Goal: Task Accomplishment & Management: Manage account settings

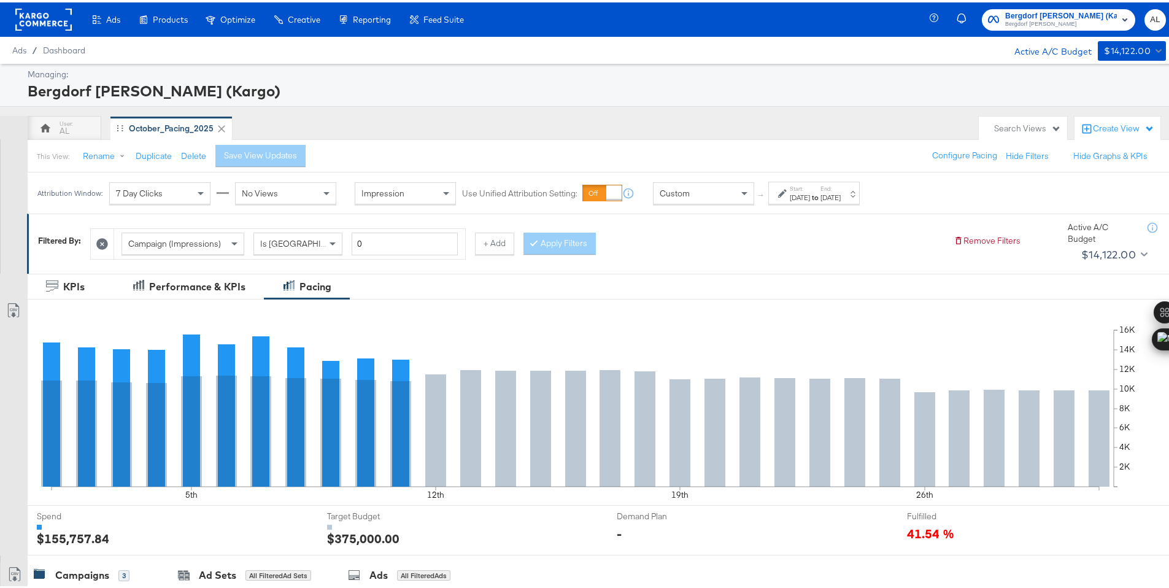
click at [701, 194] on div "Custom" at bounding box center [703, 190] width 100 height 21
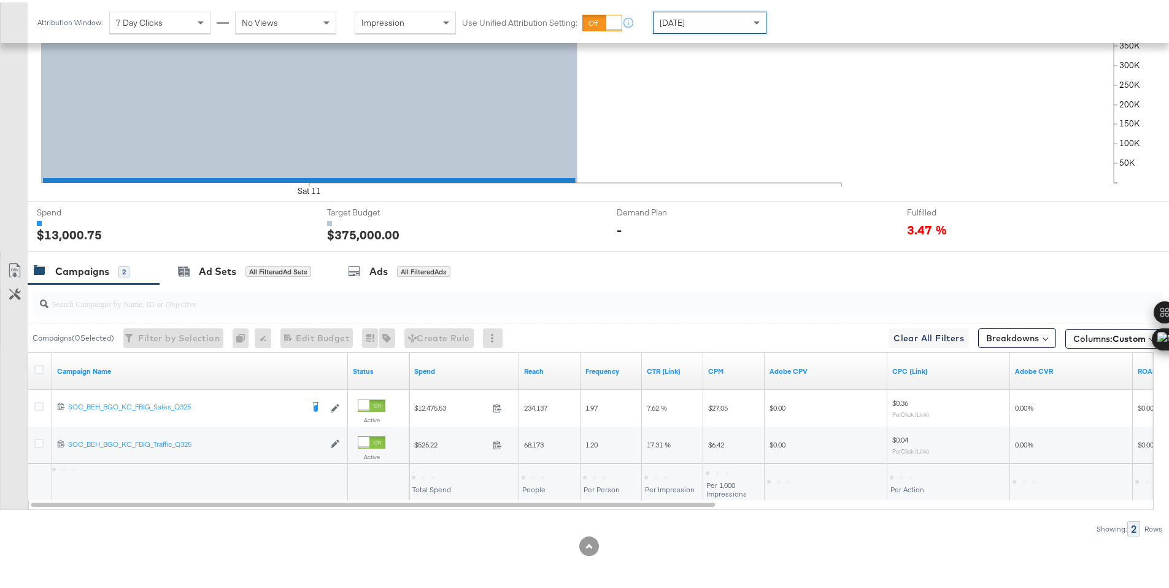
scroll to position [303, 0]
click at [431, 474] on div "$13,000.75" at bounding box center [435, 474] width 47 height 12
copy div "13,000.75"
click at [39, 366] on icon at bounding box center [38, 367] width 9 height 9
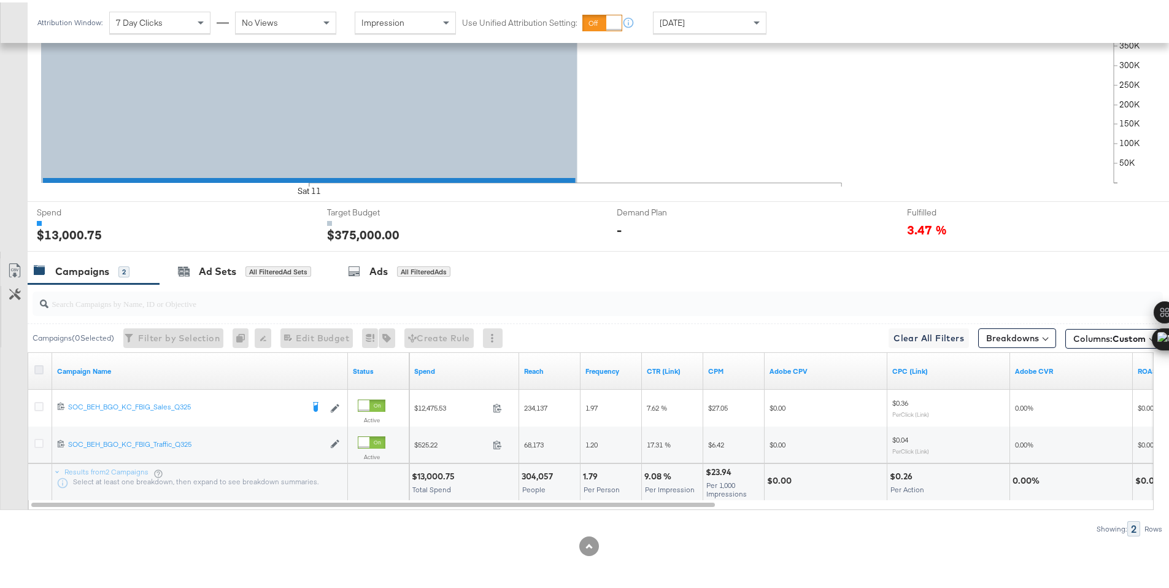
click at [0, 0] on input "checkbox" at bounding box center [0, 0] width 0 height 0
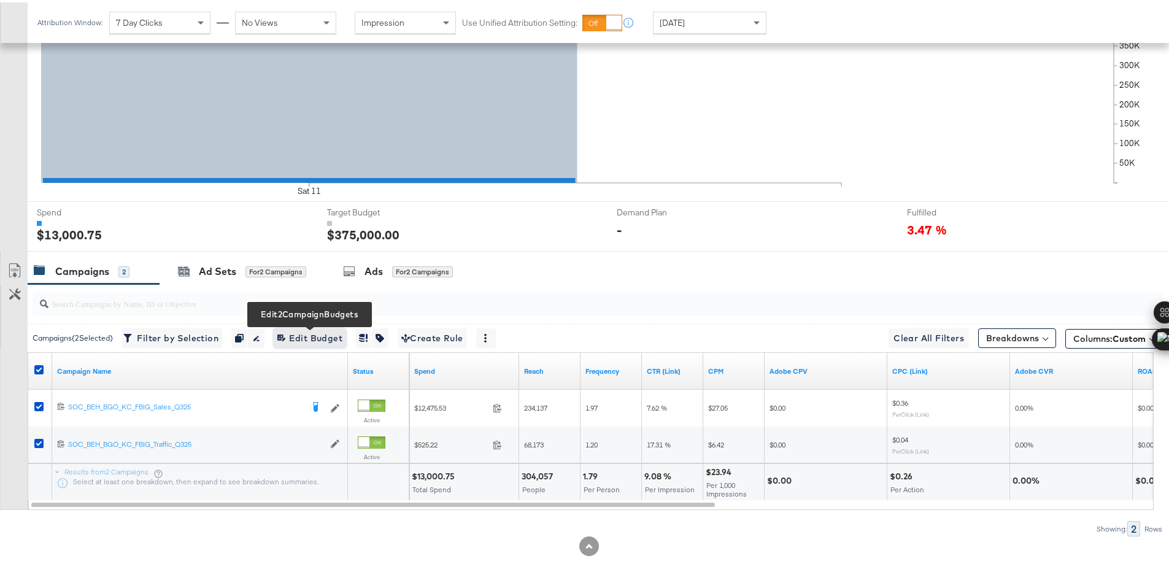
click at [335, 335] on span "Edit 2 Campaign Budgets Edit Budget" at bounding box center [309, 335] width 65 height 15
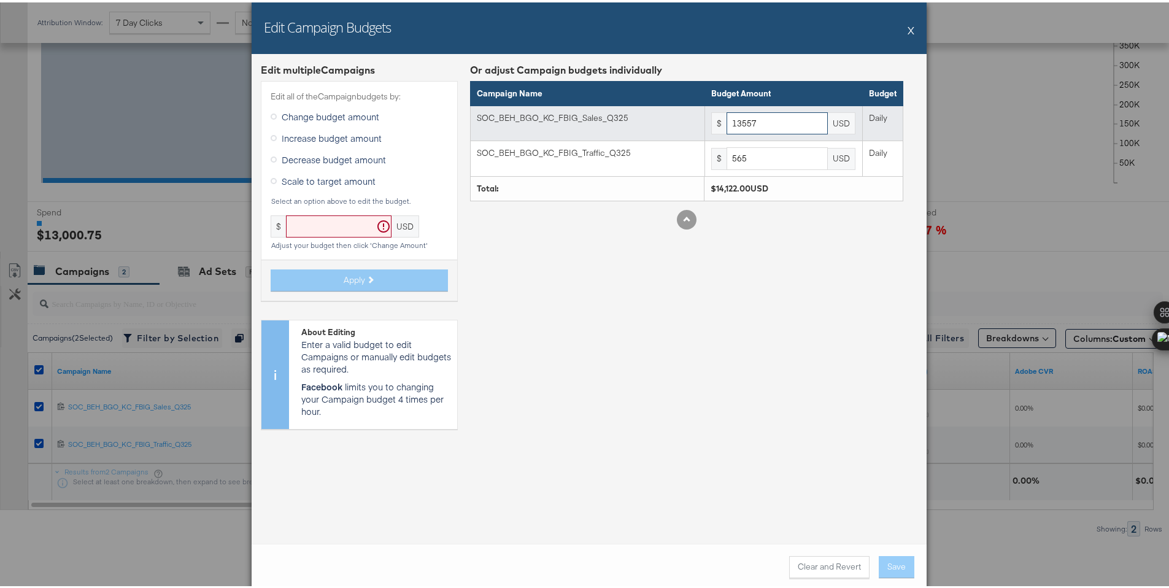
click at [766, 123] on input "13557" at bounding box center [776, 121] width 101 height 23
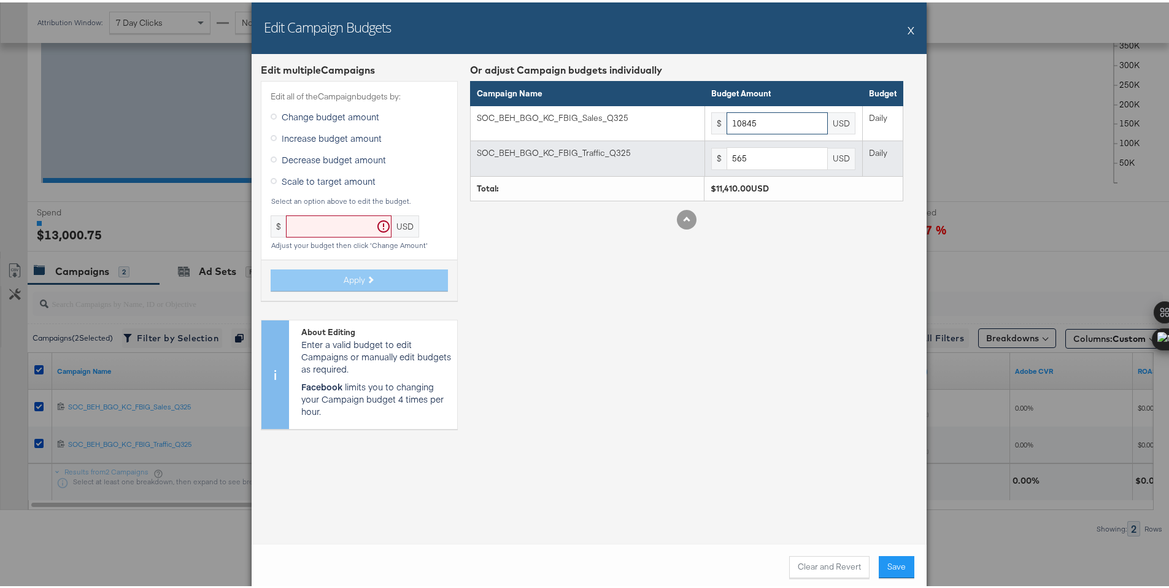
type input "10845"
click at [756, 158] on input "565" at bounding box center [776, 156] width 101 height 23
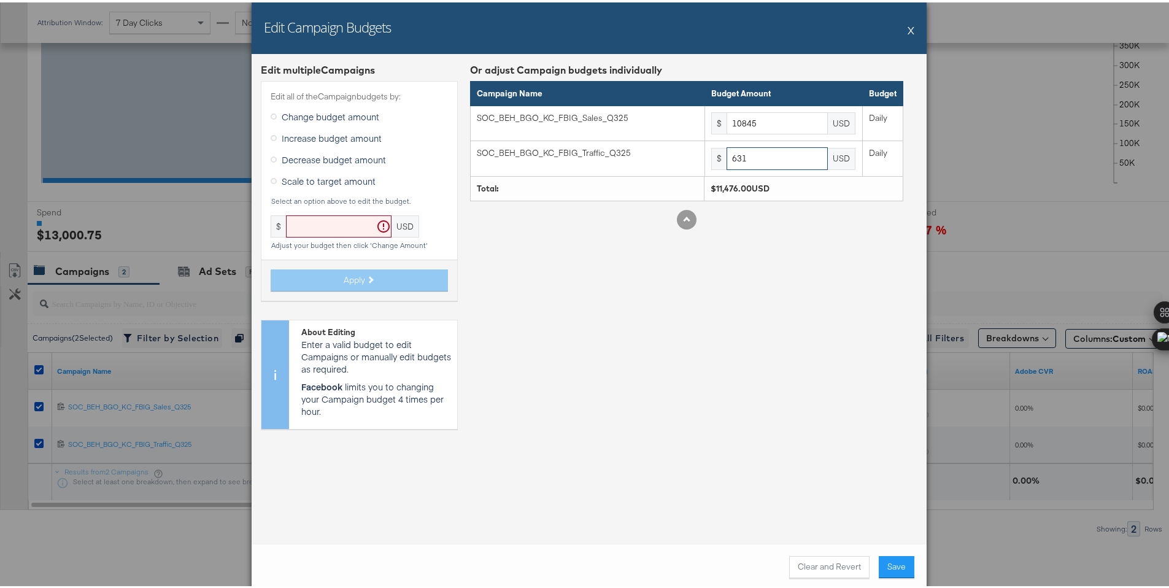
type input "631"
click at [880, 560] on button "Save" at bounding box center [896, 564] width 36 height 22
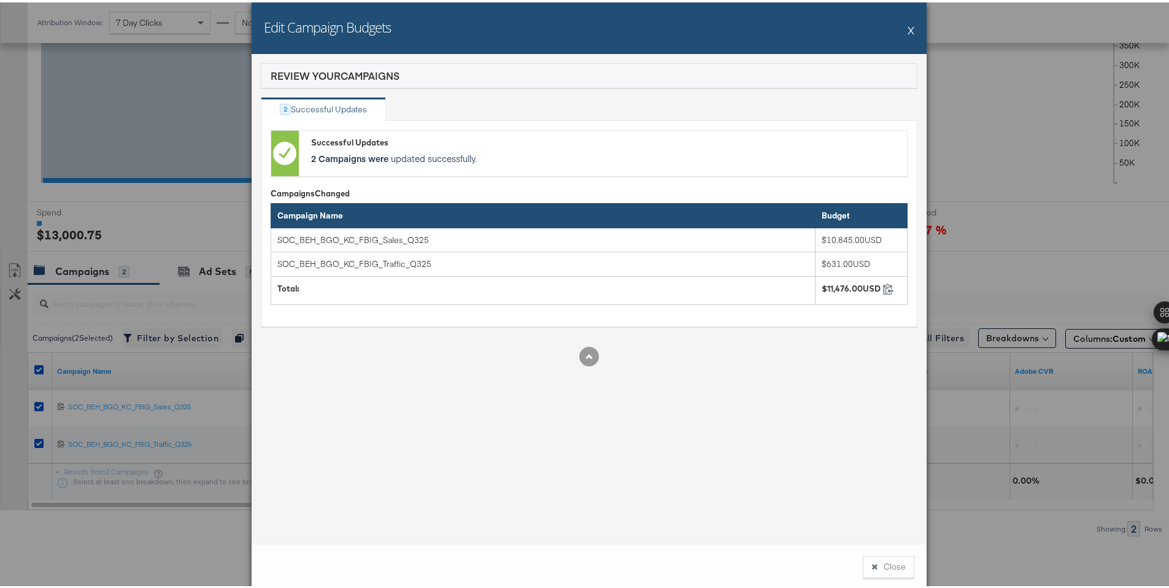
click at [880, 560] on button "Close" at bounding box center [888, 564] width 52 height 22
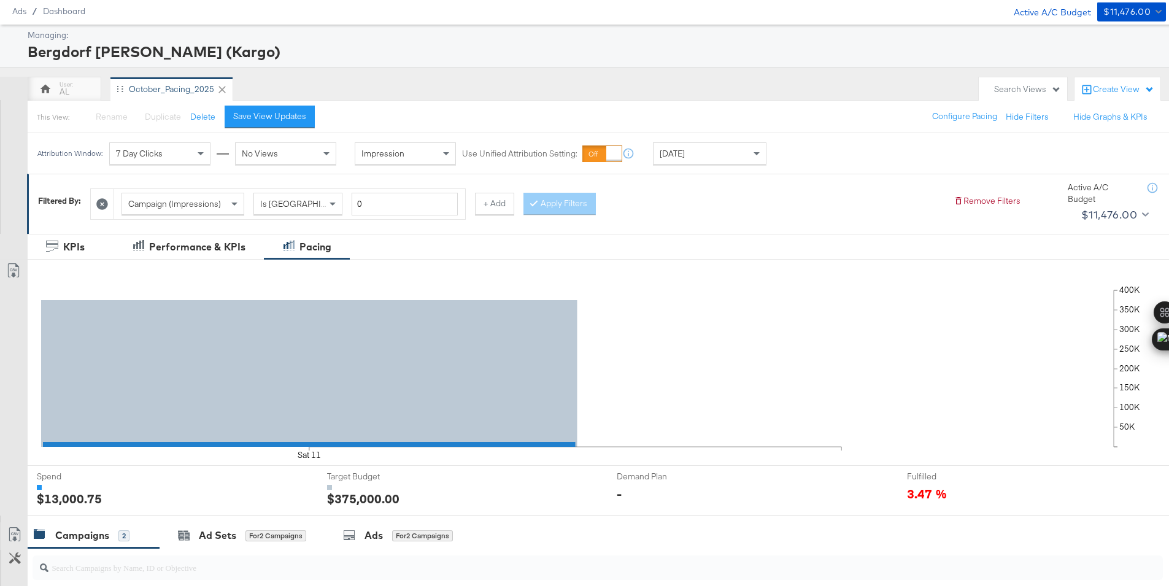
scroll to position [0, 0]
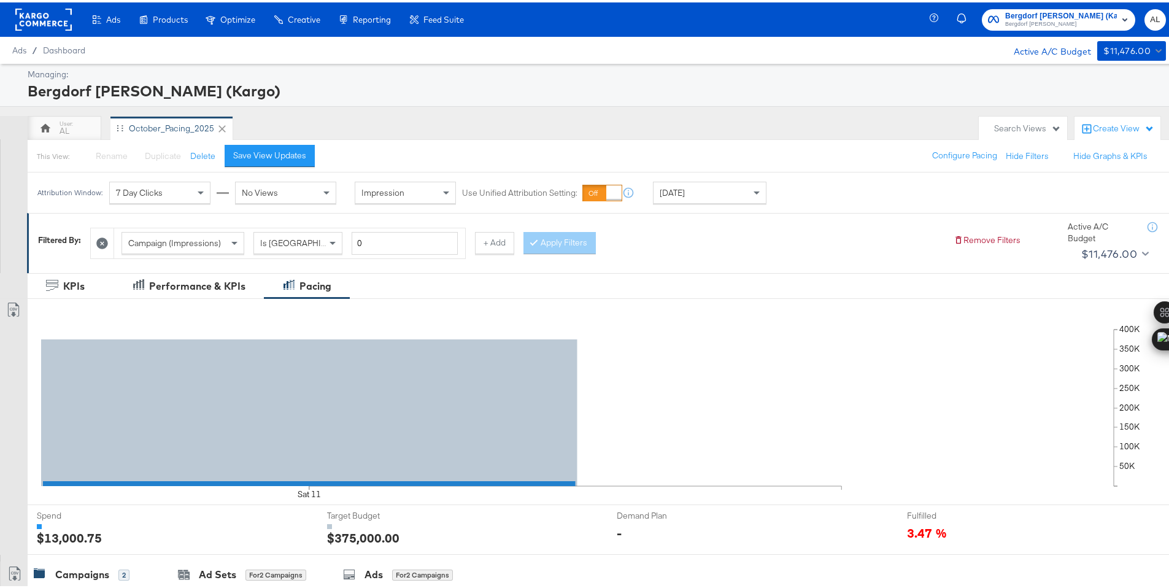
click at [21, 14] on rect at bounding box center [43, 17] width 56 height 22
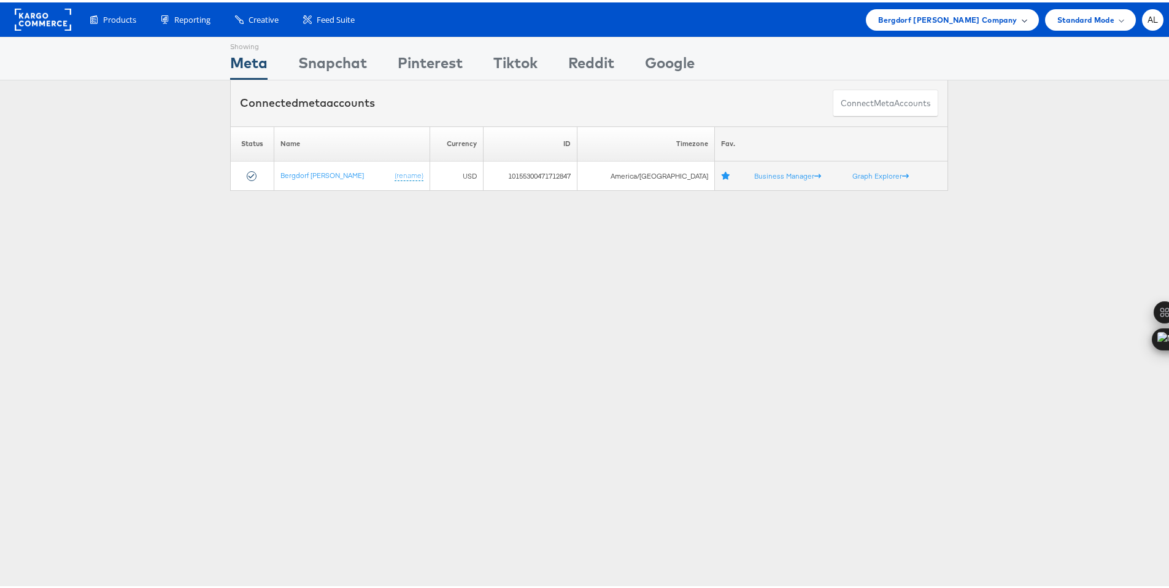
click at [933, 19] on span "Bergdorf [PERSON_NAME] Company" at bounding box center [947, 17] width 139 height 13
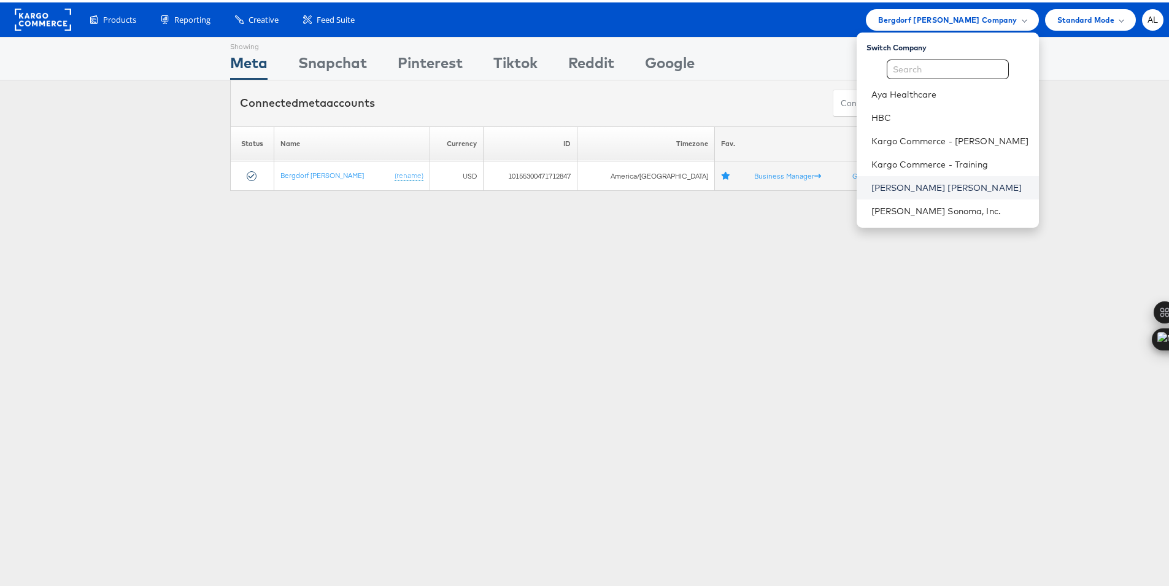
click at [920, 179] on link "[PERSON_NAME] [PERSON_NAME]" at bounding box center [950, 185] width 158 height 12
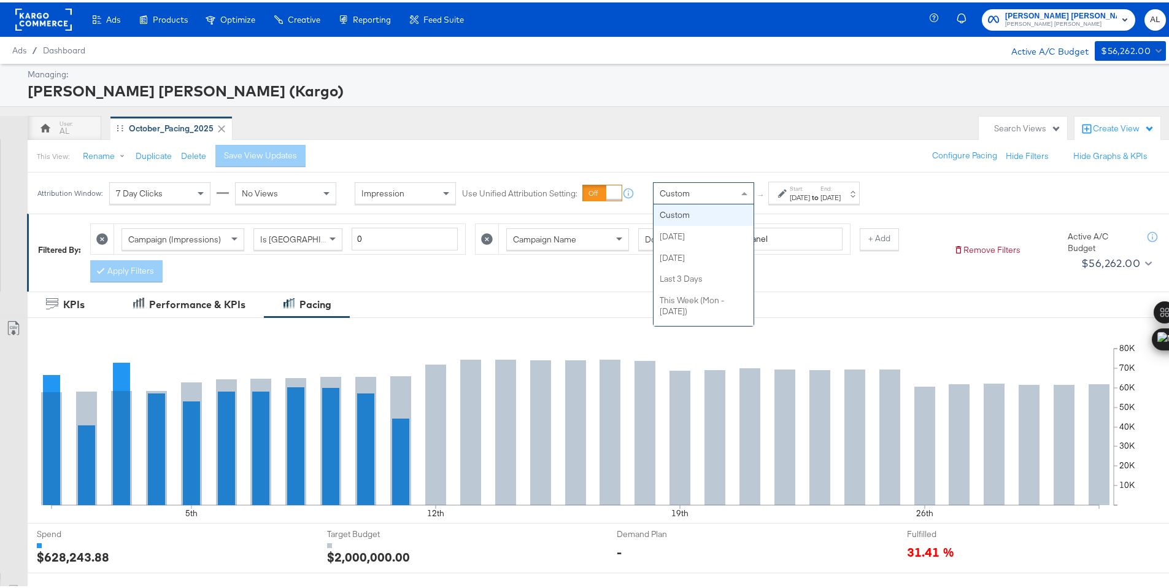
click at [724, 190] on div "Custom" at bounding box center [703, 190] width 100 height 21
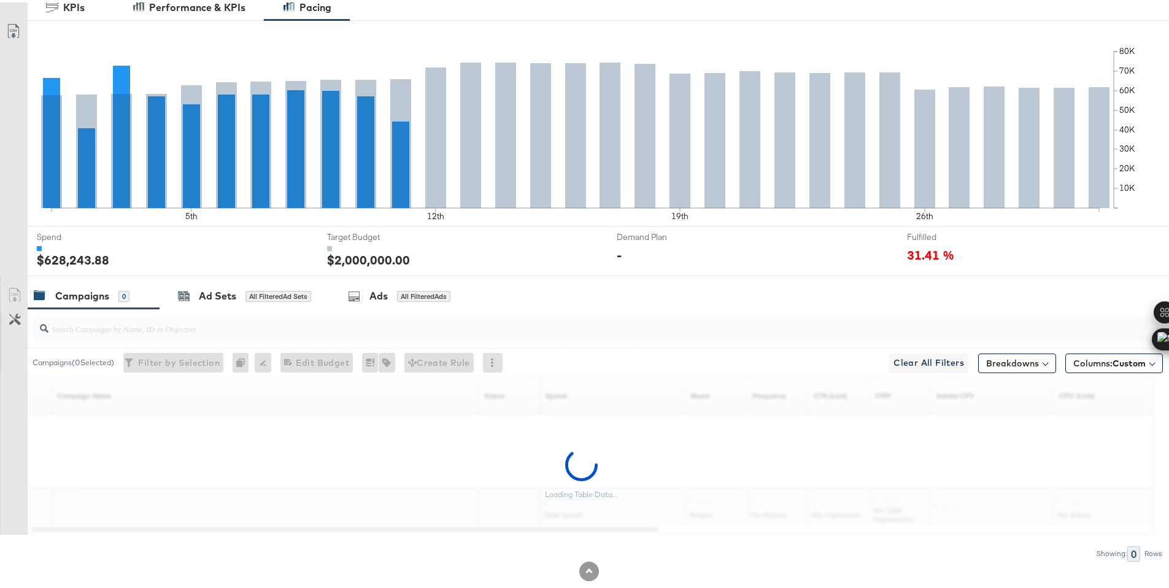
scroll to position [321, 0]
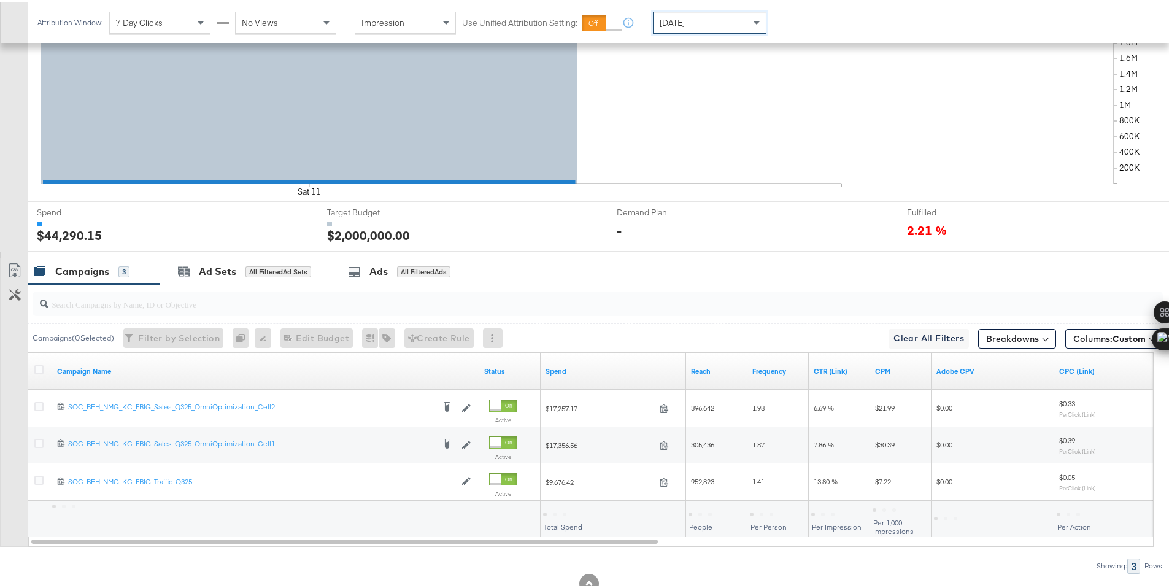
click at [559, 510] on div at bounding box center [554, 512] width 23 height 4
click at [559, 509] on div "$44,290.15" at bounding box center [565, 511] width 45 height 12
copy div "44,290.15"
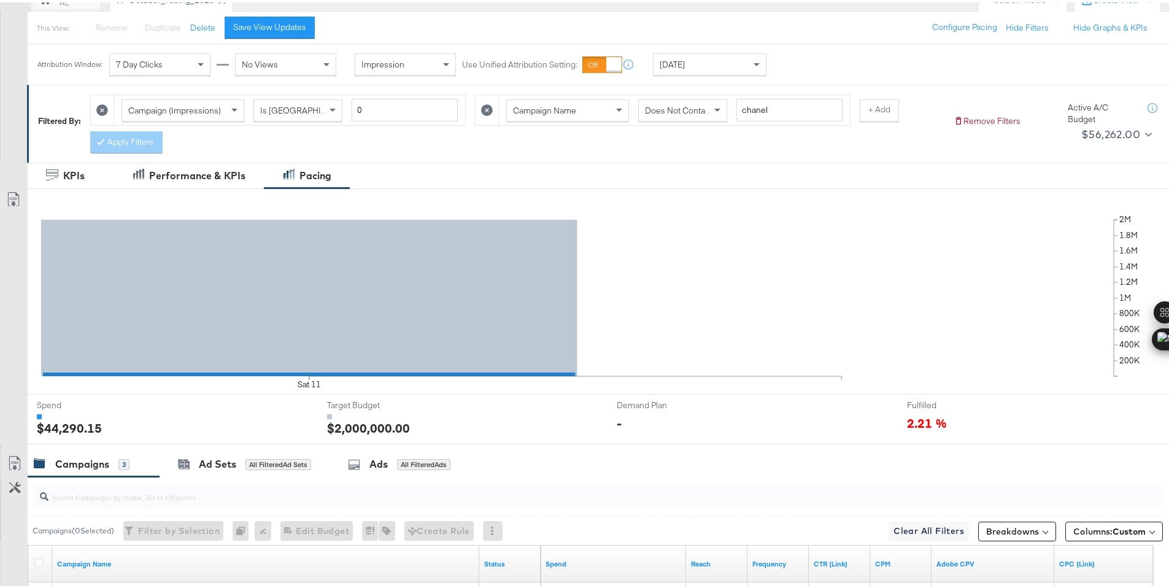
scroll to position [0, 0]
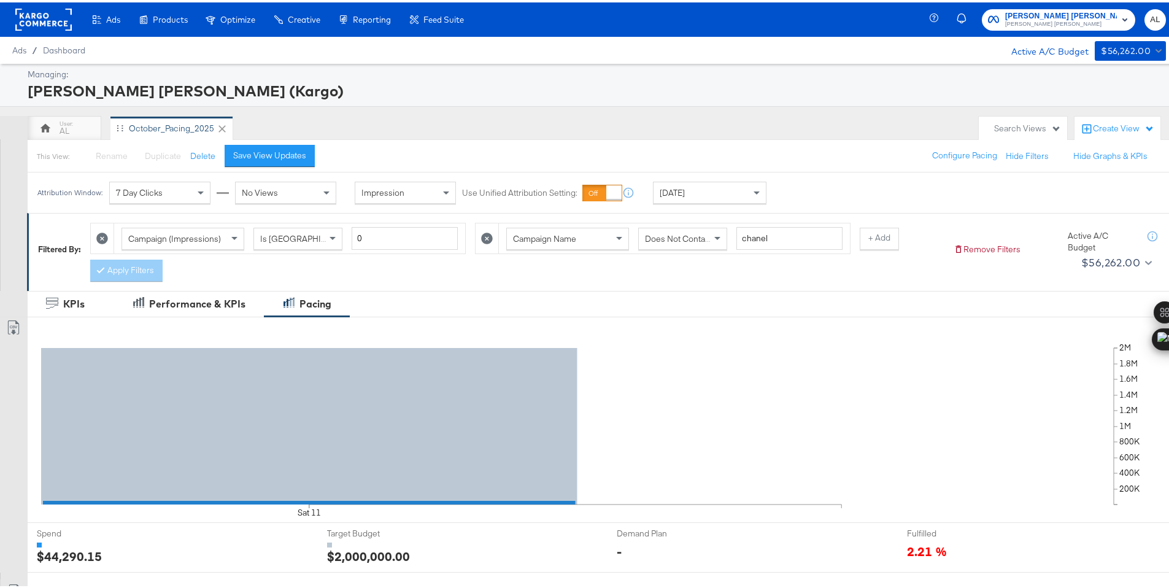
click at [690, 190] on div "Today" at bounding box center [709, 190] width 112 height 21
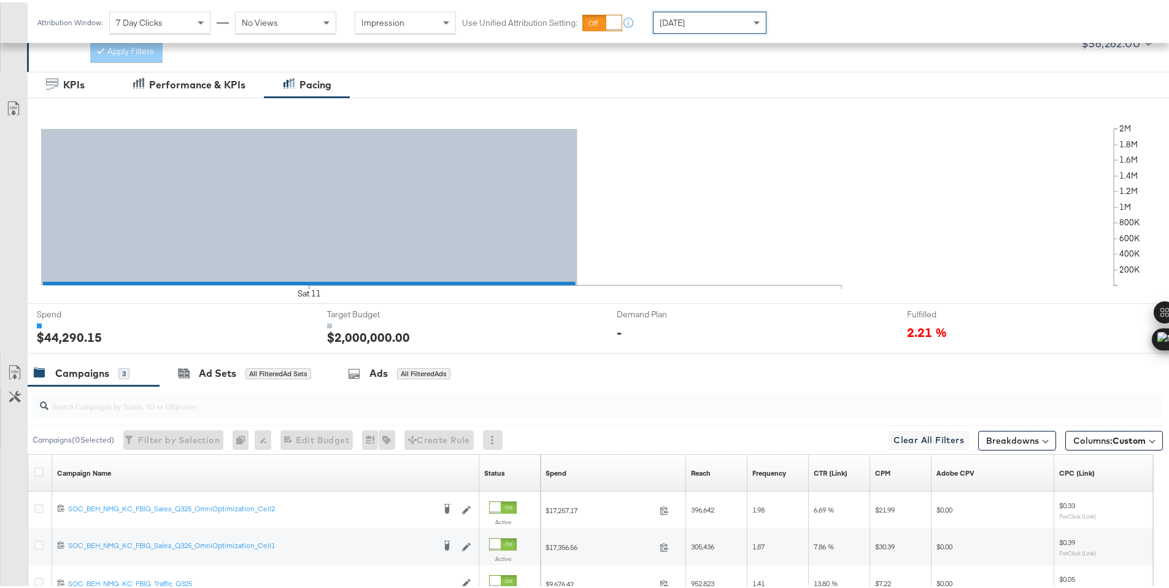
scroll to position [358, 0]
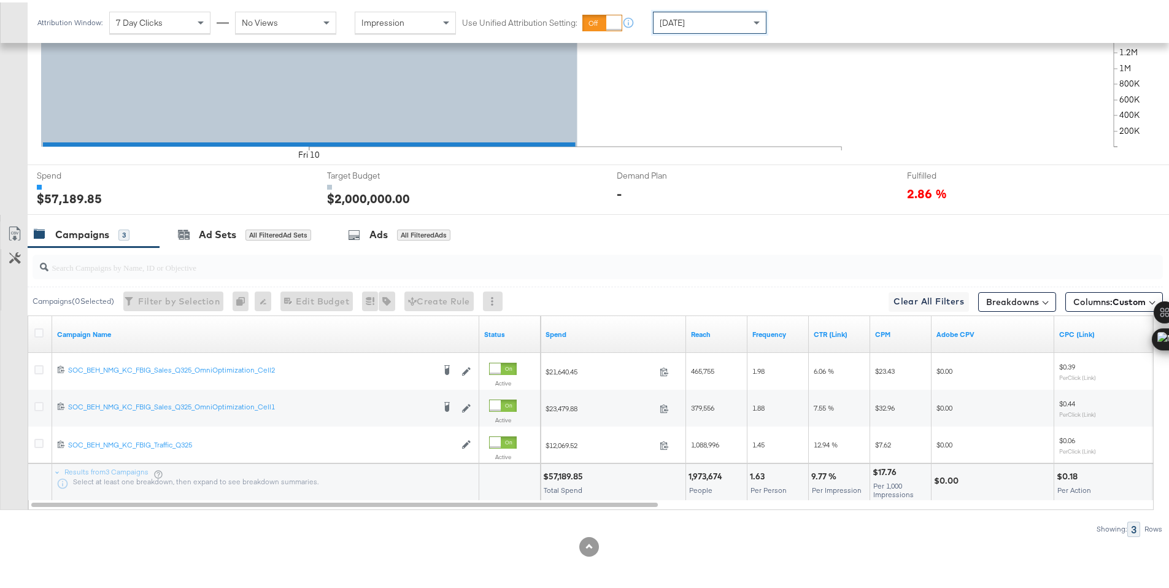
click at [562, 474] on div "$57,189.85" at bounding box center [565, 474] width 44 height 12
copy div "57,189.85"
click at [677, 21] on span "Yesterday" at bounding box center [671, 20] width 25 height 11
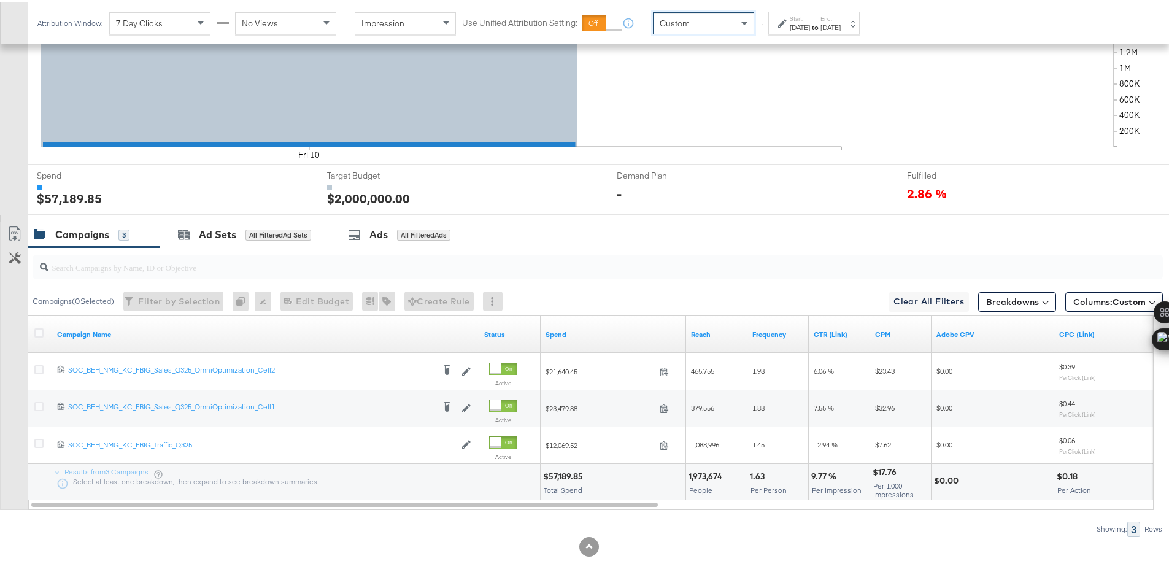
click at [810, 12] on label "Start:" at bounding box center [799, 16] width 20 height 8
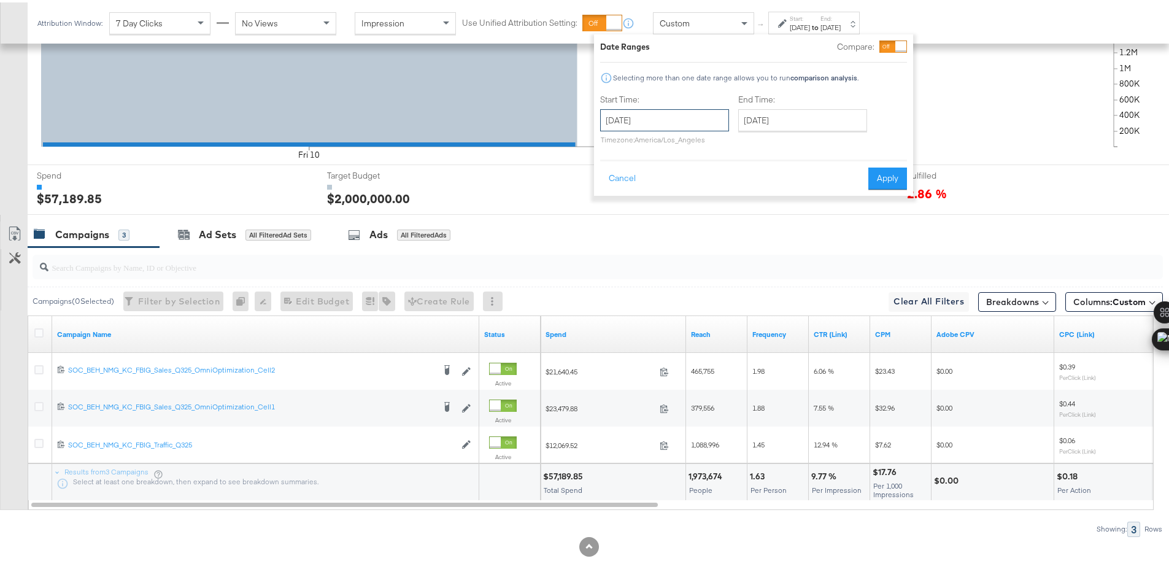
click at [682, 125] on input "[DATE]" at bounding box center [664, 118] width 129 height 22
click at [675, 174] on td "1" at bounding box center [676, 179] width 21 height 17
type input "October 1st 2025"
click at [778, 118] on input "October 11th 2025" at bounding box center [798, 118] width 129 height 22
click at [808, 178] on td "1" at bounding box center [810, 179] width 21 height 17
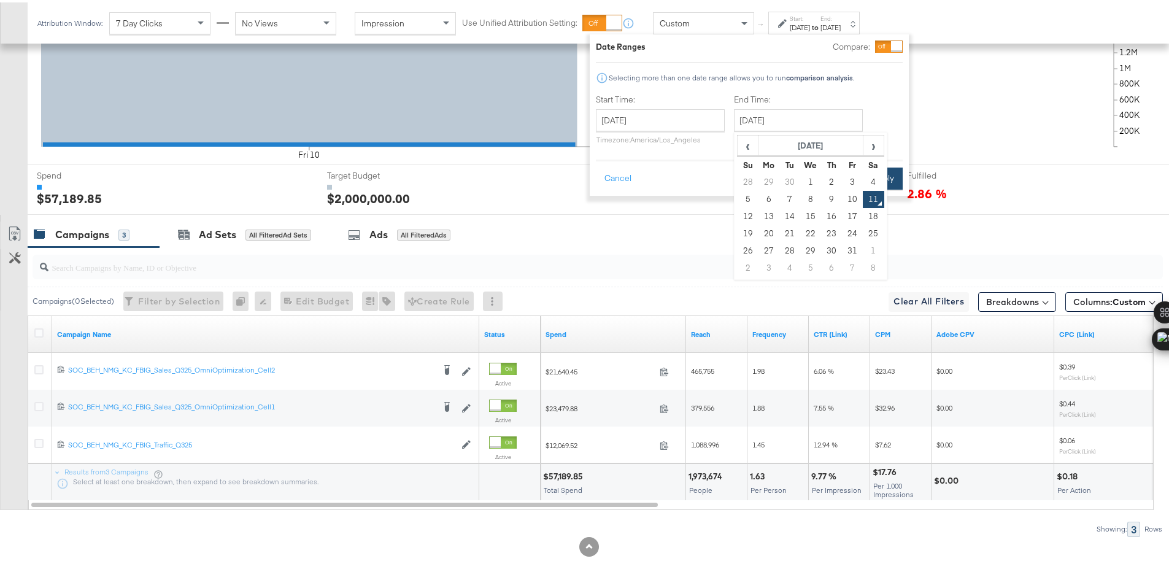
type input "October 1st 2025"
click at [889, 176] on button "Apply" at bounding box center [878, 176] width 39 height 22
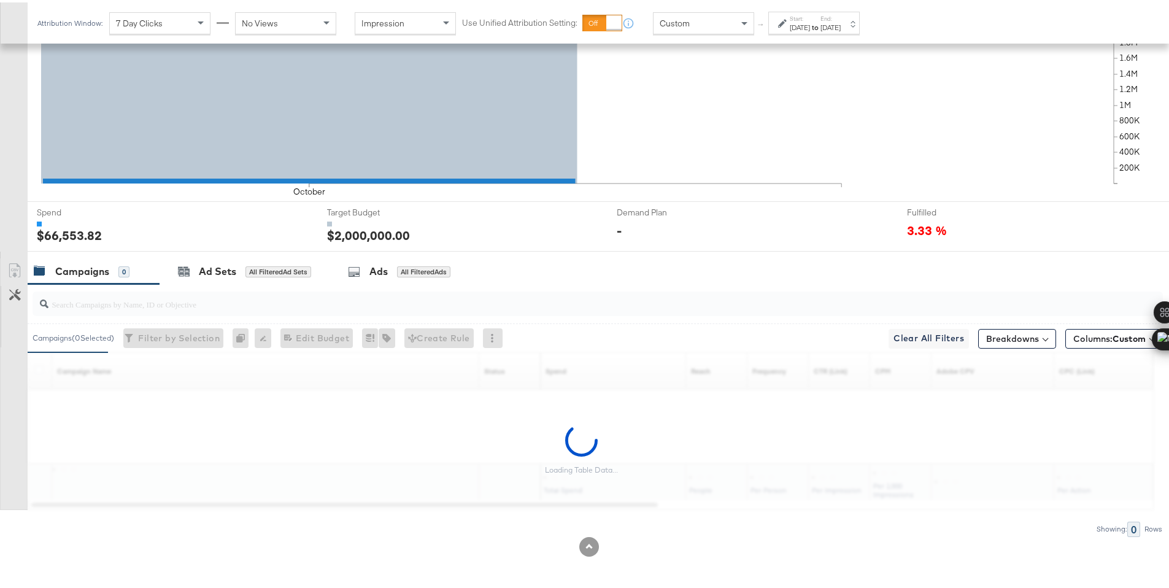
scroll to position [358, 0]
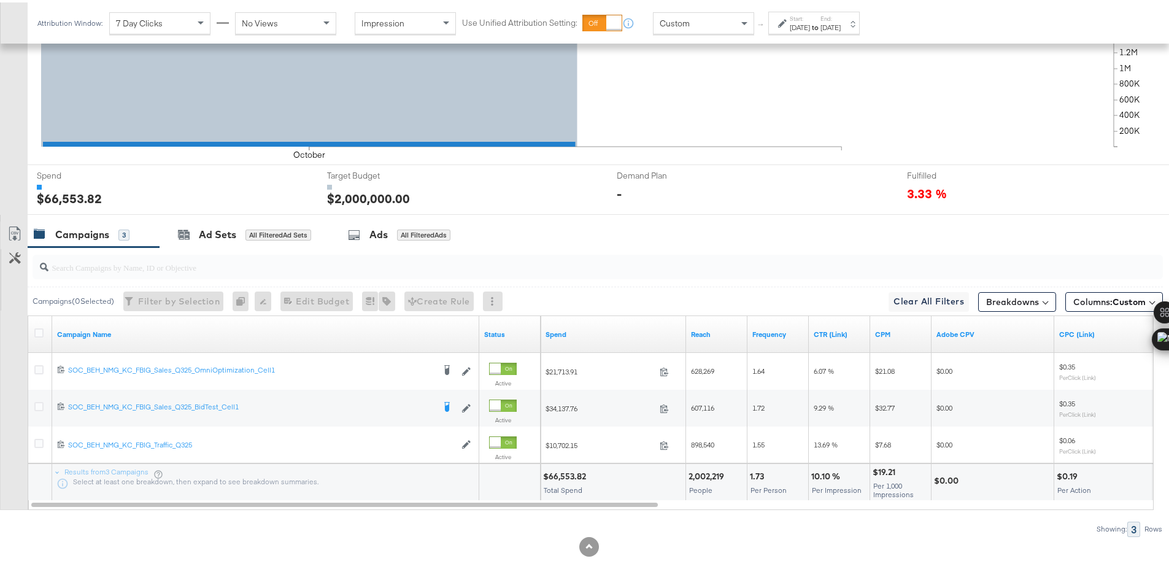
click at [561, 477] on div "$66,553.82" at bounding box center [566, 474] width 47 height 12
copy div "66,553.82"
click at [800, 26] on div "[DATE]" at bounding box center [799, 25] width 20 height 10
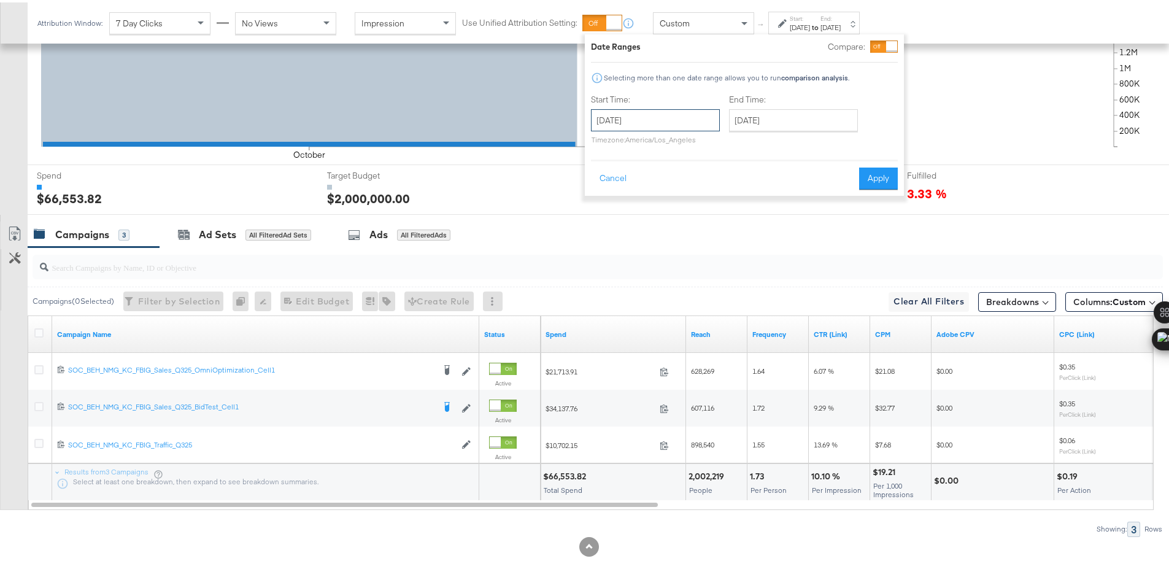
click at [670, 114] on input "[DATE]" at bounding box center [655, 118] width 129 height 22
click at [691, 179] on td "2" at bounding box center [688, 179] width 21 height 17
type input "[DATE]"
click at [862, 179] on div "Cancel Apply" at bounding box center [749, 172] width 307 height 30
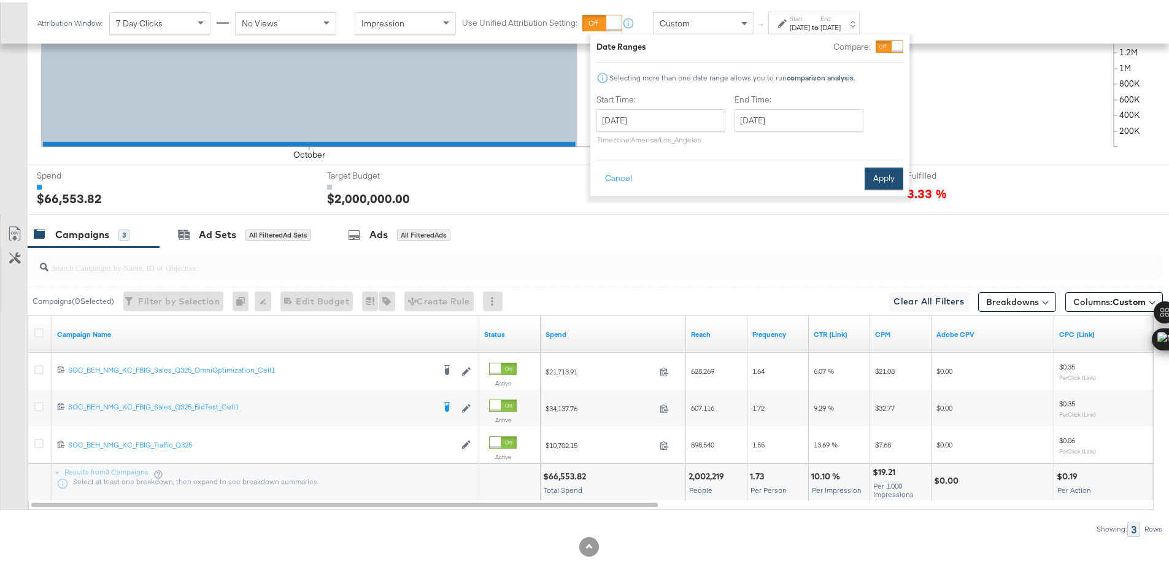
click at [902, 178] on button "Apply" at bounding box center [883, 176] width 39 height 22
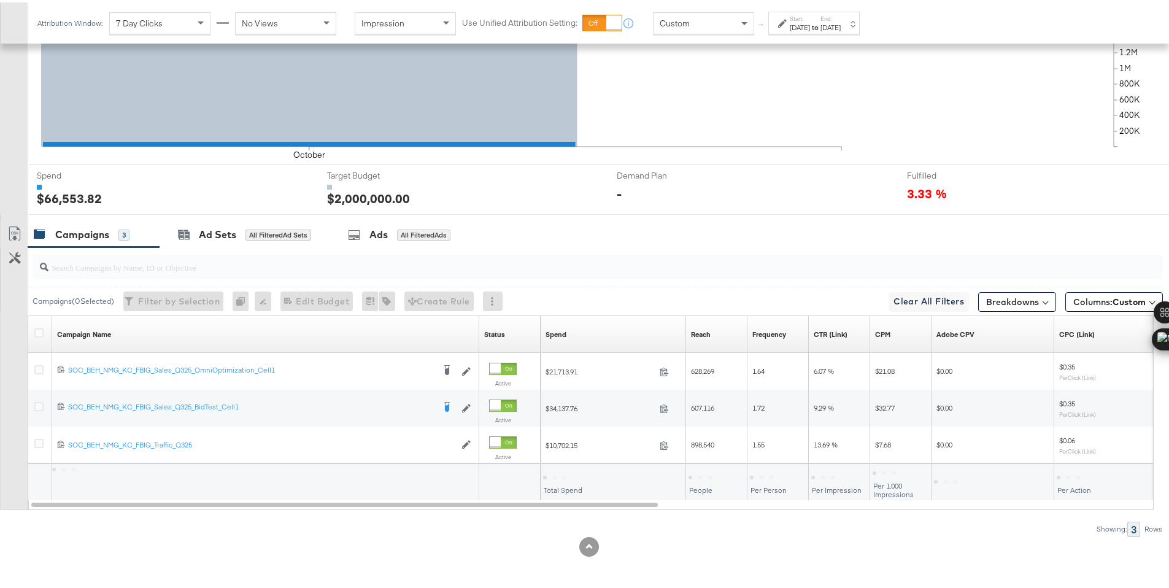
scroll to position [321, 0]
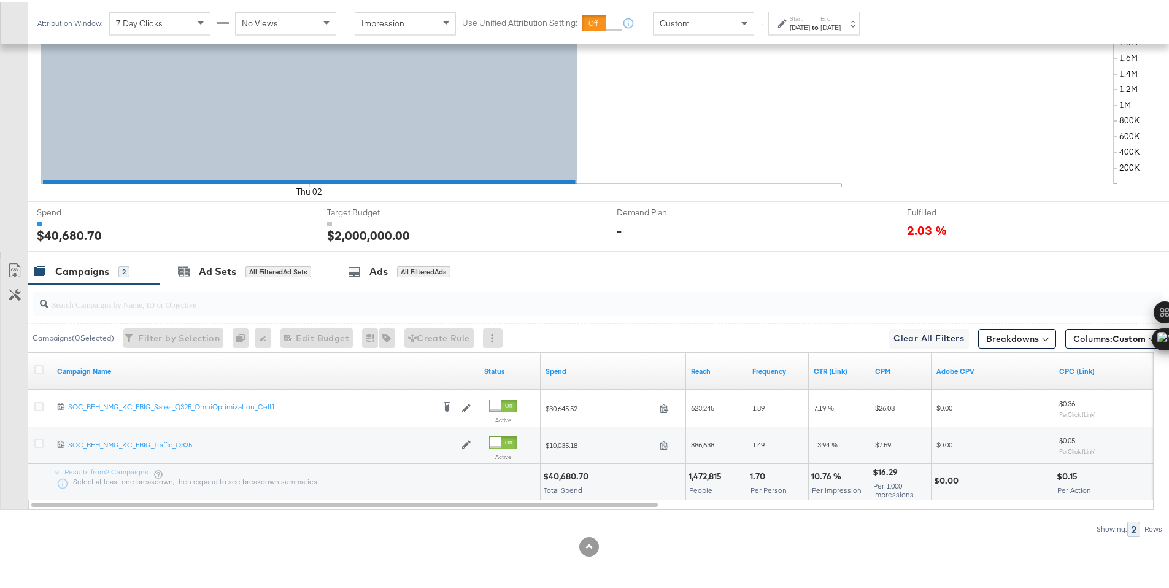
click at [555, 473] on div "$40,680.70" at bounding box center [567, 474] width 49 height 12
copy div "40,680.70"
click at [791, 24] on div "[DATE]" at bounding box center [799, 25] width 20 height 10
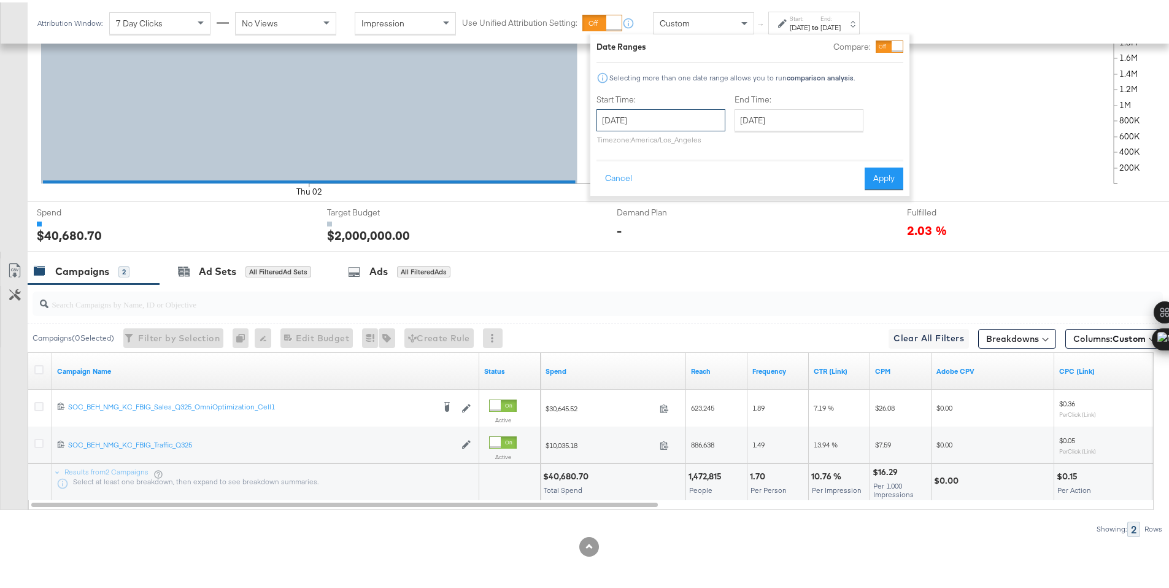
click at [677, 126] on input "[DATE]" at bounding box center [660, 118] width 129 height 22
click at [711, 171] on td "3" at bounding box center [714, 179] width 21 height 17
type input "[DATE]"
click at [863, 179] on button "Apply" at bounding box center [880, 176] width 39 height 22
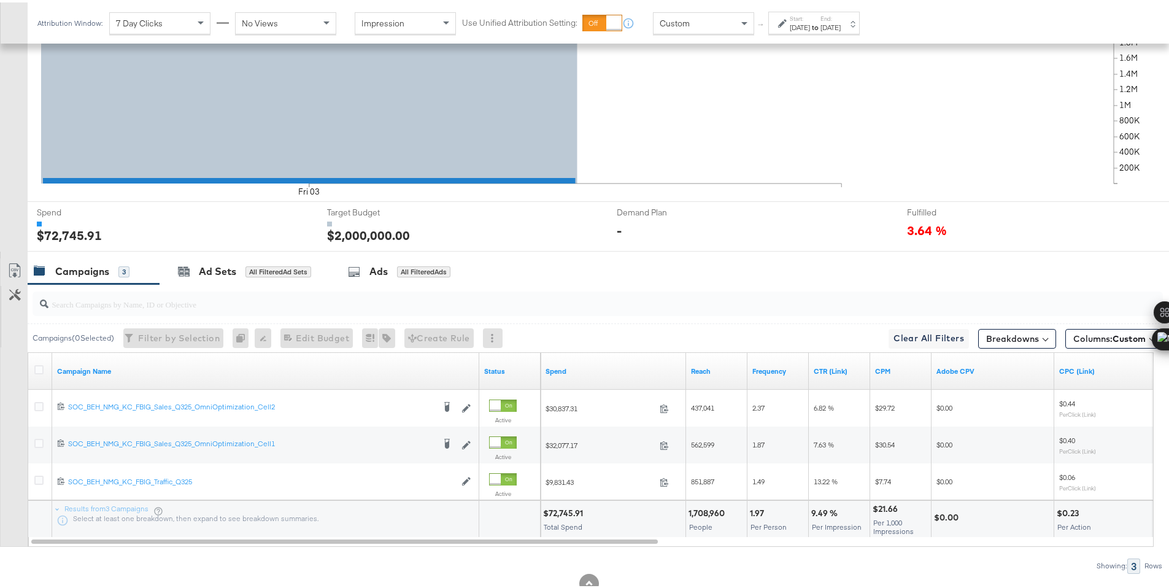
click at [555, 511] on div "$72,745.91" at bounding box center [565, 511] width 44 height 12
copy div "72,745.91"
click at [820, 26] on strong "to" at bounding box center [815, 24] width 10 height 9
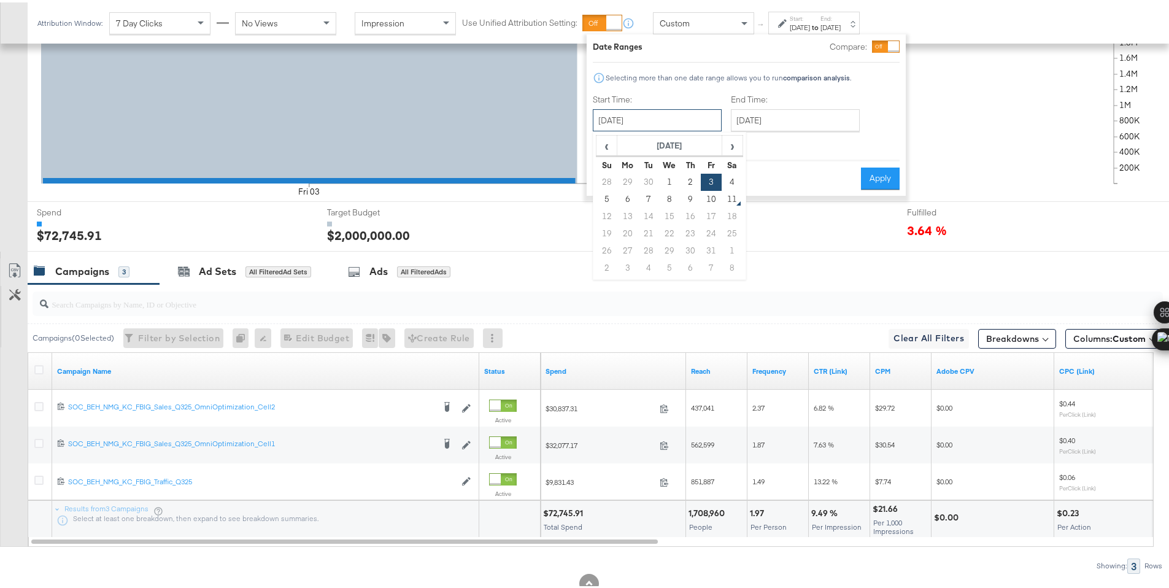
click at [694, 112] on input "[DATE]" at bounding box center [657, 118] width 129 height 22
click at [727, 181] on td "4" at bounding box center [731, 179] width 21 height 17
type input "October 4th 2025"
click at [867, 174] on button "Apply" at bounding box center [879, 176] width 39 height 22
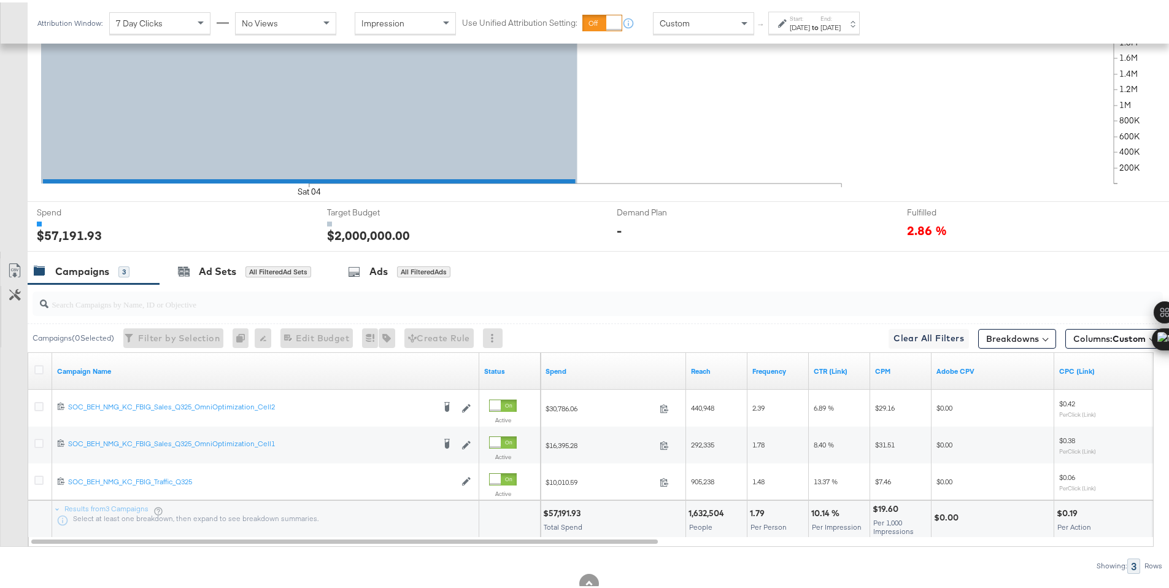
click at [556, 509] on div "$57,191.93" at bounding box center [563, 511] width 41 height 12
copy div "57,191.93"
click at [796, 26] on div "Oct 4th 2025" at bounding box center [799, 25] width 20 height 10
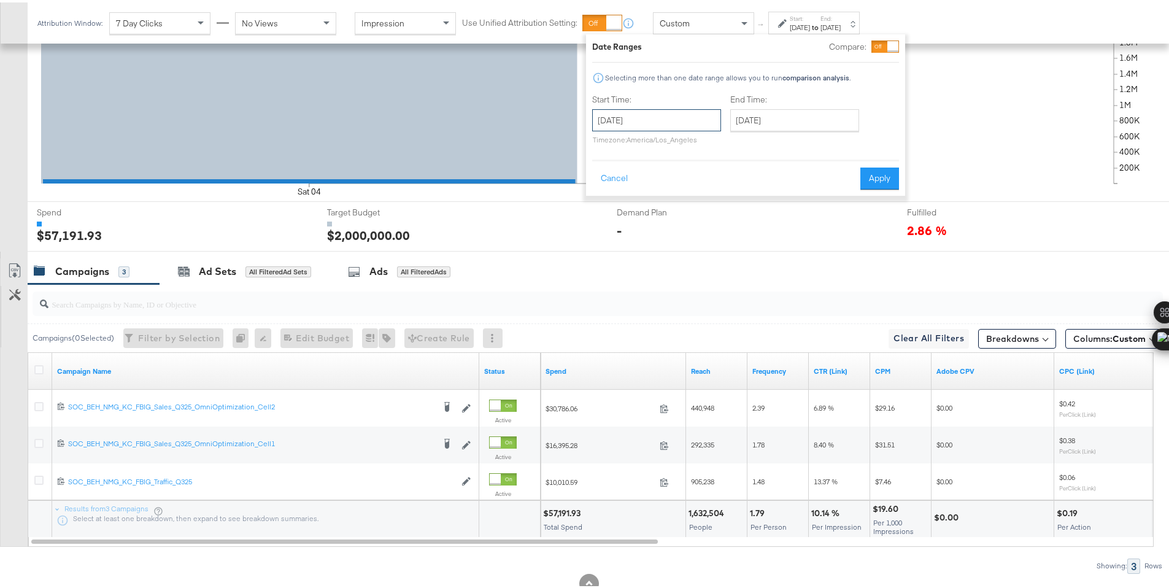
click at [678, 118] on input "October 4th 2025" at bounding box center [656, 118] width 129 height 22
click at [601, 199] on td "5" at bounding box center [606, 196] width 21 height 17
type input "October 5th 2025"
click at [862, 178] on button "Apply" at bounding box center [879, 176] width 39 height 22
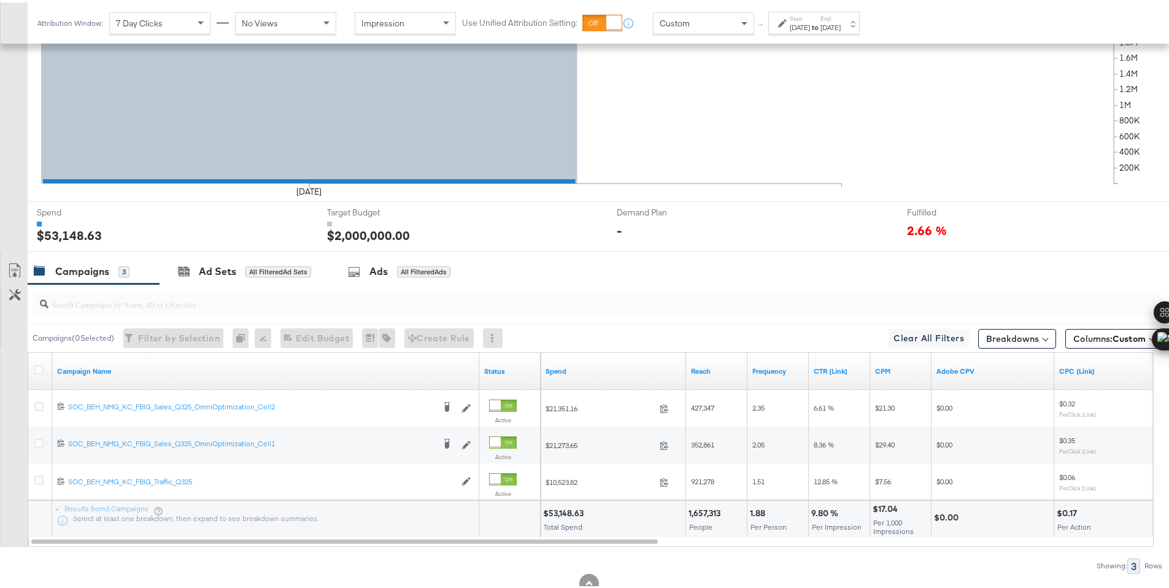
click at [557, 511] on div "$53,148.63" at bounding box center [565, 511] width 44 height 12
copy div "53,148.63"
click at [806, 26] on div "Oct 5th 2025" at bounding box center [799, 25] width 20 height 10
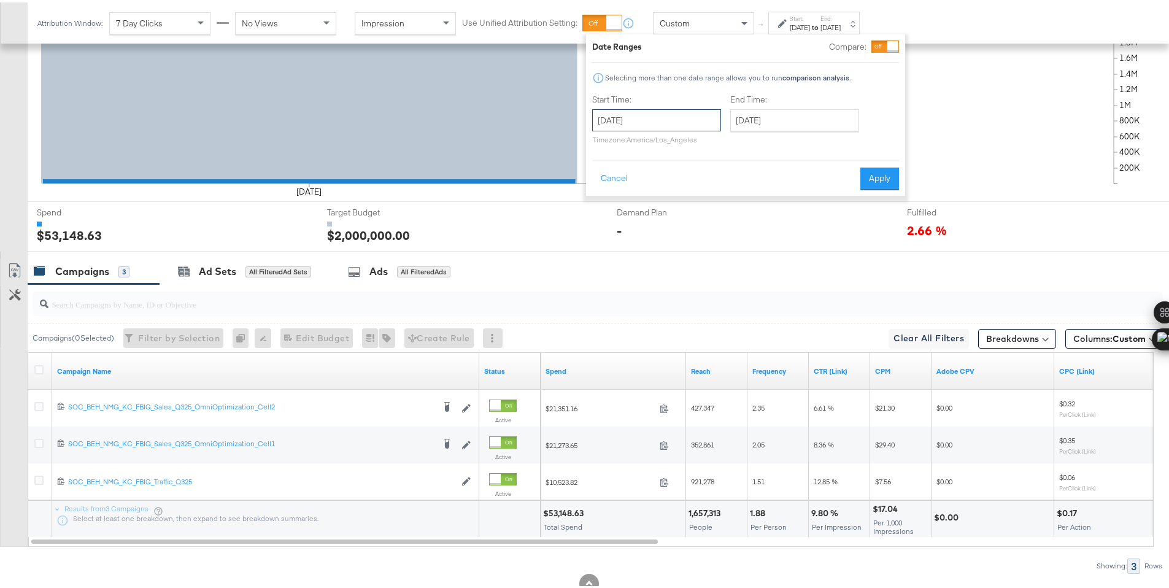
click at [672, 125] on input "October 5th 2025" at bounding box center [656, 118] width 129 height 22
click at [623, 199] on td "6" at bounding box center [626, 196] width 21 height 17
type input "October 6th 2025"
click at [869, 174] on button "Apply" at bounding box center [879, 176] width 39 height 22
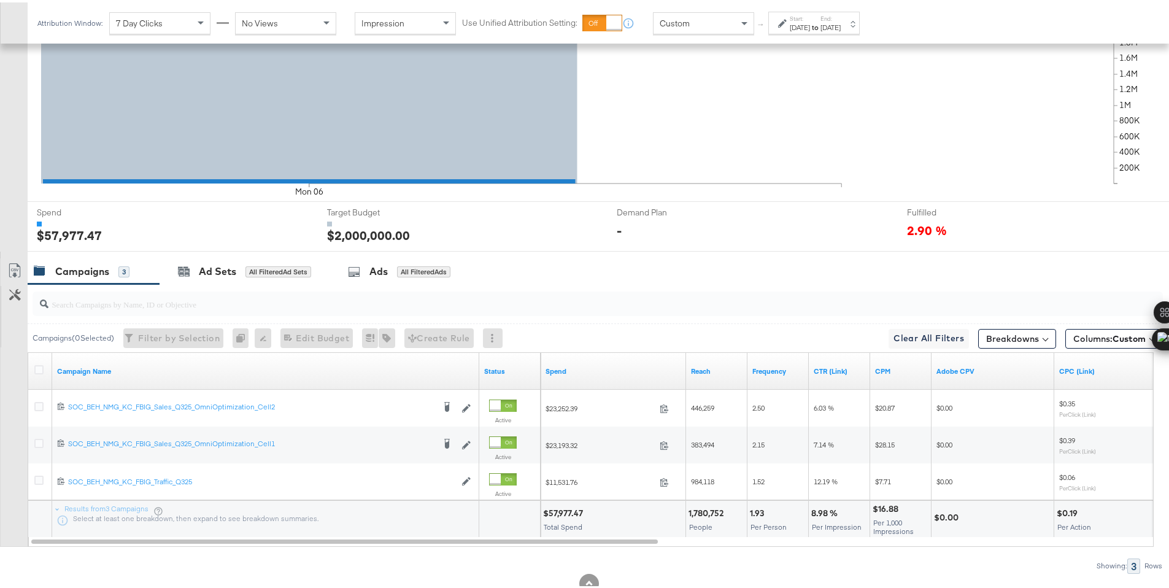
click at [555, 512] on div "$57,977.47" at bounding box center [565, 511] width 44 height 12
copy div "57,977.47"
click at [800, 17] on label "Start:" at bounding box center [799, 16] width 20 height 8
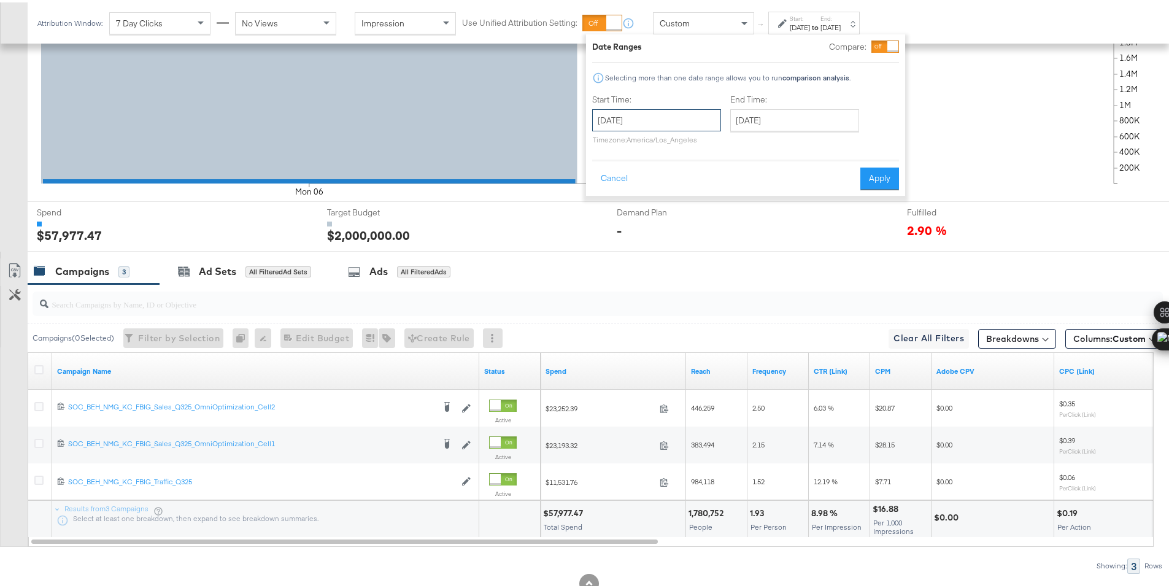
click at [671, 112] on input "October 6th 2025" at bounding box center [656, 118] width 129 height 22
click at [651, 197] on td "7" at bounding box center [647, 196] width 21 height 17
type input "October 7th 2025"
click at [871, 179] on button "Apply" at bounding box center [879, 176] width 39 height 22
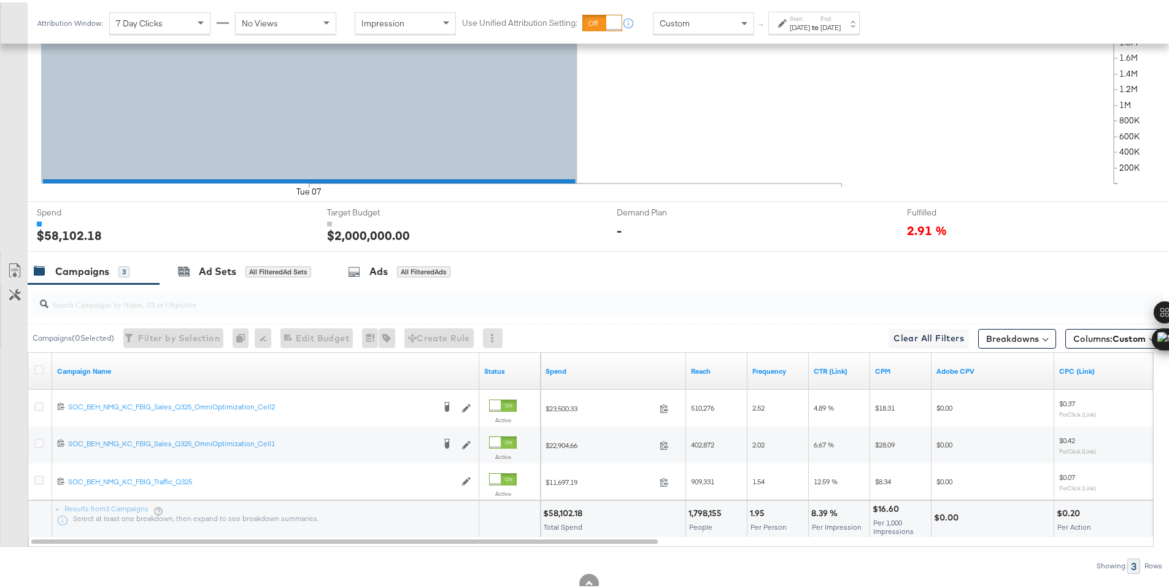
click at [558, 510] on div "$58,102.18" at bounding box center [564, 511] width 43 height 12
copy div "58,102.18"
click at [810, 21] on div "Oct 7th 2025" at bounding box center [799, 25] width 20 height 10
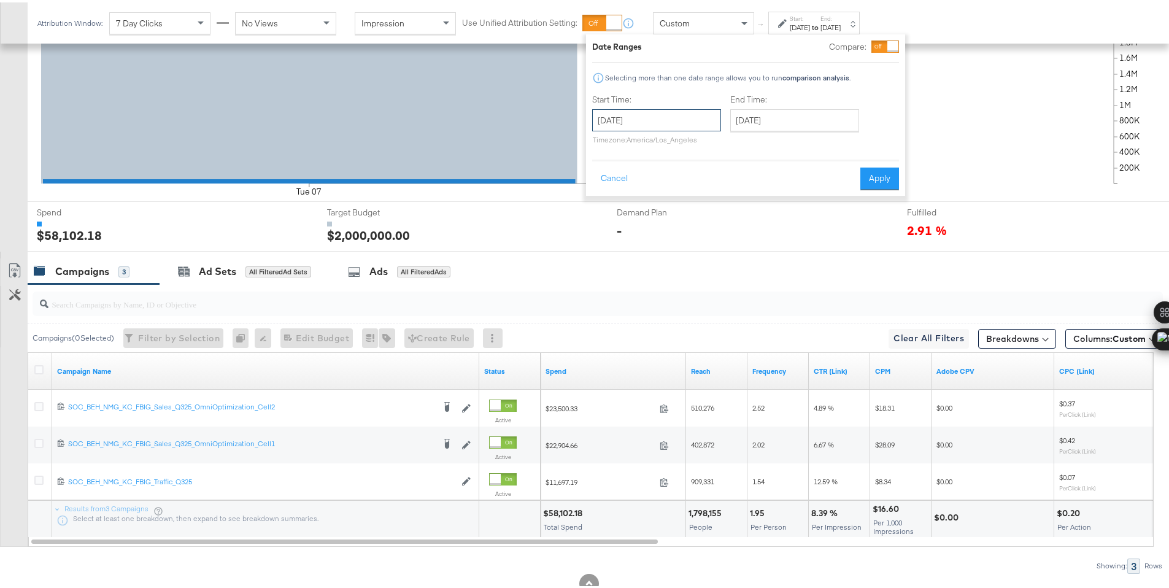
click at [695, 121] on input "October 7th 2025" at bounding box center [656, 118] width 129 height 22
drag, startPoint x: 667, startPoint y: 190, endPoint x: 812, endPoint y: 172, distance: 145.2
click at [667, 190] on td "8" at bounding box center [668, 196] width 21 height 17
type input "October 8th 2025"
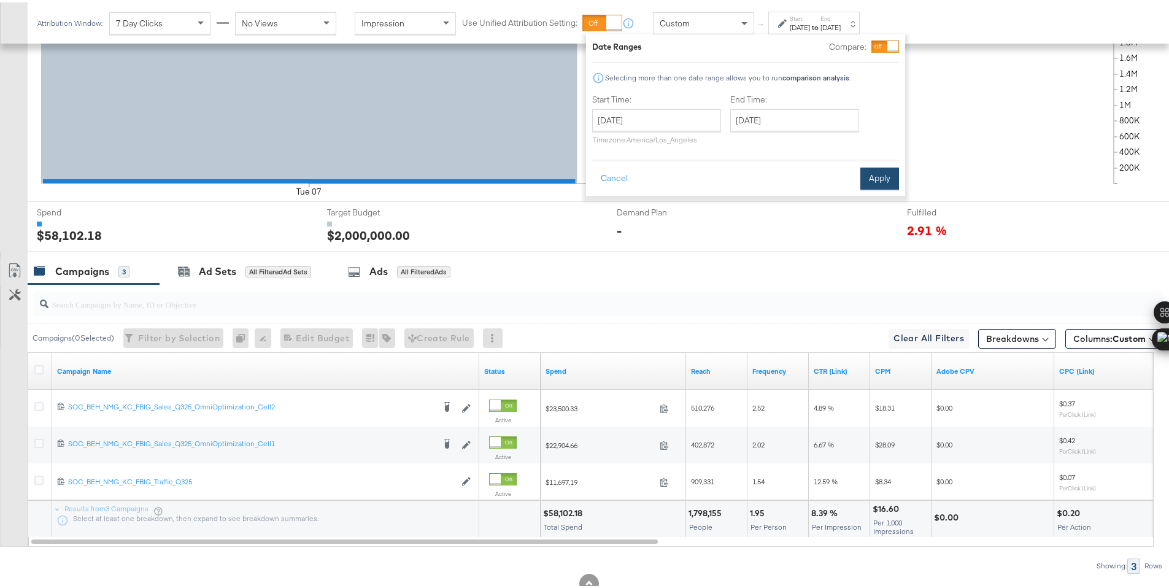
click at [869, 175] on button "Apply" at bounding box center [879, 176] width 39 height 22
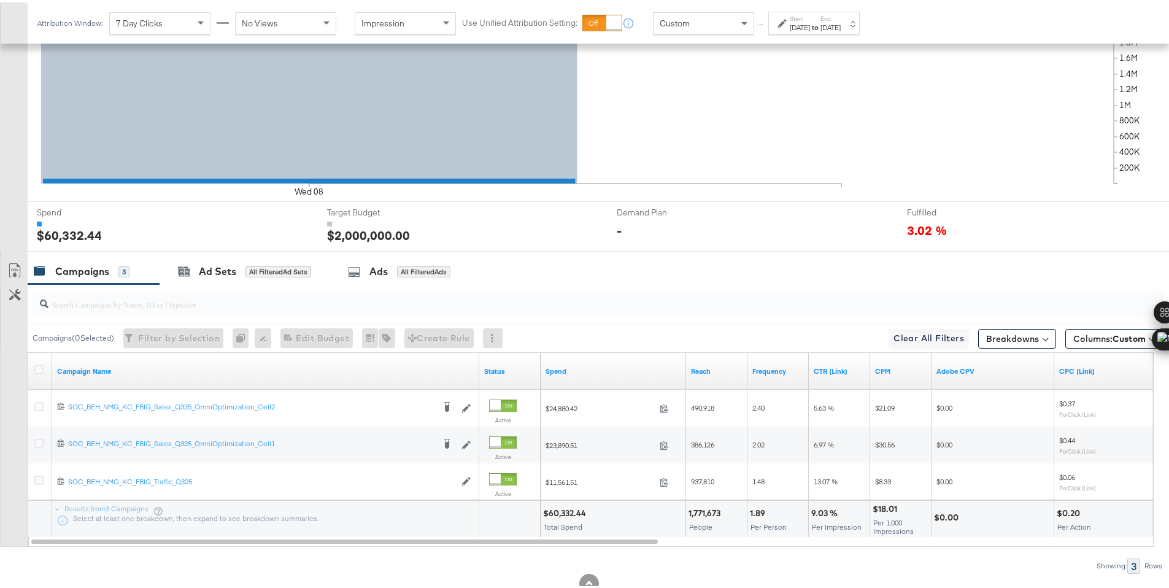
click at [565, 512] on div "$60,332.44" at bounding box center [566, 511] width 47 height 12
copy div "60,332.44"
click at [804, 21] on div "Oct 8th 2025" at bounding box center [799, 25] width 20 height 10
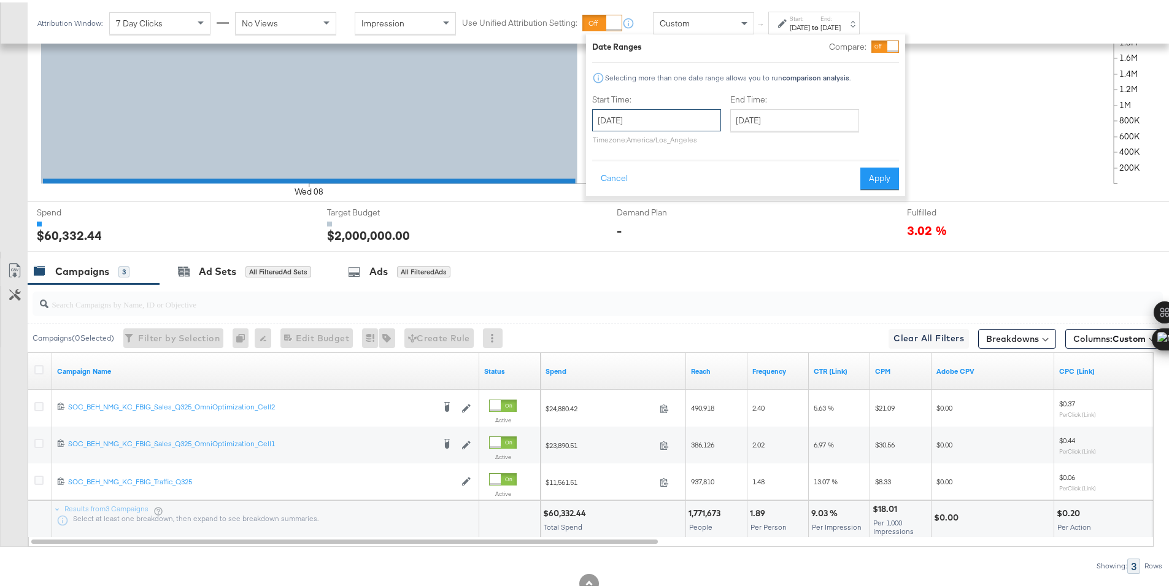
click at [678, 122] on input "October 8th 2025" at bounding box center [656, 118] width 129 height 22
click at [686, 199] on td "9" at bounding box center [689, 196] width 21 height 17
type input "October 9th 2025"
click at [879, 175] on button "Apply" at bounding box center [879, 176] width 39 height 22
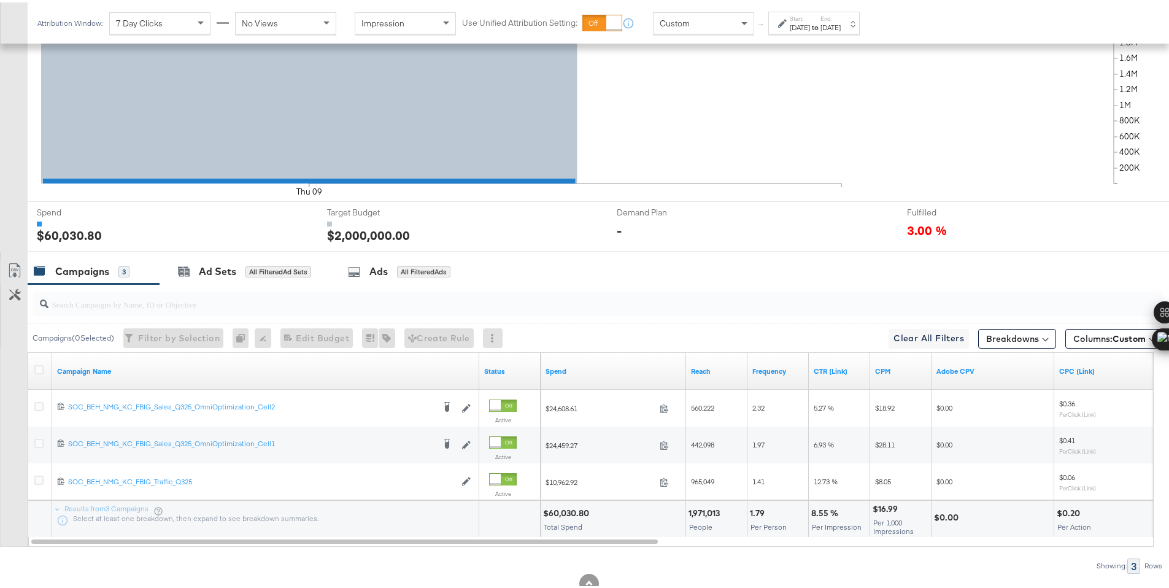
click at [570, 511] on div "$60,030.80" at bounding box center [568, 511] width 50 height 12
click at [43, 365] on icon at bounding box center [38, 367] width 9 height 9
click at [0, 0] on input "checkbox" at bounding box center [0, 0] width 0 height 0
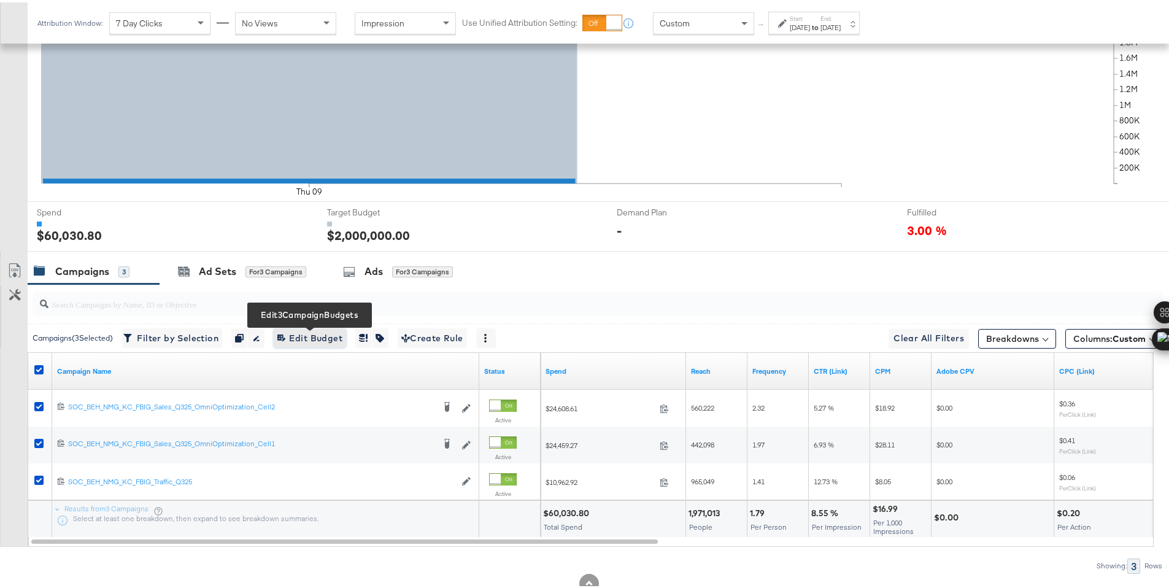
click at [305, 340] on span "Edit 3 Campaign Budgets Edit Budget" at bounding box center [309, 335] width 65 height 15
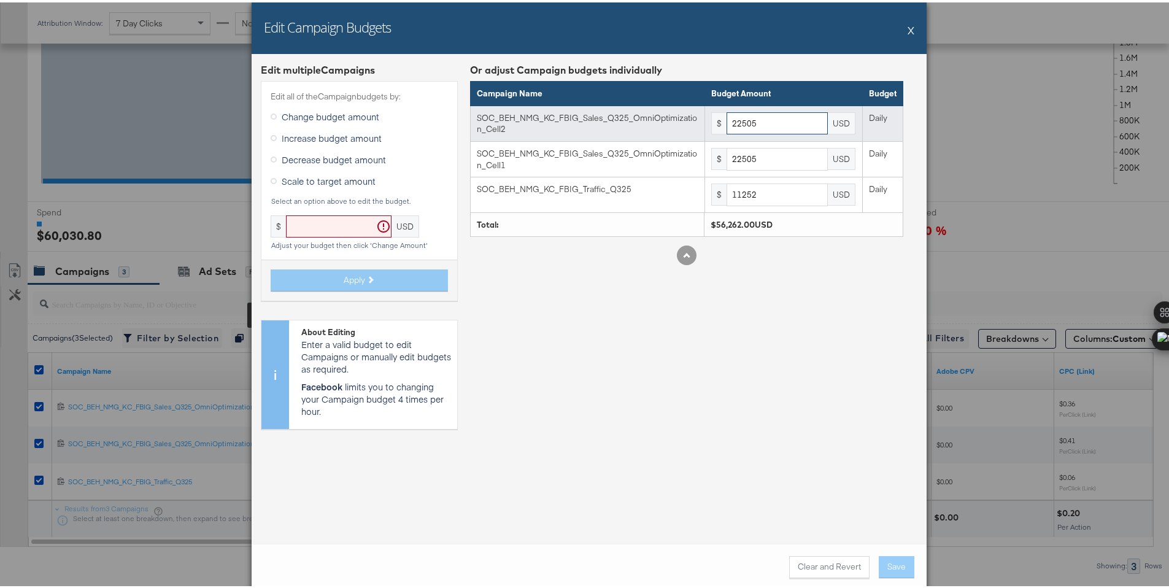
click at [782, 128] on input "22505" at bounding box center [776, 121] width 101 height 23
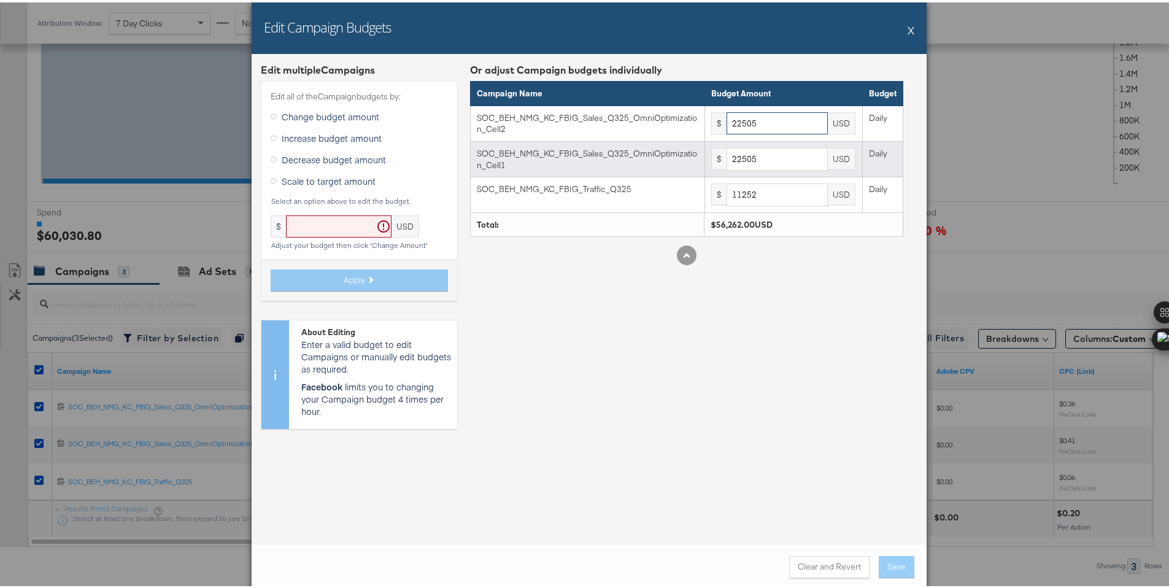
paste input "6207"
type input "26207"
click at [775, 150] on input "22505" at bounding box center [776, 156] width 101 height 23
paste input "6207"
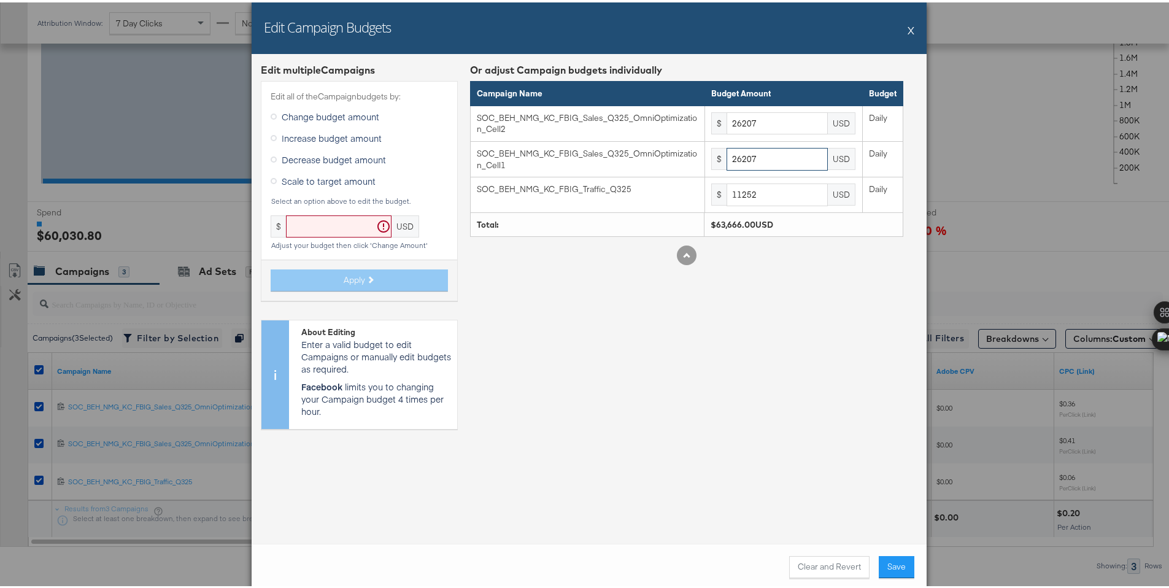
type input "26207"
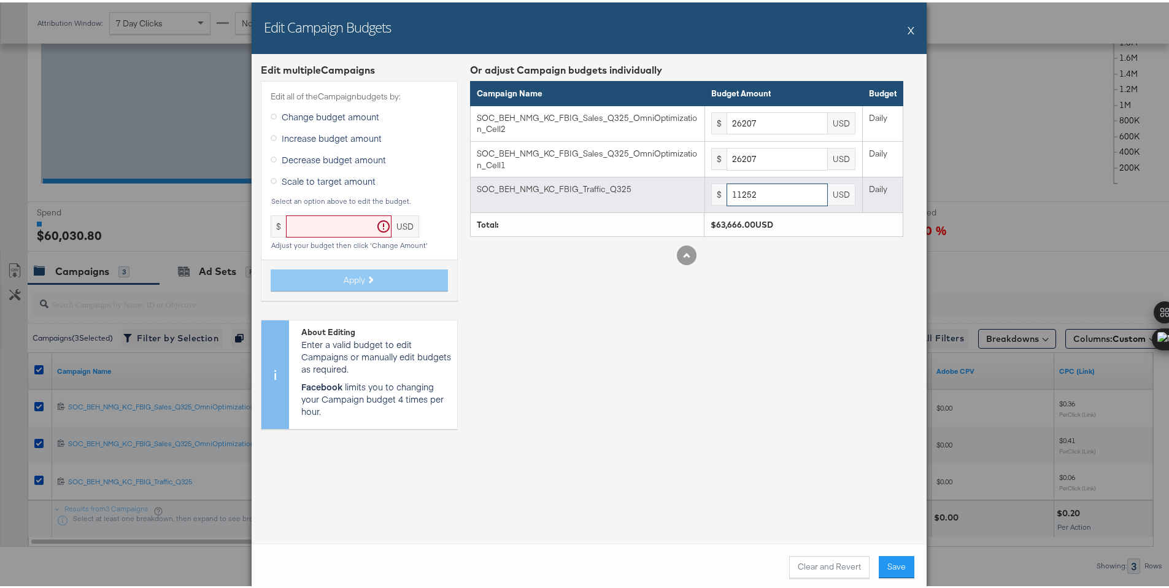
click at [808, 198] on input "11252" at bounding box center [776, 192] width 101 height 23
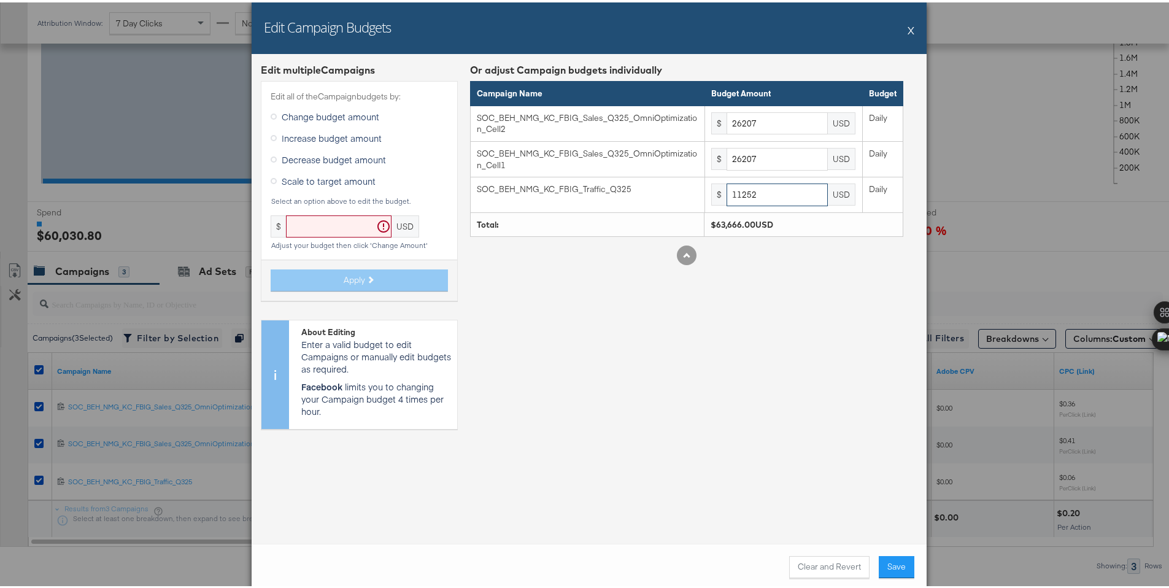
paste input "3103"
type input "13103"
click at [823, 441] on div "Edit multiple Campaign s Edit all of the Campaign budgets by: Change budget amo…" at bounding box center [589, 297] width 675 height 490
click at [891, 565] on button "Save" at bounding box center [896, 564] width 36 height 22
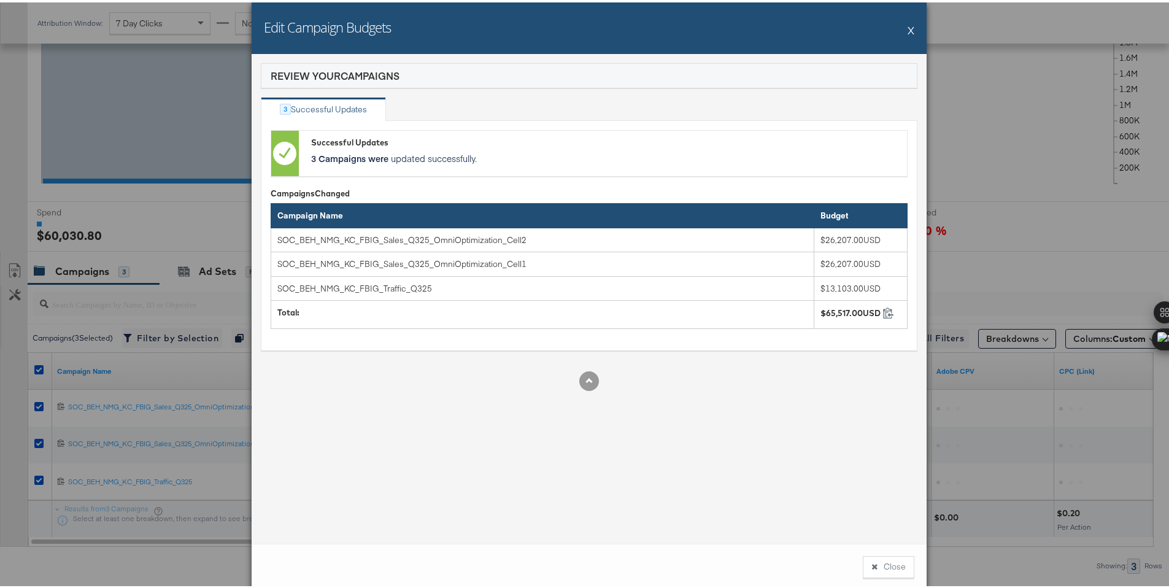
click at [891, 565] on button "Close" at bounding box center [888, 564] width 52 height 22
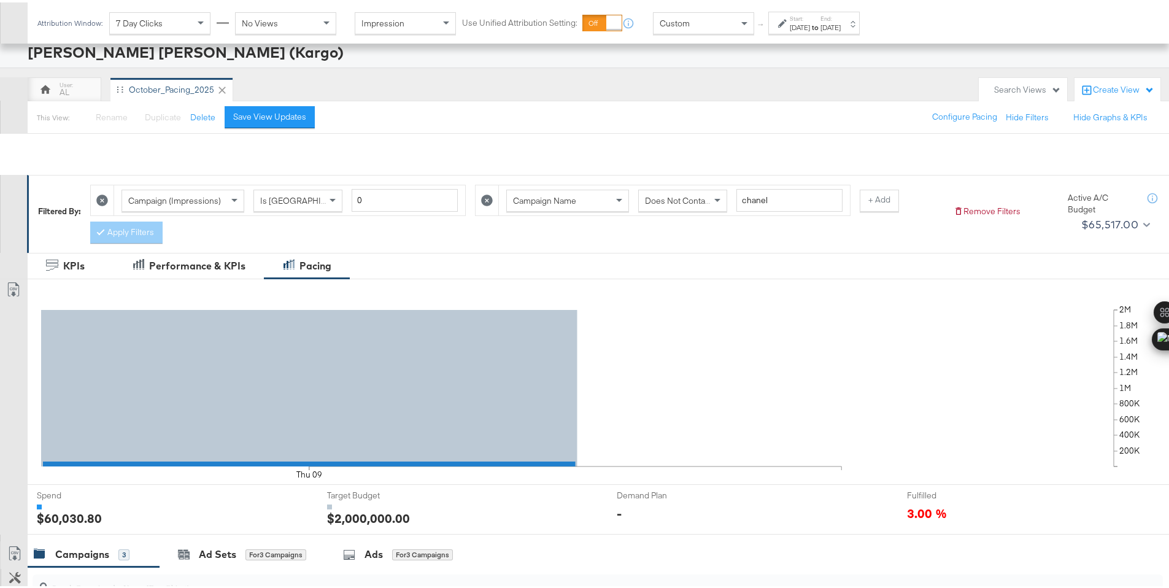
scroll to position [0, 0]
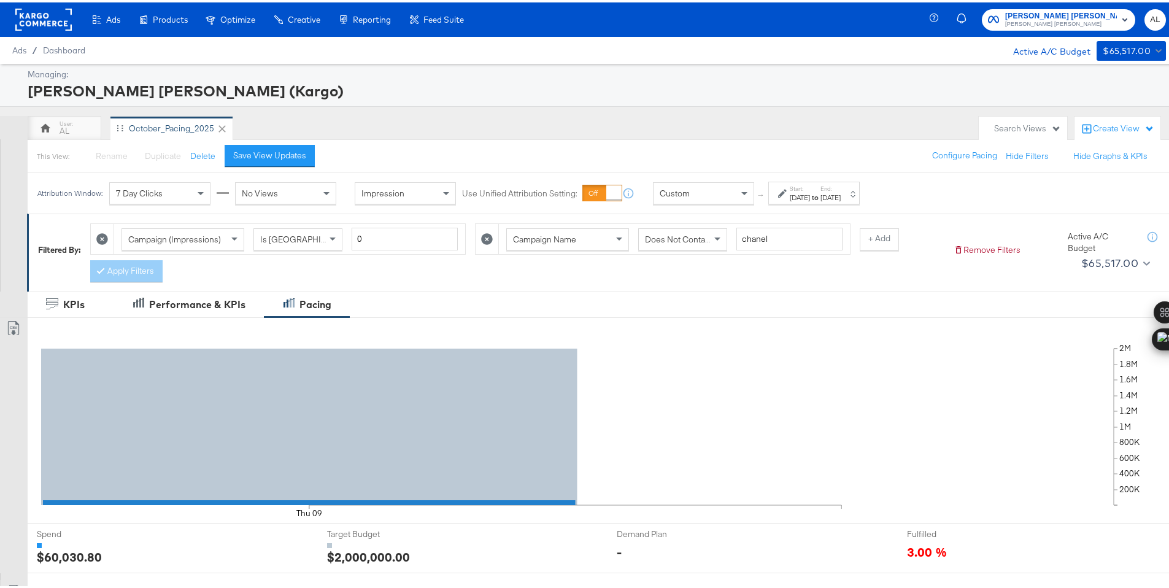
click at [48, 17] on rect at bounding box center [43, 17] width 56 height 22
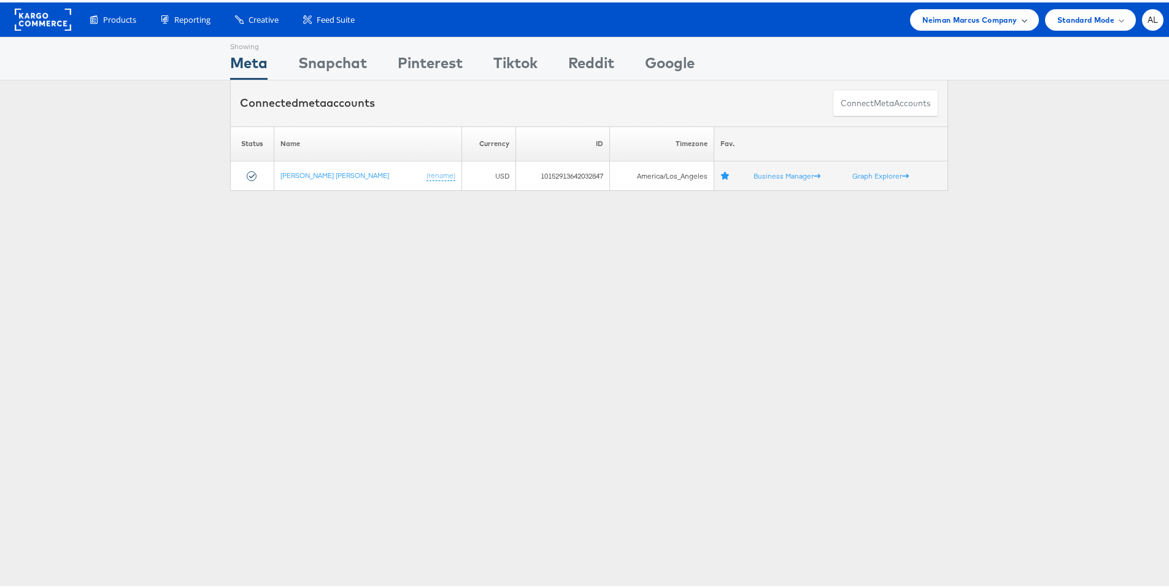
click at [981, 20] on span "Neiman Marcus Company" at bounding box center [969, 17] width 94 height 13
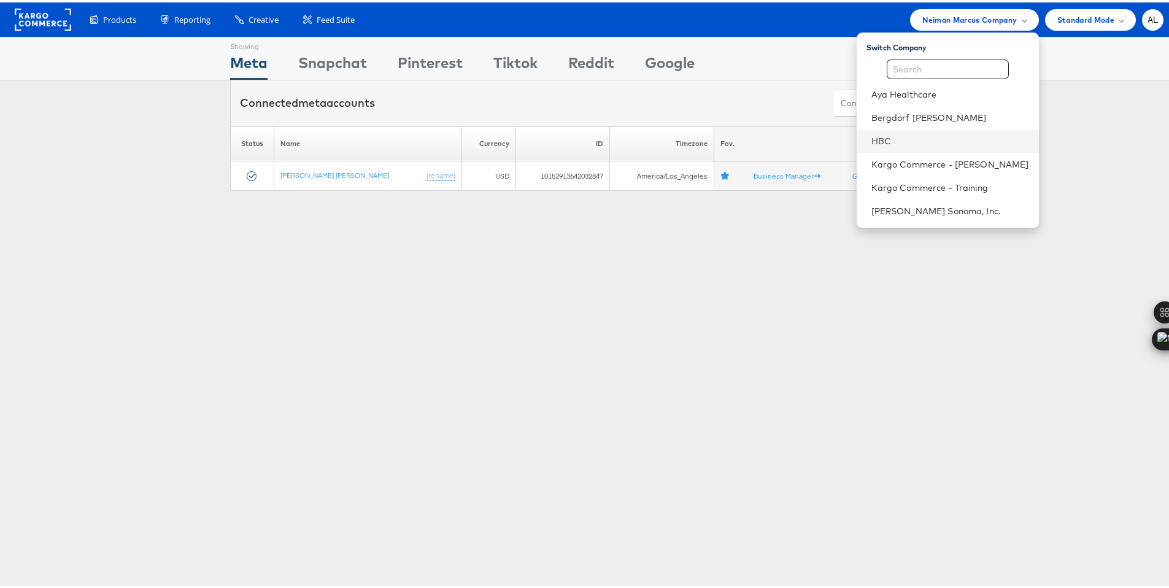
click at [902, 130] on li "HBC" at bounding box center [947, 138] width 182 height 23
click at [874, 135] on link "HBC" at bounding box center [950, 139] width 158 height 12
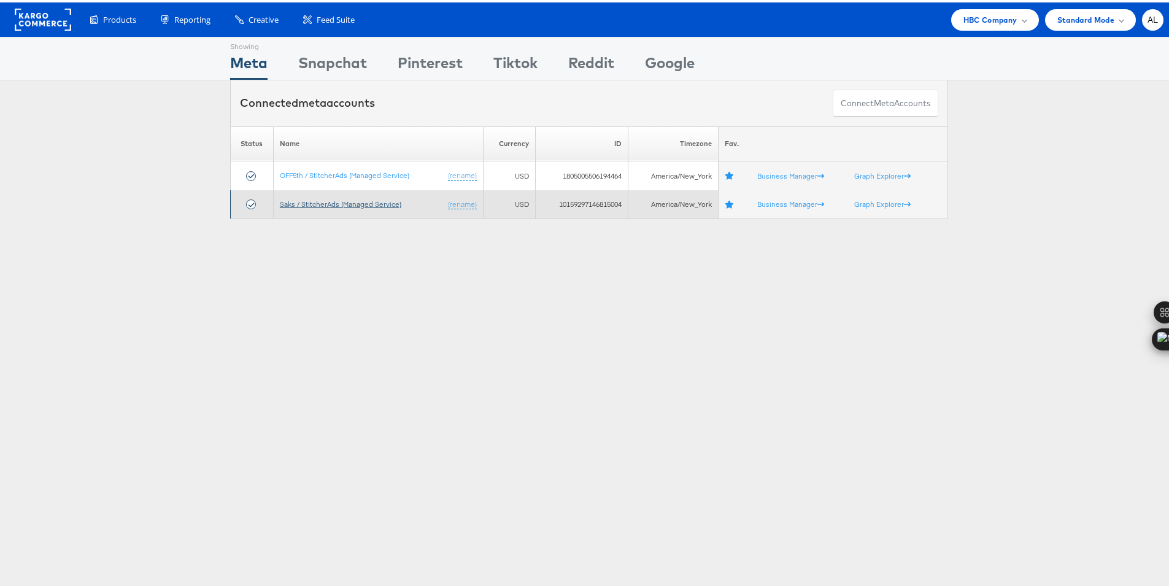
click at [367, 198] on link "Saks / StitcherAds (Managed Service)" at bounding box center [340, 201] width 121 height 9
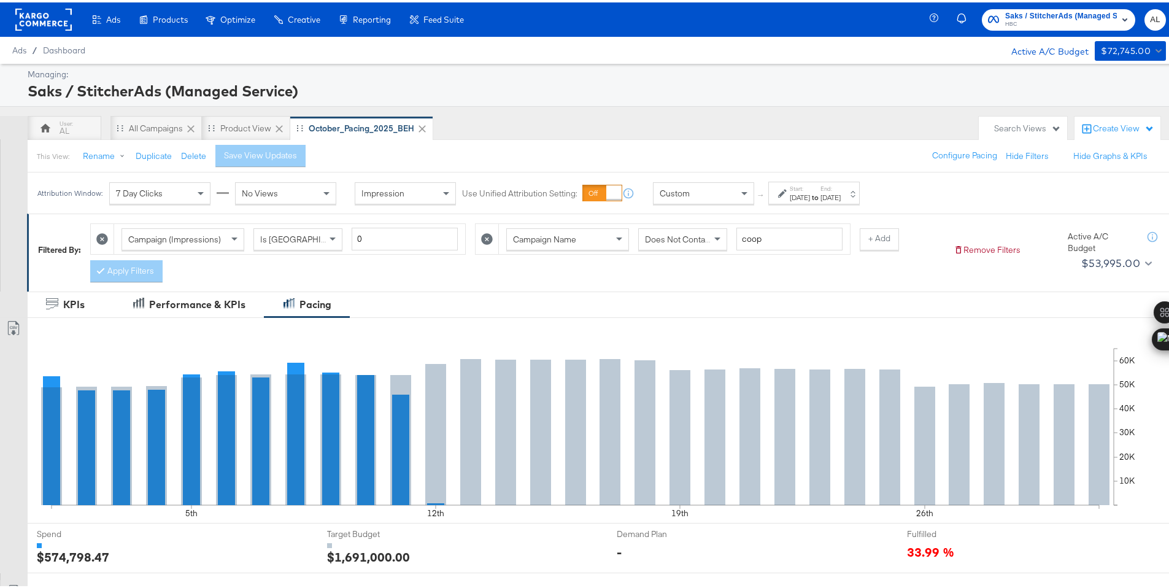
click at [833, 184] on div "Start: [DATE] to End: [DATE]" at bounding box center [814, 191] width 51 height 18
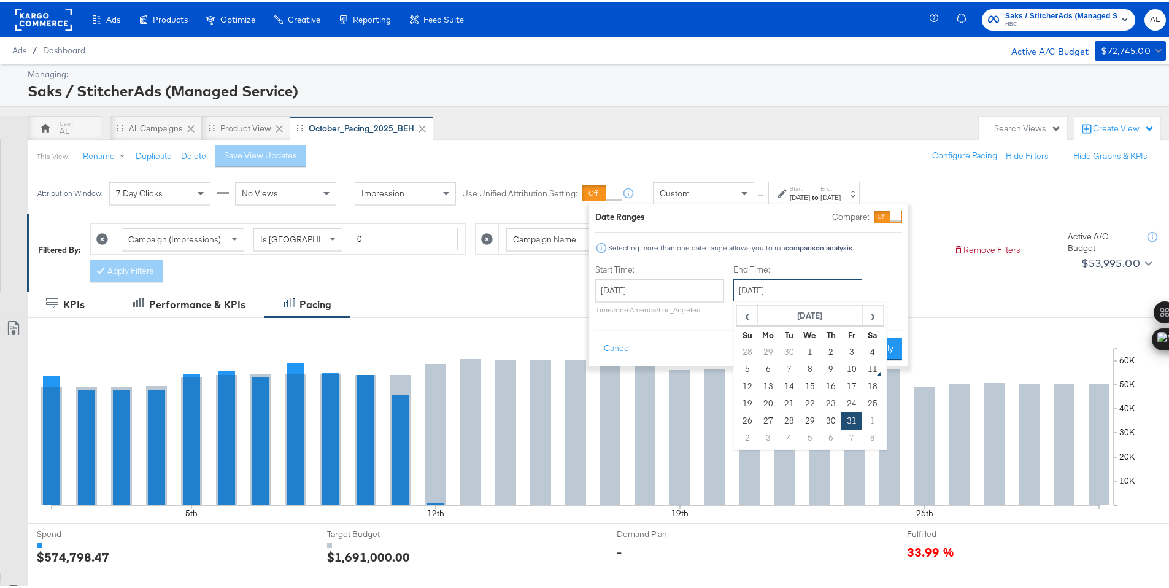
click at [764, 280] on input "[DATE]" at bounding box center [797, 288] width 129 height 22
click at [812, 352] on td "1" at bounding box center [809, 349] width 21 height 17
type input "[DATE]"
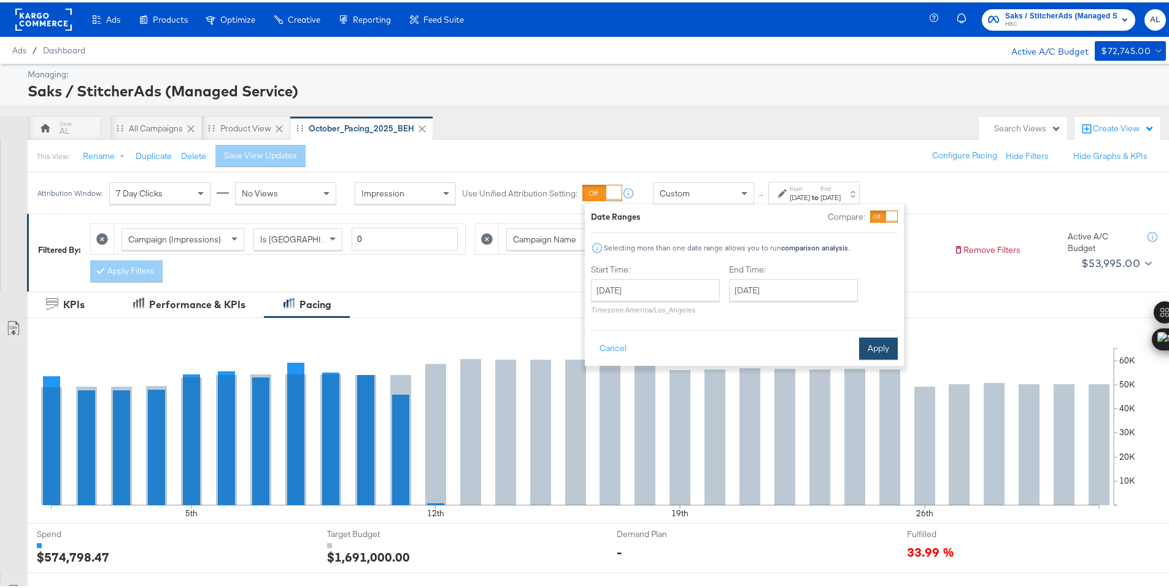
click at [874, 348] on button "Apply" at bounding box center [878, 346] width 39 height 22
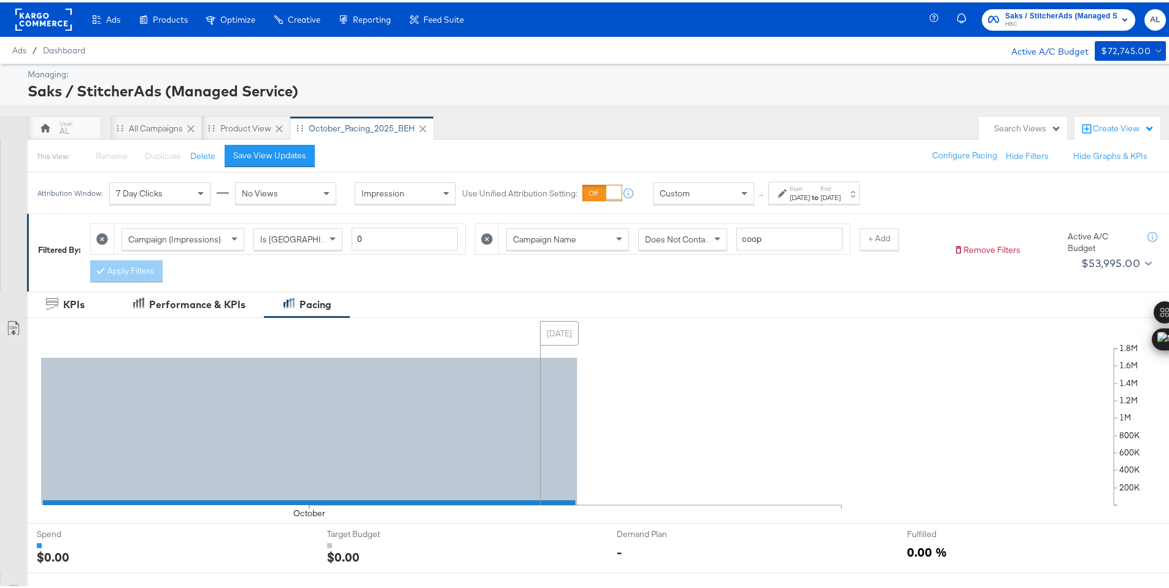
scroll to position [321, 0]
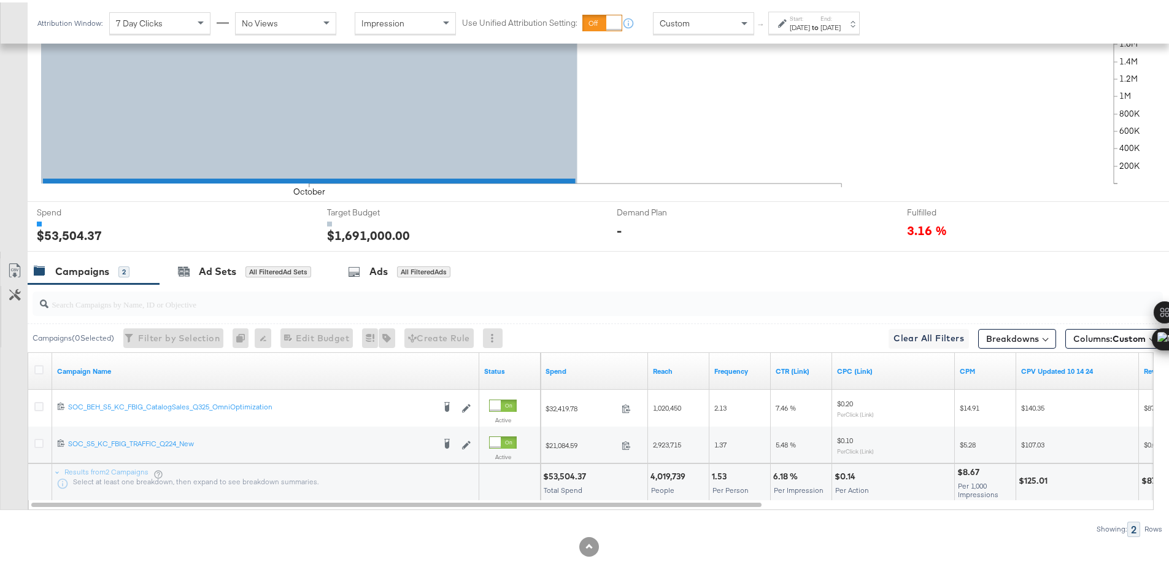
click at [563, 477] on div "$53,504.37" at bounding box center [566, 474] width 47 height 12
copy div "53,504.37"
click at [785, 26] on div "Start: Oct 1st 2025 to End: Oct 1st 2025" at bounding box center [809, 21] width 63 height 18
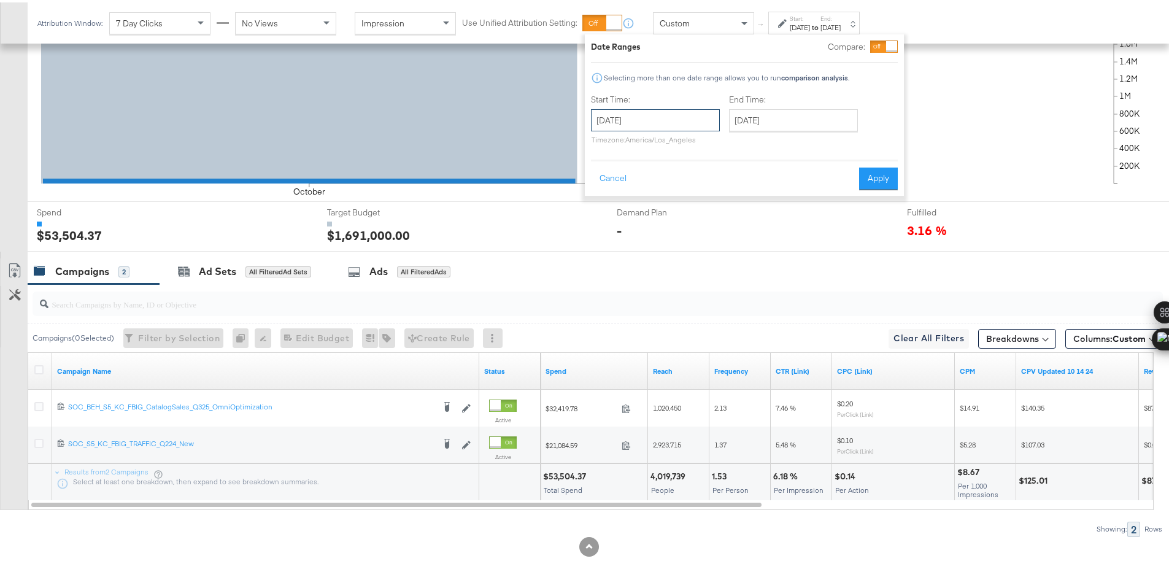
click at [683, 109] on input "October 1st 2025" at bounding box center [655, 118] width 129 height 22
click at [690, 181] on td "2" at bounding box center [688, 179] width 21 height 17
type input "[DATE]"
click at [891, 175] on button "Apply" at bounding box center [883, 176] width 39 height 22
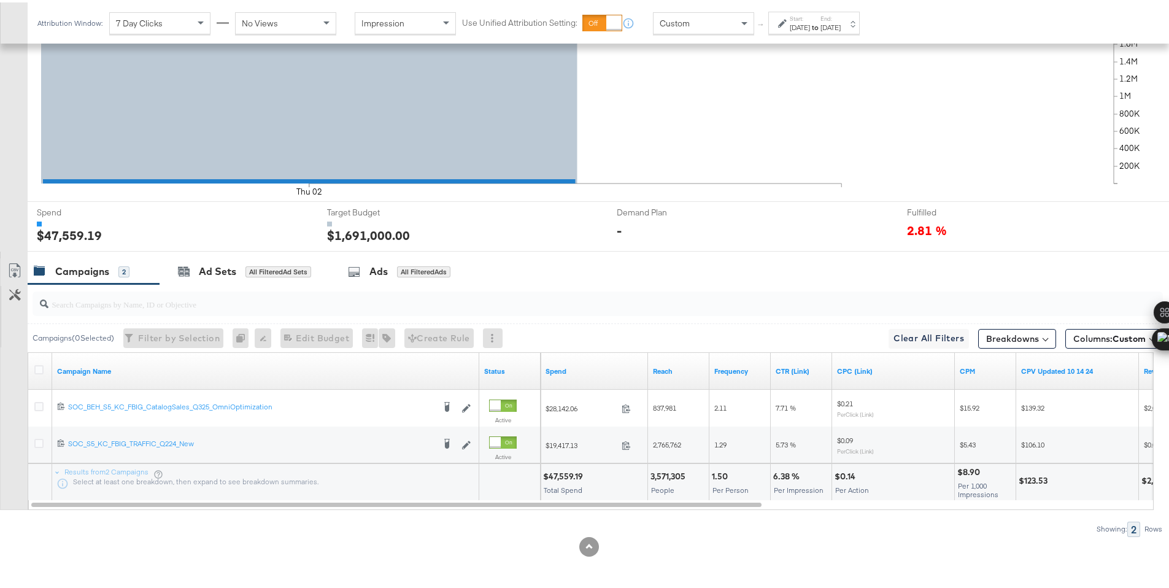
click at [564, 475] on div "$47,559.19" at bounding box center [565, 474] width 44 height 12
copy div "47,559.19"
click at [777, 21] on div "Start: [DATE] to End: [DATE]" at bounding box center [813, 20] width 91 height 23
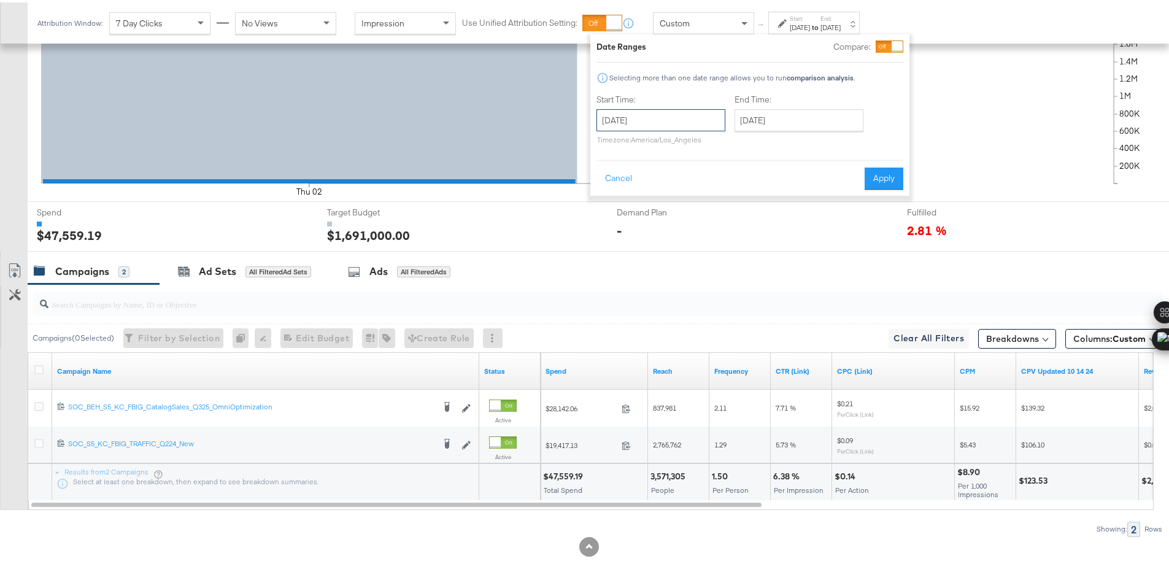
click at [689, 118] on input "[DATE]" at bounding box center [660, 118] width 129 height 22
click at [704, 177] on td "3" at bounding box center [714, 179] width 21 height 17
type input "[DATE]"
click at [871, 174] on button "Apply" at bounding box center [880, 176] width 39 height 22
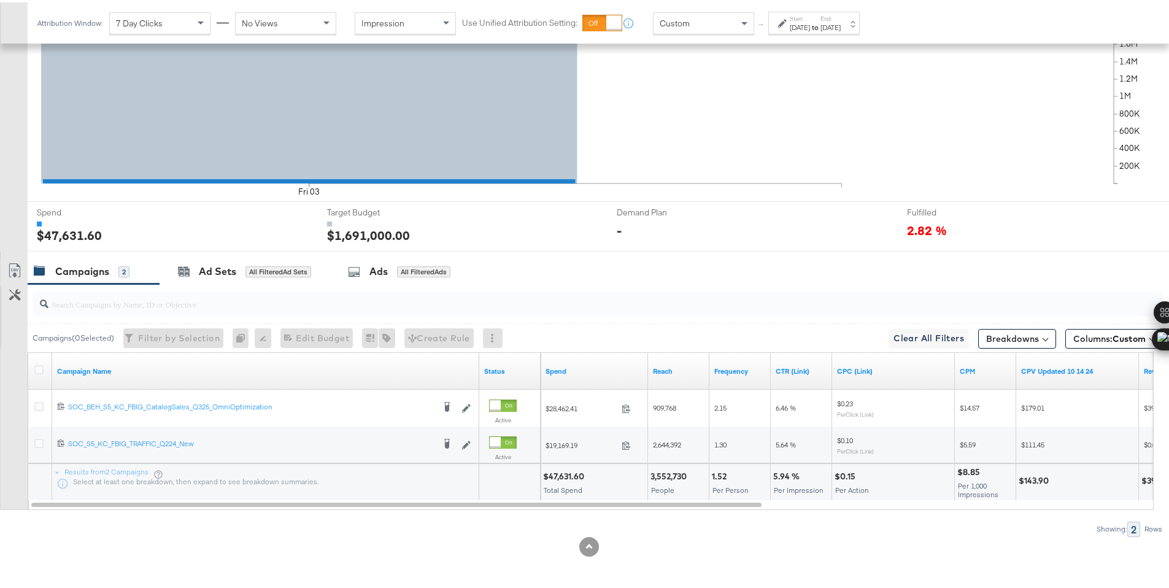
click at [559, 474] on div "$47,631.60" at bounding box center [565, 474] width 45 height 12
copy div "47,631.60"
click at [808, 20] on div "[DATE]" at bounding box center [799, 25] width 20 height 10
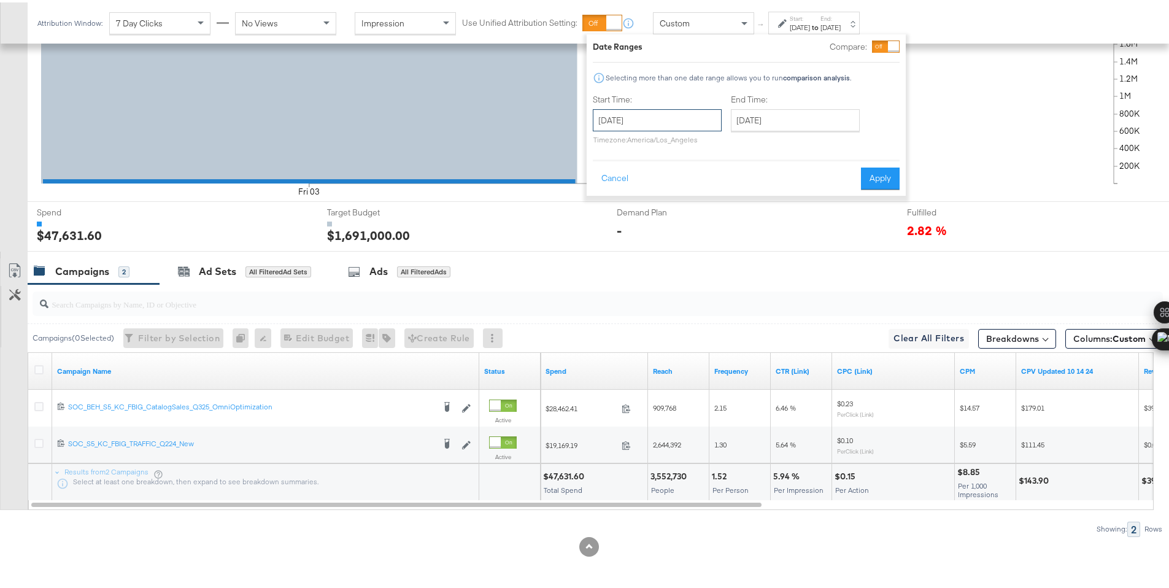
click at [701, 114] on input "[DATE]" at bounding box center [657, 118] width 129 height 22
click at [726, 179] on td "4" at bounding box center [731, 179] width 21 height 17
type input "October 4th 2025"
click at [867, 177] on button "Apply" at bounding box center [879, 176] width 39 height 22
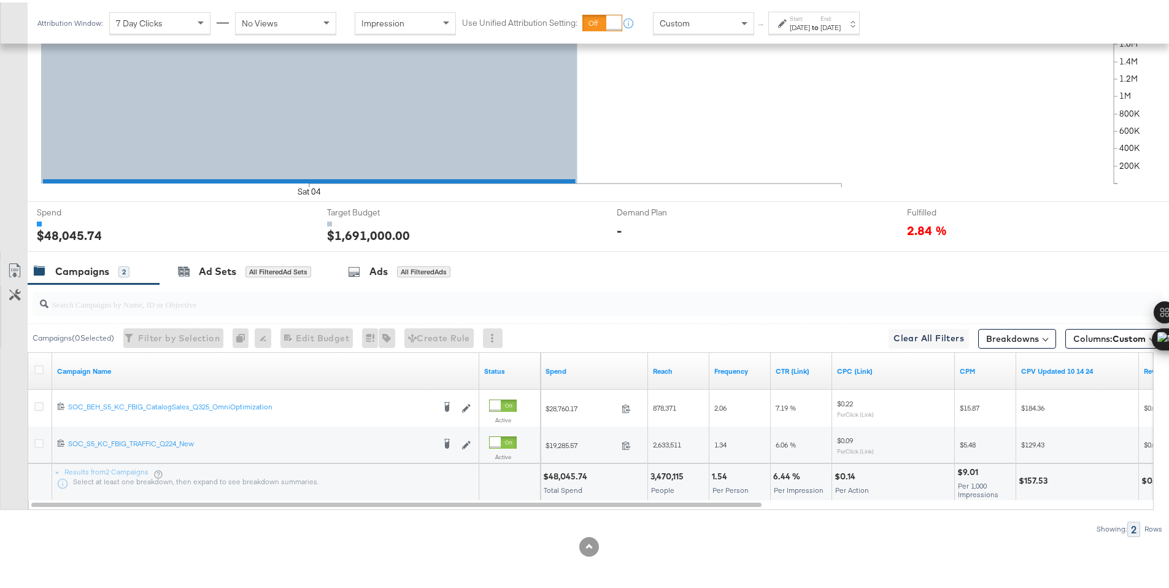
click at [554, 473] on div "$48,045.74" at bounding box center [567, 474] width 48 height 12
copy div "48,045.74"
click at [810, 28] on div "Oct 4th 2025" at bounding box center [799, 25] width 20 height 10
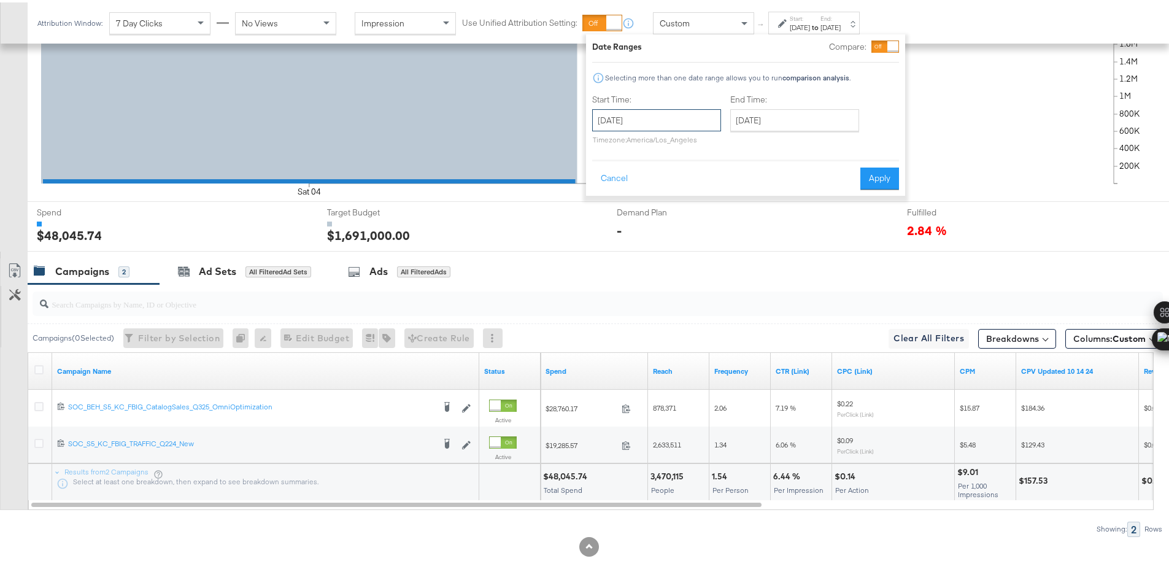
click at [700, 121] on input "October 4th 2025" at bounding box center [656, 118] width 129 height 22
click at [602, 198] on td "5" at bounding box center [606, 196] width 21 height 17
type input "October 5th 2025"
click at [884, 174] on button "Apply" at bounding box center [879, 176] width 39 height 22
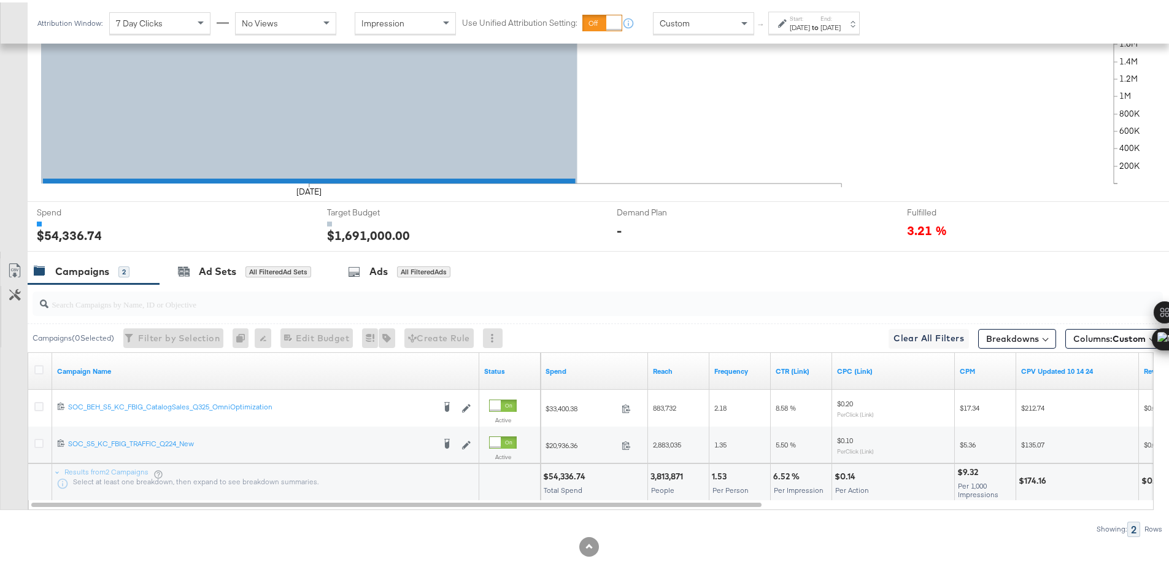
click at [567, 471] on div "$54,336.74" at bounding box center [566, 474] width 46 height 12
copy div "54,336.74"
click at [805, 21] on div "Oct 5th 2025" at bounding box center [799, 25] width 20 height 10
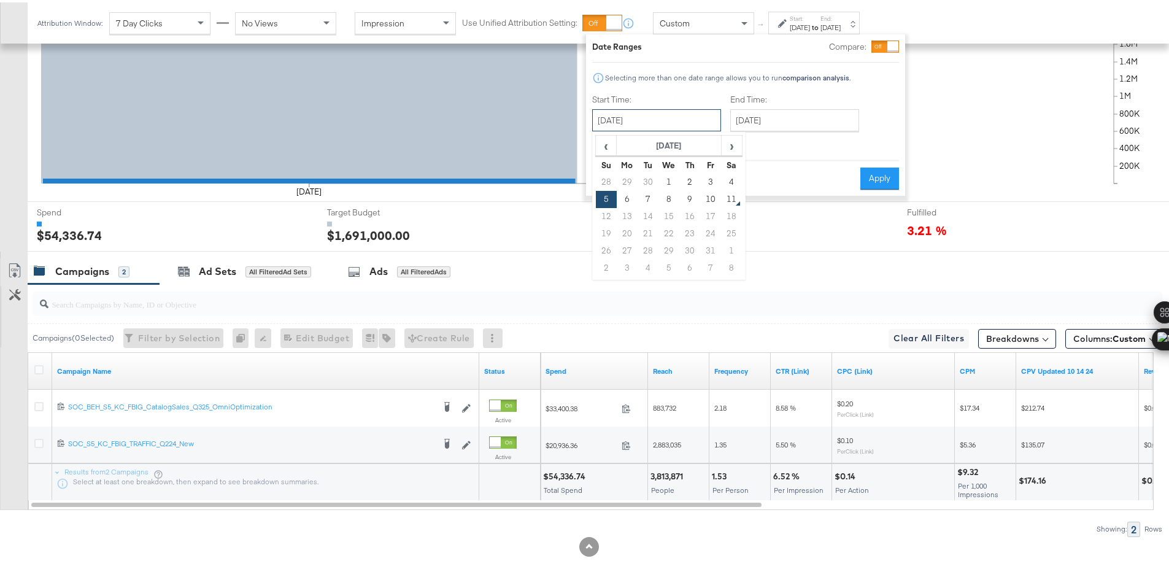
click at [720, 109] on input "October 5th 2025" at bounding box center [656, 118] width 129 height 22
click at [620, 196] on td "6" at bounding box center [626, 196] width 21 height 17
type input "October 6th 2025"
click at [885, 177] on button "Apply" at bounding box center [879, 176] width 39 height 22
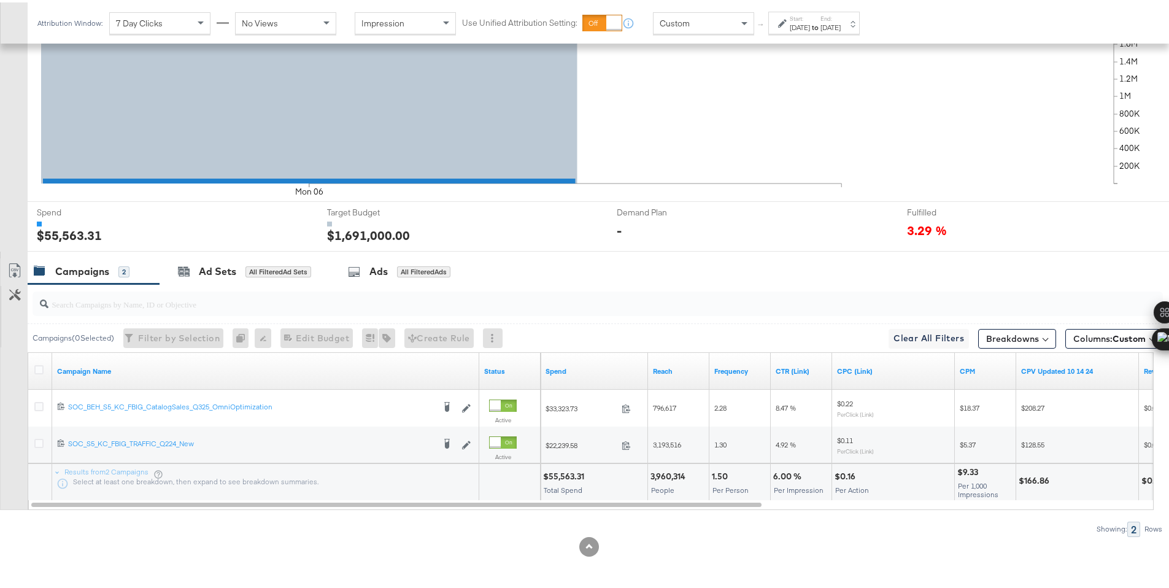
click at [561, 474] on div "$55,563.31" at bounding box center [565, 474] width 45 height 12
copy div "55,563.31"
click at [795, 27] on div "Oct 6th 2025" at bounding box center [799, 25] width 20 height 10
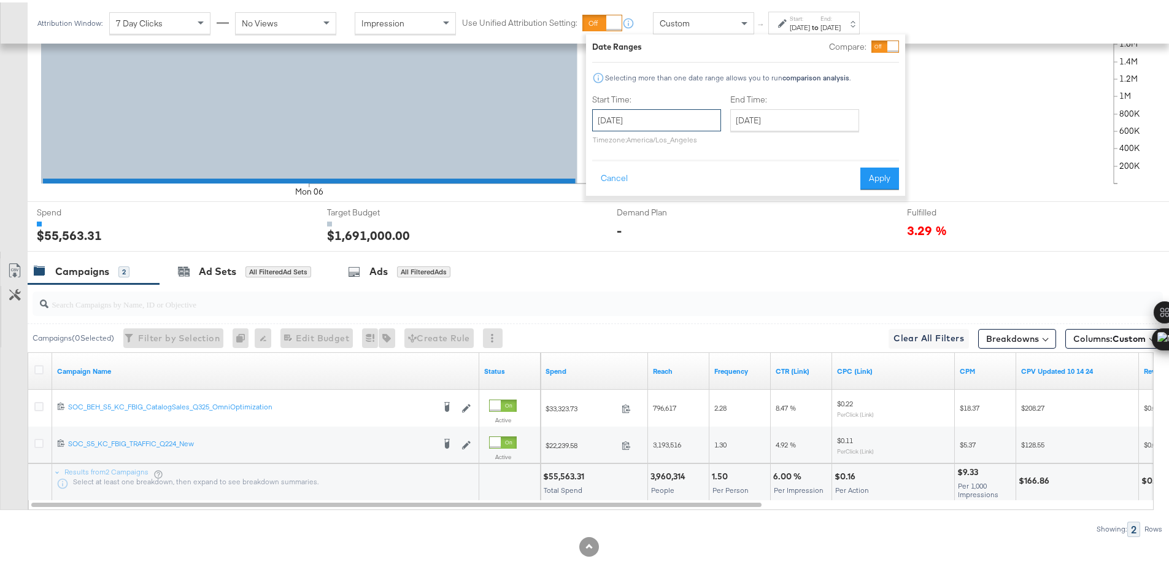
click at [671, 124] on input "October 6th 2025" at bounding box center [656, 118] width 129 height 22
click at [653, 198] on td "7" at bounding box center [647, 196] width 21 height 17
type input "October 7th 2025"
click at [891, 180] on button "Apply" at bounding box center [879, 176] width 39 height 22
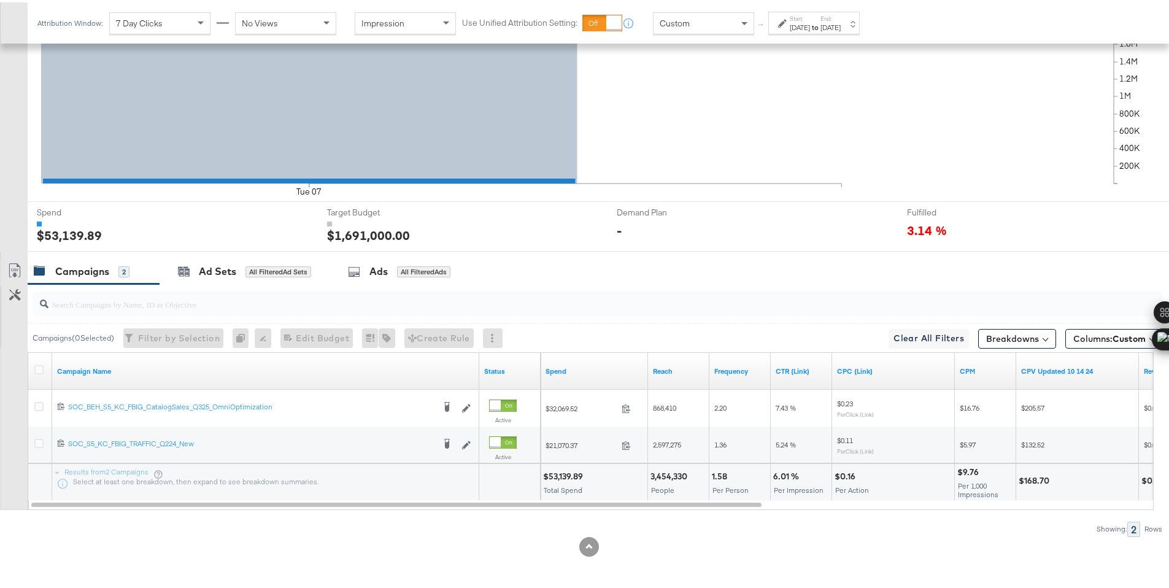
click at [555, 474] on div "$53,139.89" at bounding box center [565, 474] width 44 height 12
copy div "53,139.89"
click at [804, 18] on label "Start:" at bounding box center [799, 16] width 20 height 8
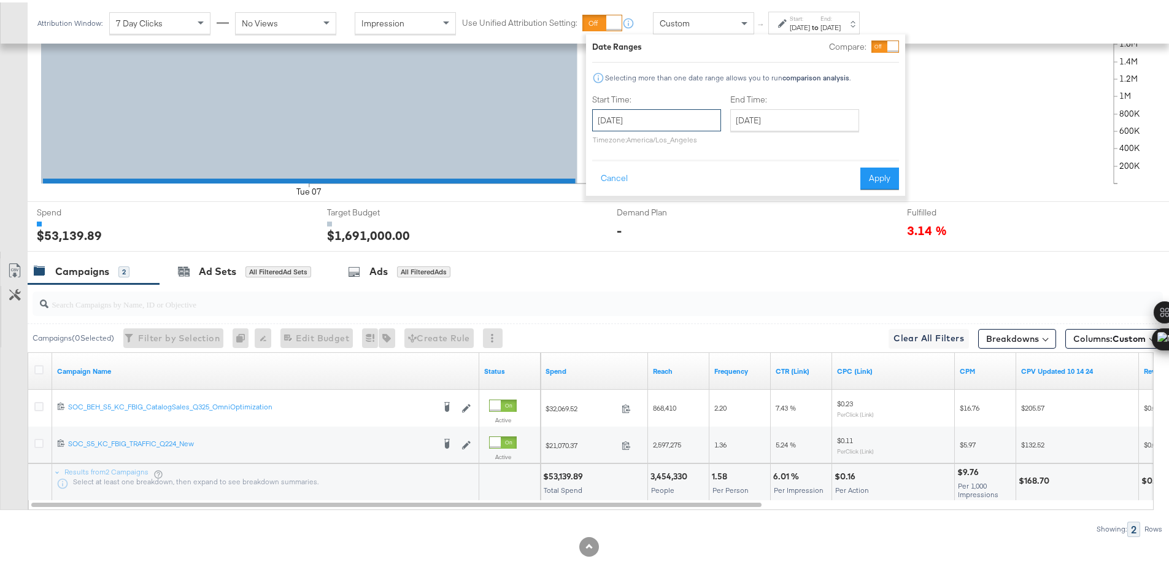
click at [645, 118] on input "October 7th 2025" at bounding box center [656, 118] width 129 height 22
click at [663, 202] on td "8" at bounding box center [668, 196] width 21 height 17
type input "October 8th 2025"
click at [864, 170] on button "Apply" at bounding box center [879, 176] width 39 height 22
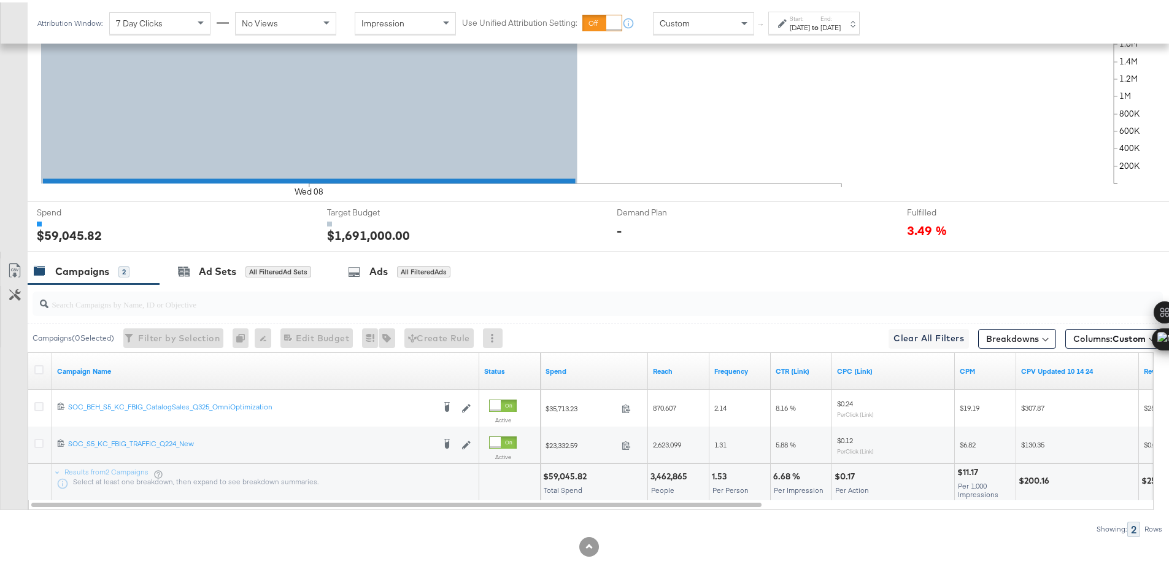
click at [564, 473] on div "$59,045.82" at bounding box center [566, 474] width 47 height 12
copy div "59,045.82"
click at [785, 22] on icon at bounding box center [782, 21] width 9 height 9
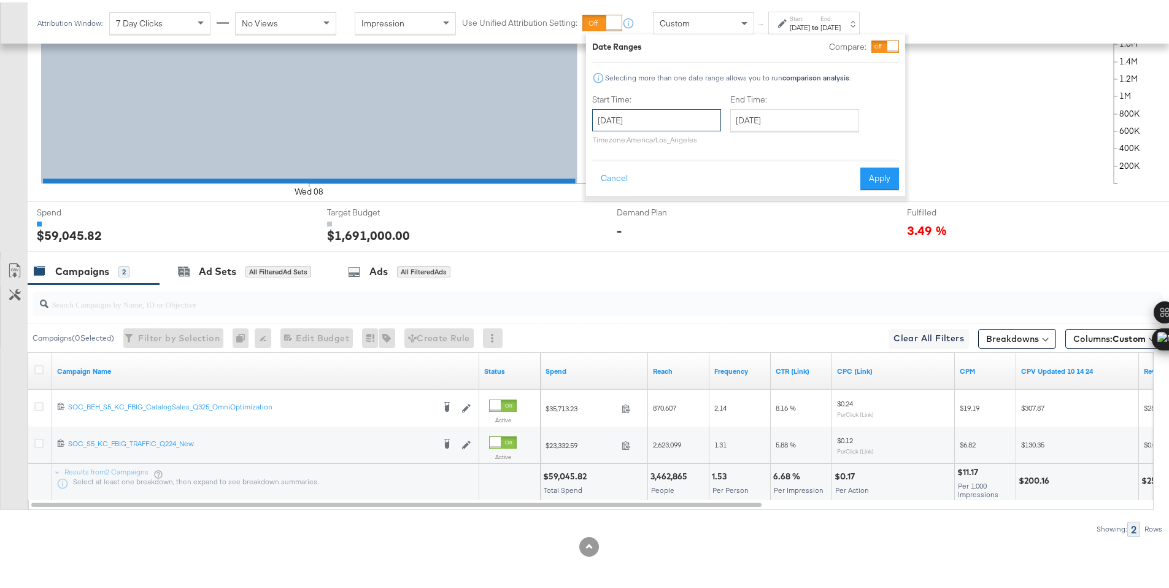
click at [700, 117] on input "October 8th 2025" at bounding box center [656, 118] width 129 height 22
click at [692, 197] on td "9" at bounding box center [689, 196] width 21 height 17
type input "October 9th 2025"
click at [878, 177] on button "Apply" at bounding box center [879, 176] width 39 height 22
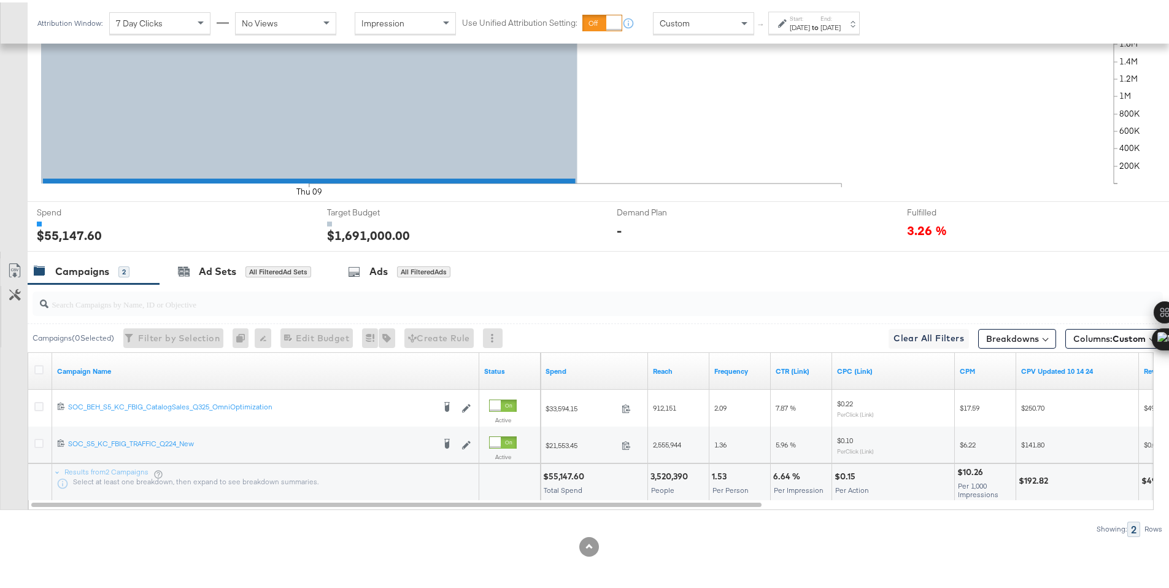
click at [558, 472] on div "$55,147.60" at bounding box center [565, 474] width 45 height 12
copy div "55,147.60"
click at [807, 25] on div "Oct 9th 2025" at bounding box center [799, 25] width 20 height 10
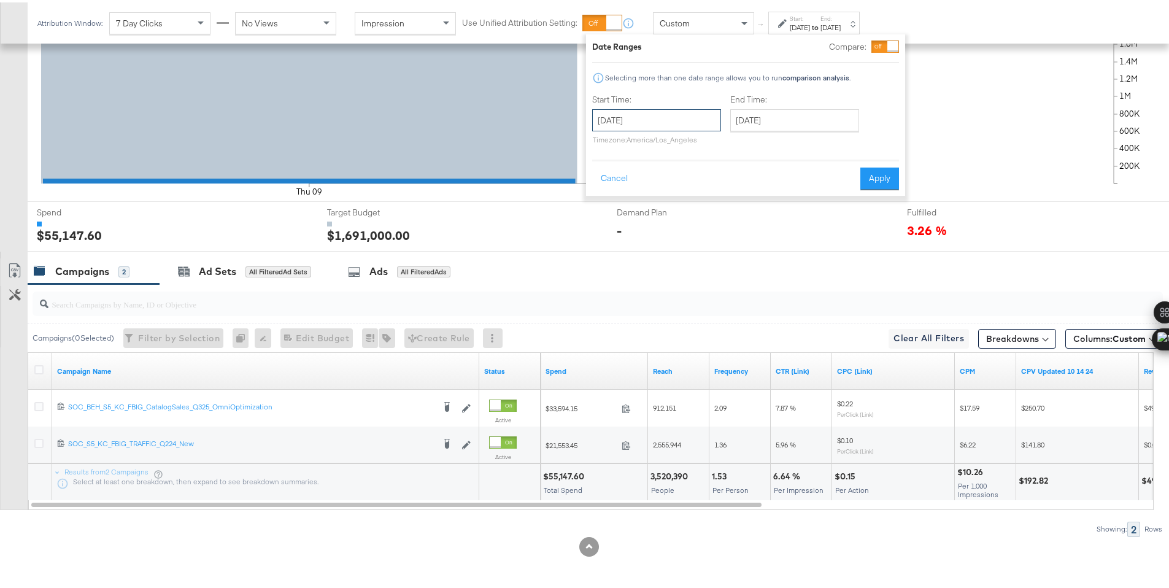
click at [668, 112] on input "October 9th 2025" at bounding box center [656, 118] width 129 height 22
click at [702, 193] on td "10" at bounding box center [710, 196] width 21 height 17
type input "October 10th 2025"
click at [891, 178] on button "Apply" at bounding box center [887, 176] width 39 height 22
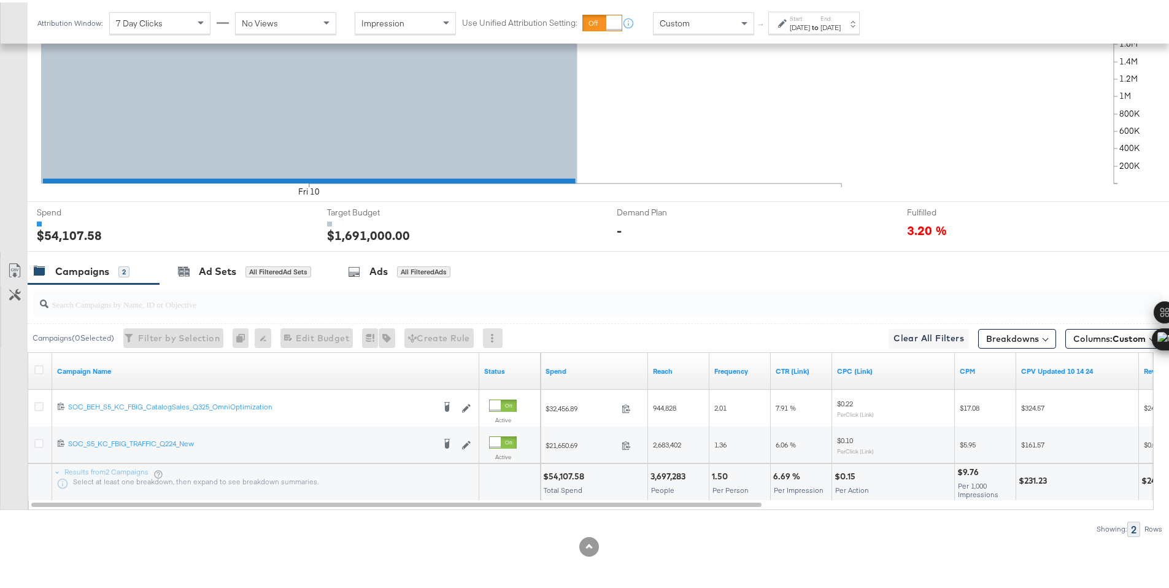
click at [563, 473] on div "$54,107.58" at bounding box center [565, 474] width 45 height 12
copy div "54,107.58"
click at [770, 20] on div "Start: Oct 10th 2025 to End: Oct 10th 2025" at bounding box center [813, 20] width 91 height 23
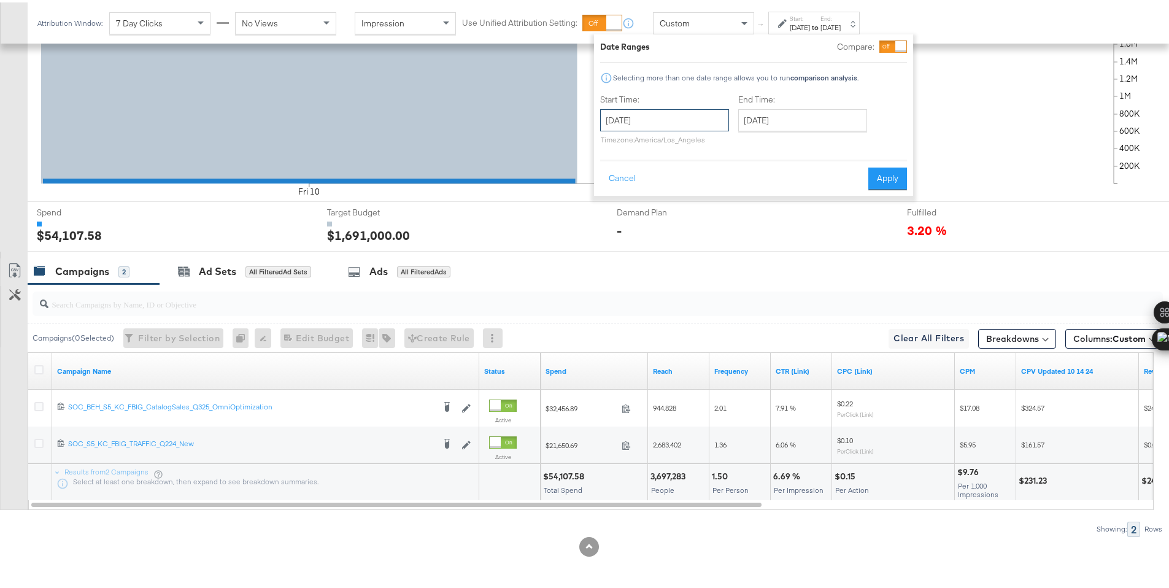
click at [680, 111] on input "October 10th 2025" at bounding box center [664, 118] width 129 height 22
click at [727, 194] on td "10" at bounding box center [718, 196] width 21 height 17
click at [727, 194] on icon "Fri 10 200K 400K 600K 800K 1M 1.2M 1.4M 1.6M 1.8M" at bounding box center [598, 95] width 1141 height 202
click at [713, 120] on input "October 10th 2025" at bounding box center [664, 118] width 129 height 22
click at [746, 194] on td "11" at bounding box center [739, 196] width 21 height 17
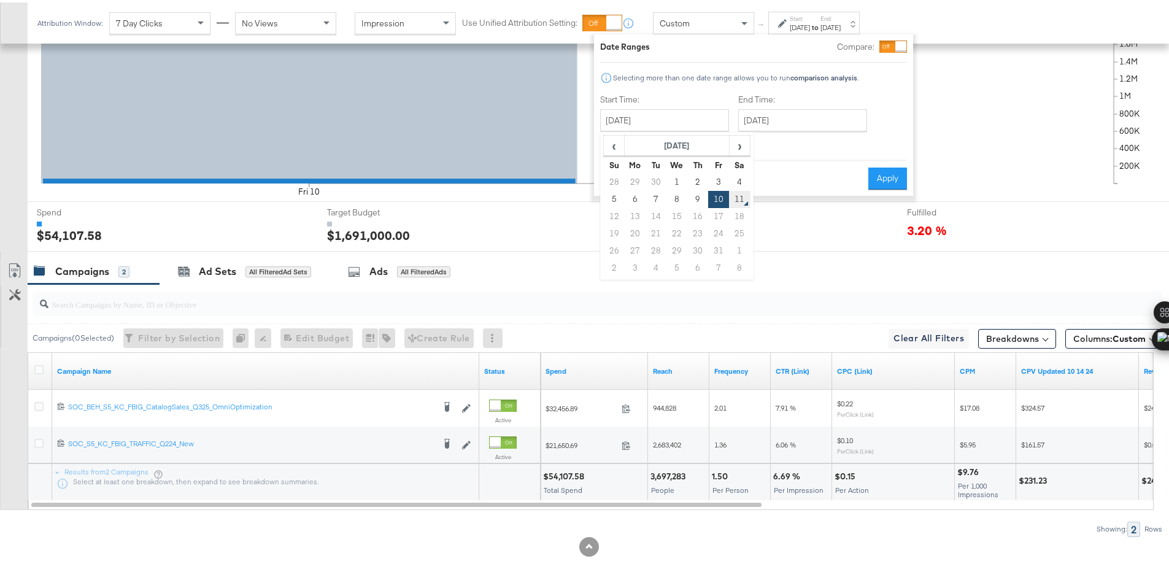
type input "October 11th 2025"
click at [908, 177] on div "Date Ranges Compare: Selecting more than one date range allows you to run compa…" at bounding box center [753, 112] width 319 height 161
click at [896, 176] on button "Apply" at bounding box center [887, 176] width 39 height 22
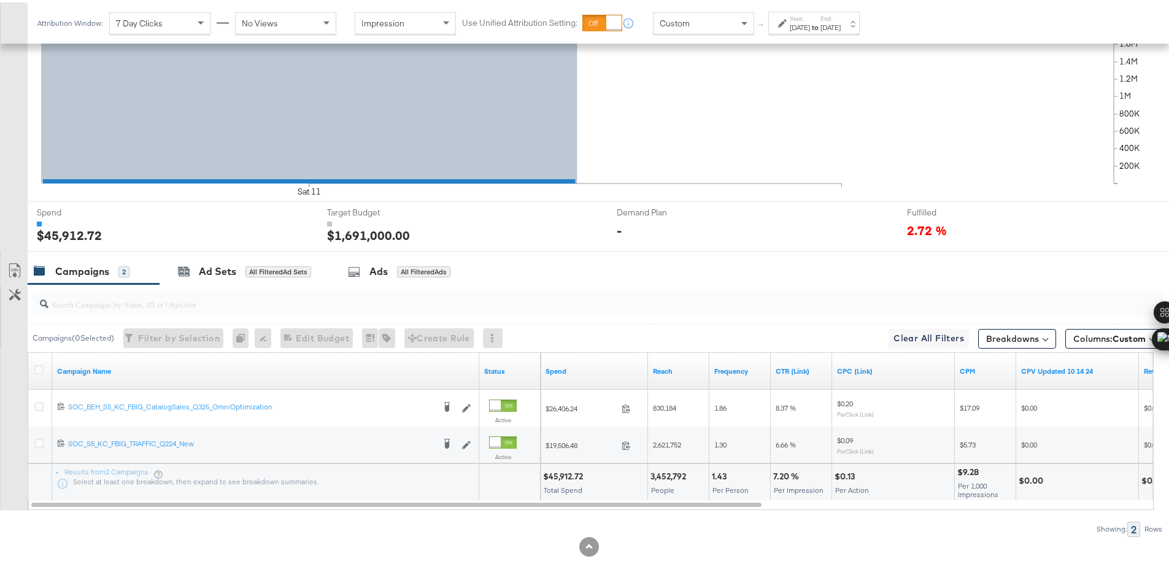
click at [577, 475] on div "$45,912.72" at bounding box center [565, 474] width 44 height 12
click at [37, 366] on icon at bounding box center [38, 367] width 9 height 9
click at [0, 0] on input "checkbox" at bounding box center [0, 0] width 0 height 0
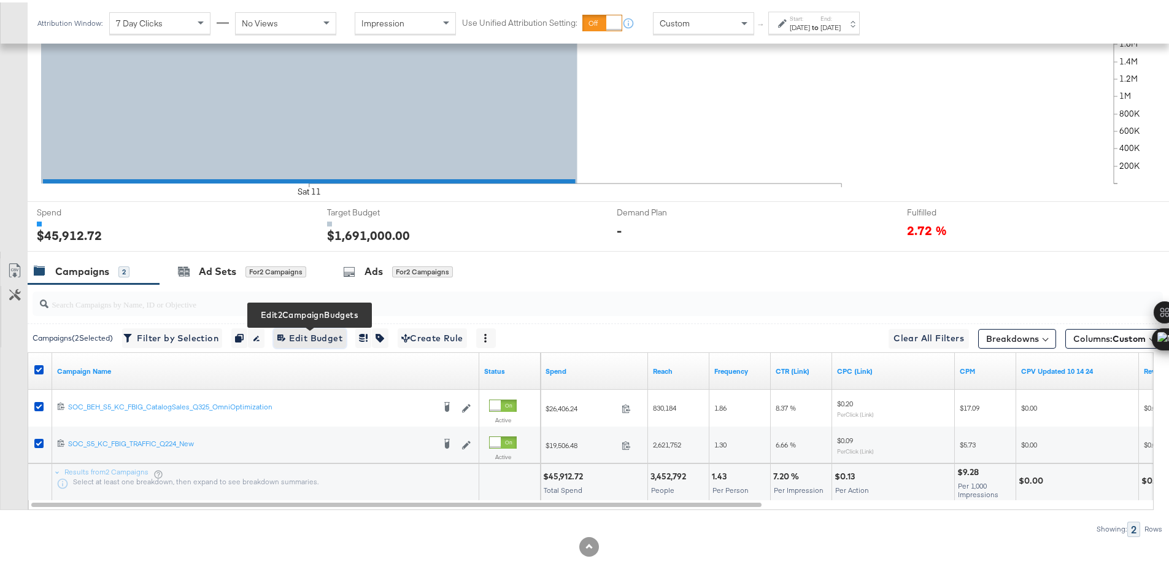
click at [298, 340] on span "Edit 2 Campaign Budgets Edit Budget" at bounding box center [309, 335] width 65 height 15
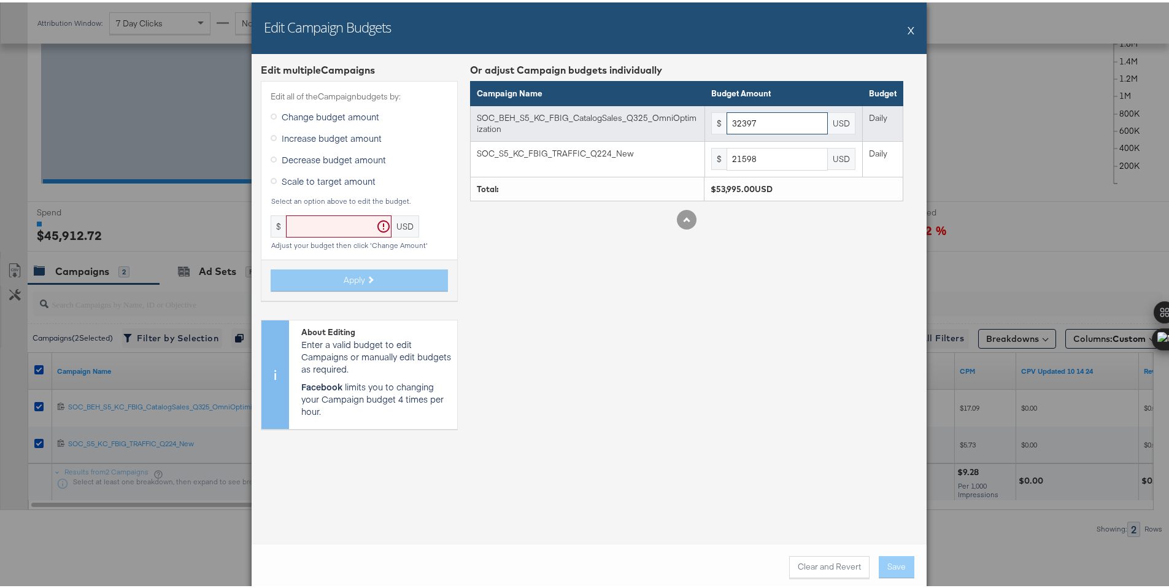
click at [770, 117] on input "32397" at bounding box center [776, 121] width 101 height 23
paste input "5922"
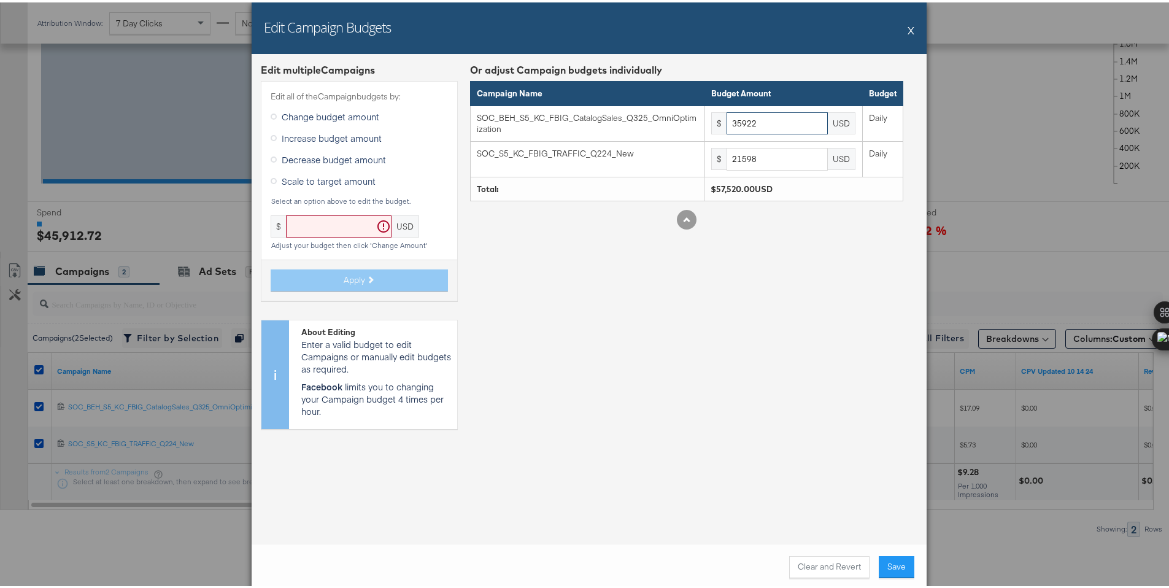
type input "35922"
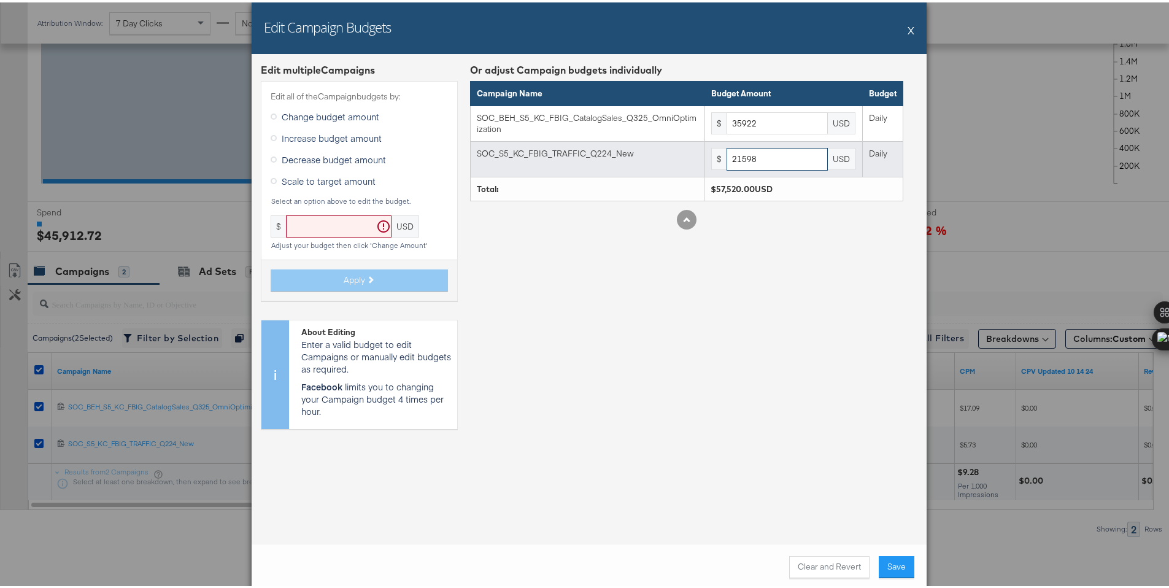
click at [772, 154] on input "21598" at bounding box center [776, 156] width 101 height 23
paste input "394"
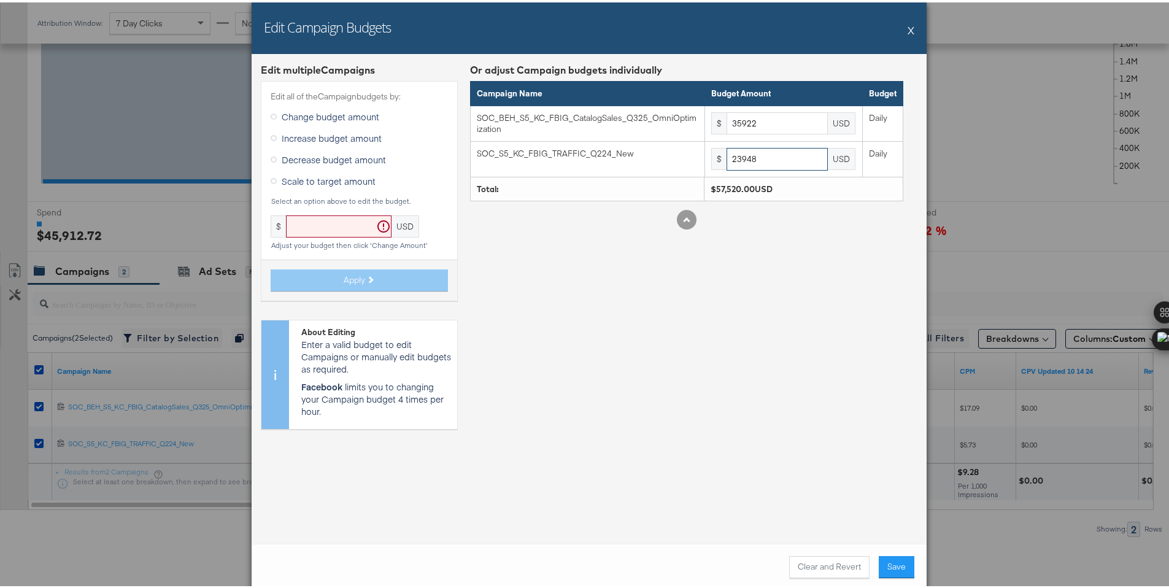
type input "23948"
click at [826, 348] on div "Or adjust Campaign budgets individually Campaign Name Budget Amount Budget SOC_…" at bounding box center [686, 248] width 433 height 375
click at [891, 575] on div "Clear and Revert Save" at bounding box center [589, 564] width 675 height 47
click at [898, 567] on button "Save" at bounding box center [896, 564] width 36 height 22
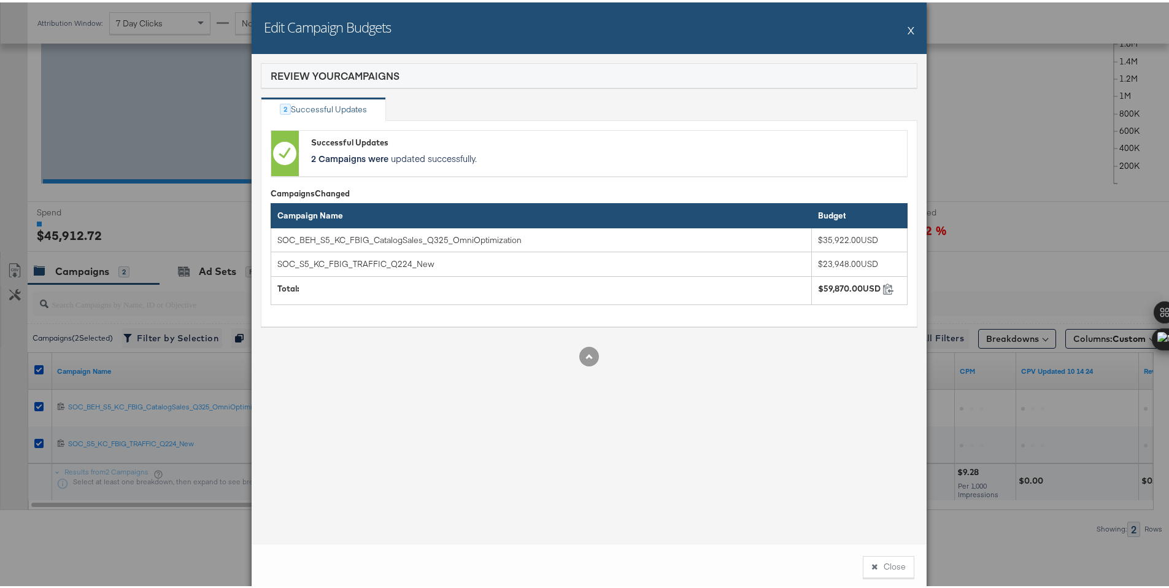
click at [893, 567] on button "Close" at bounding box center [888, 564] width 52 height 22
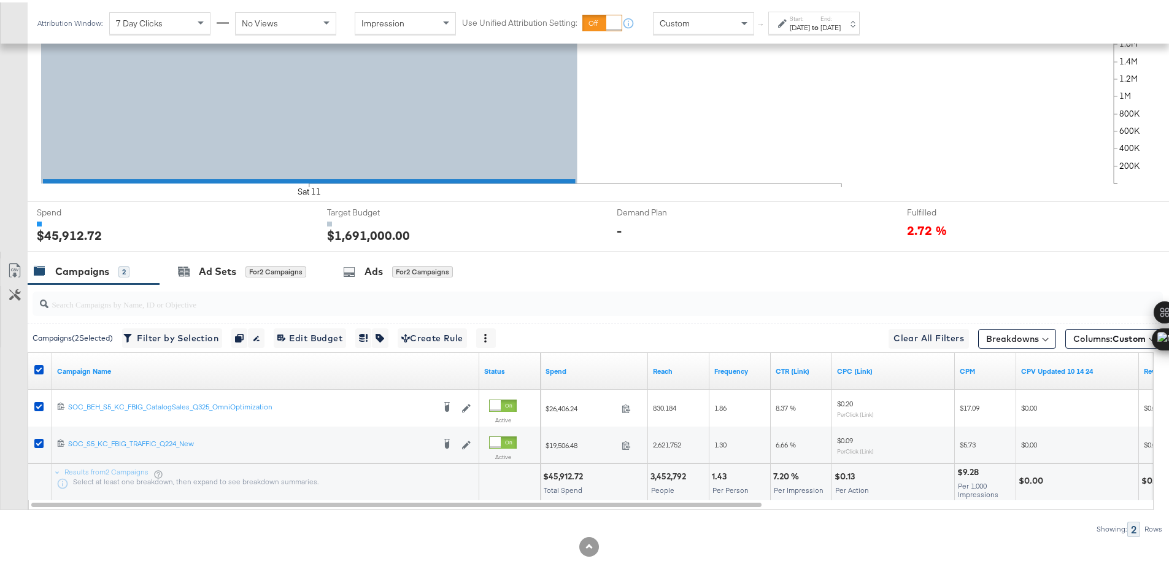
scroll to position [0, 0]
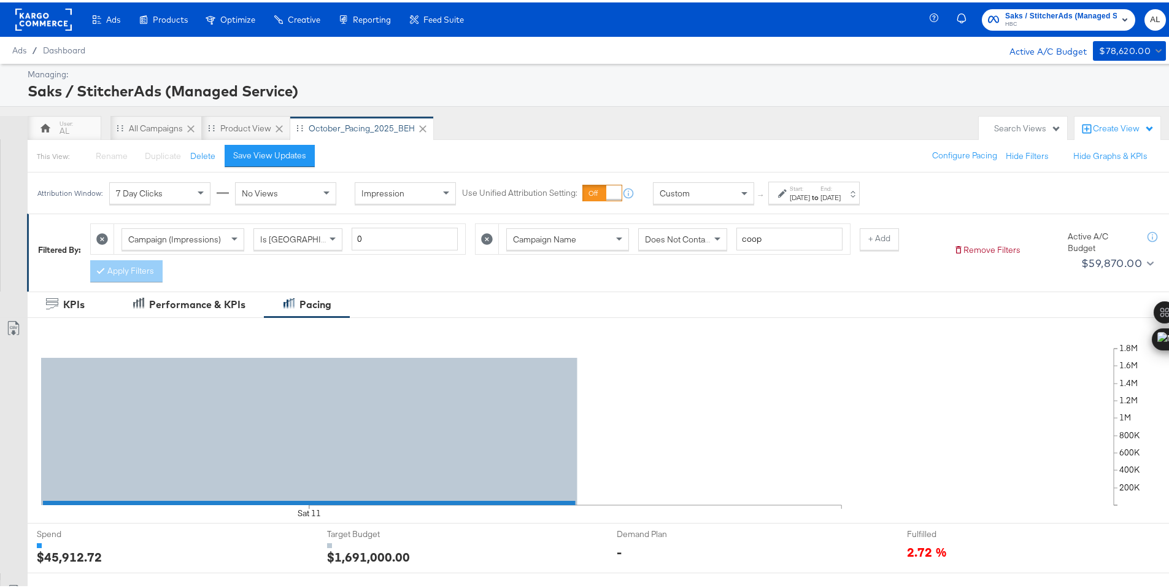
click at [40, 20] on rect at bounding box center [43, 17] width 56 height 22
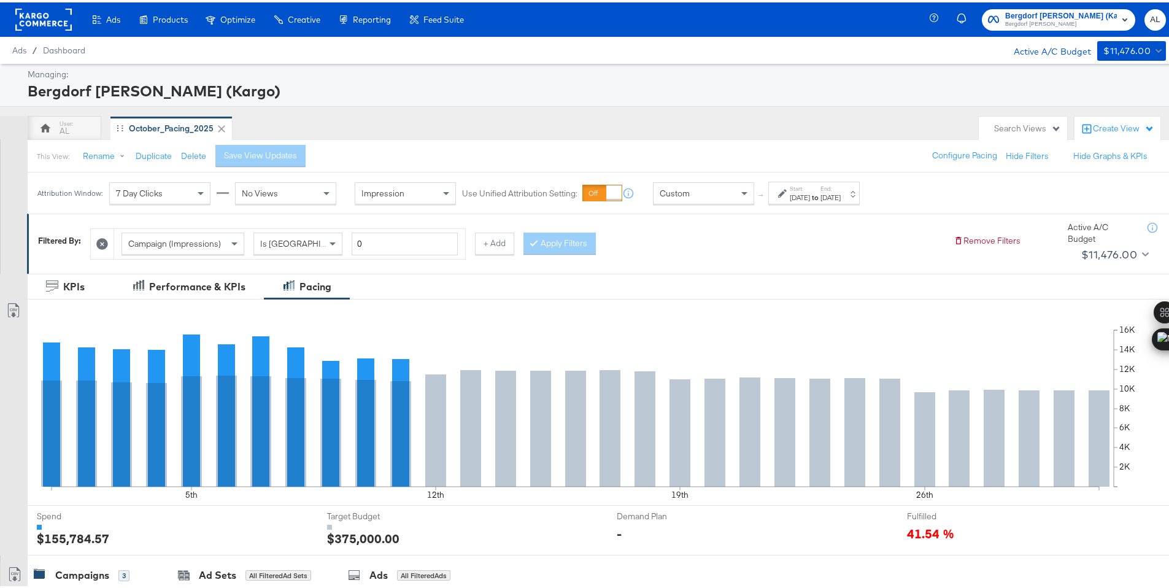
click at [686, 188] on span "Custom" at bounding box center [674, 190] width 30 height 11
click at [810, 193] on div "[DATE]" at bounding box center [799, 195] width 20 height 10
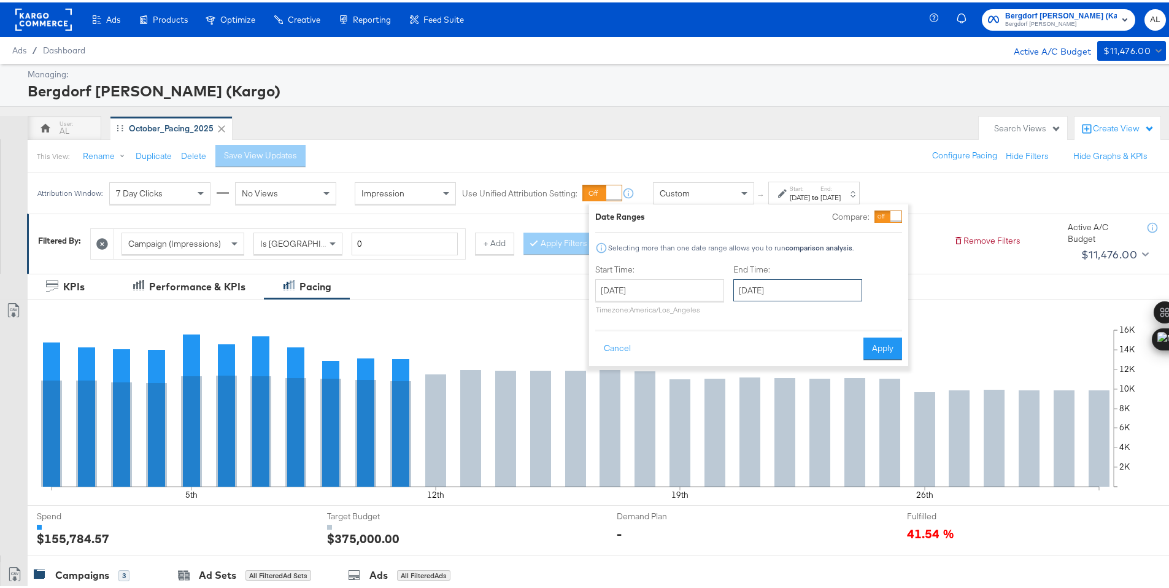
click at [771, 286] on input "[DATE]" at bounding box center [797, 288] width 129 height 22
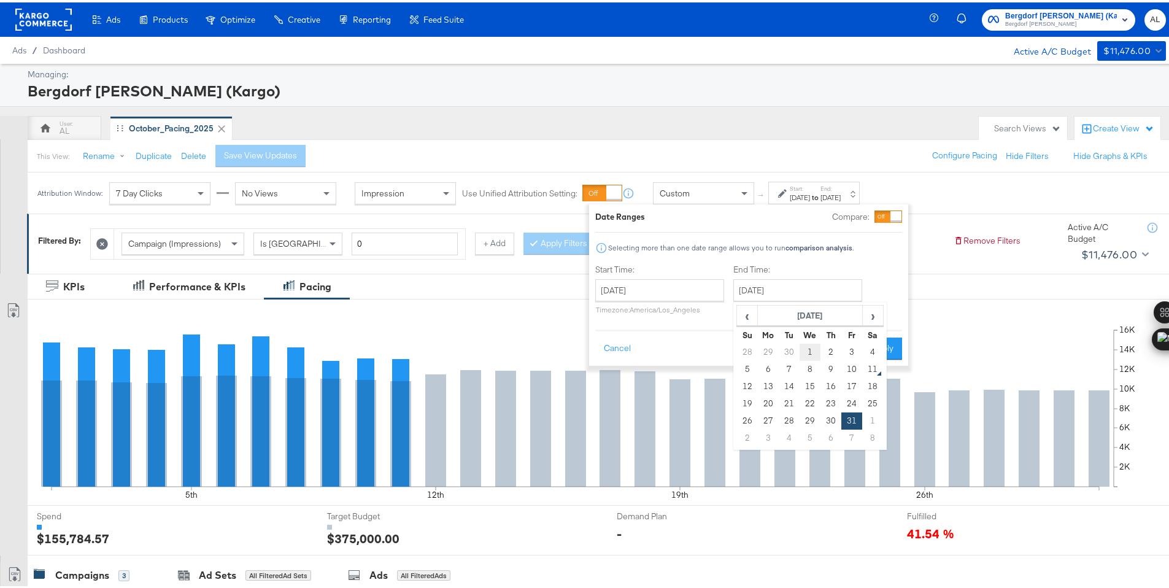
click at [812, 347] on td "1" at bounding box center [809, 349] width 21 height 17
type input "[DATE]"
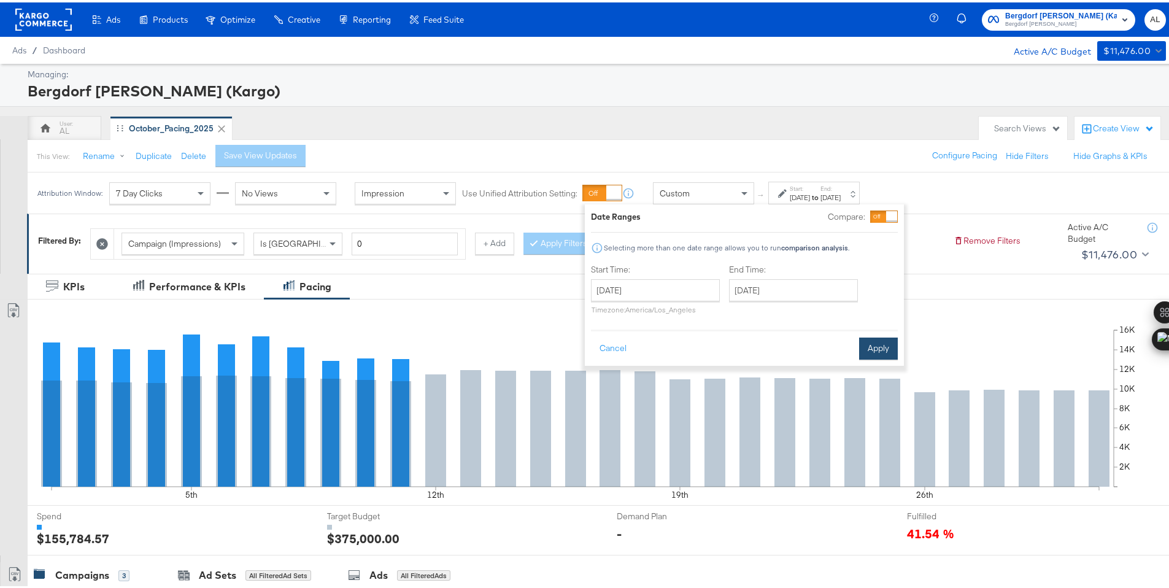
click at [879, 347] on button "Apply" at bounding box center [878, 346] width 39 height 22
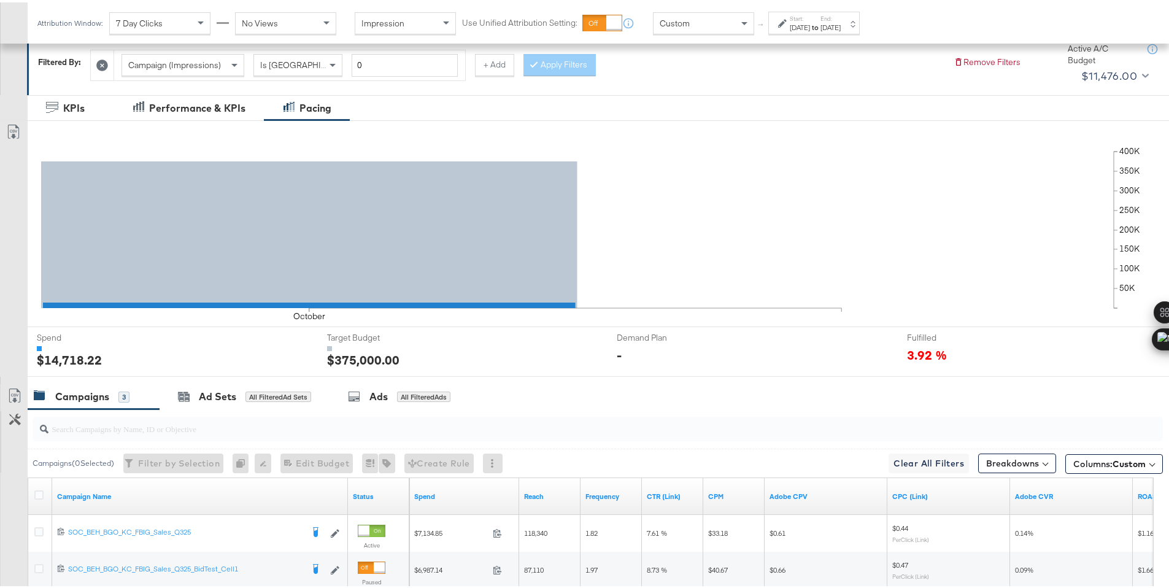
scroll to position [340, 0]
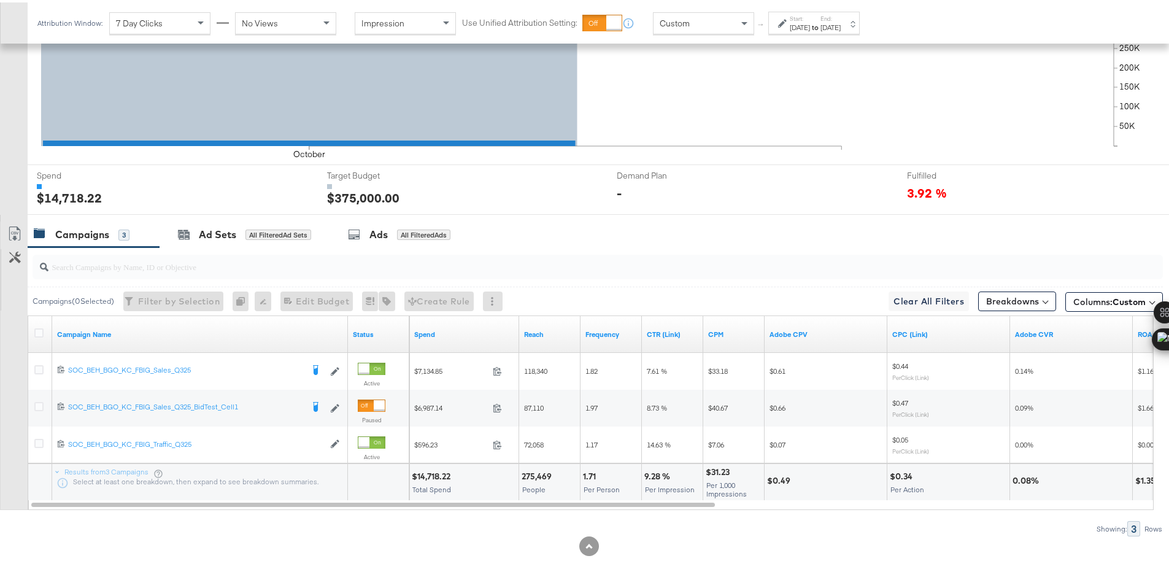
click at [430, 474] on div "$14,718.22" at bounding box center [433, 474] width 42 height 12
copy div "14,718.22"
click at [801, 21] on div "[DATE]" at bounding box center [799, 25] width 20 height 10
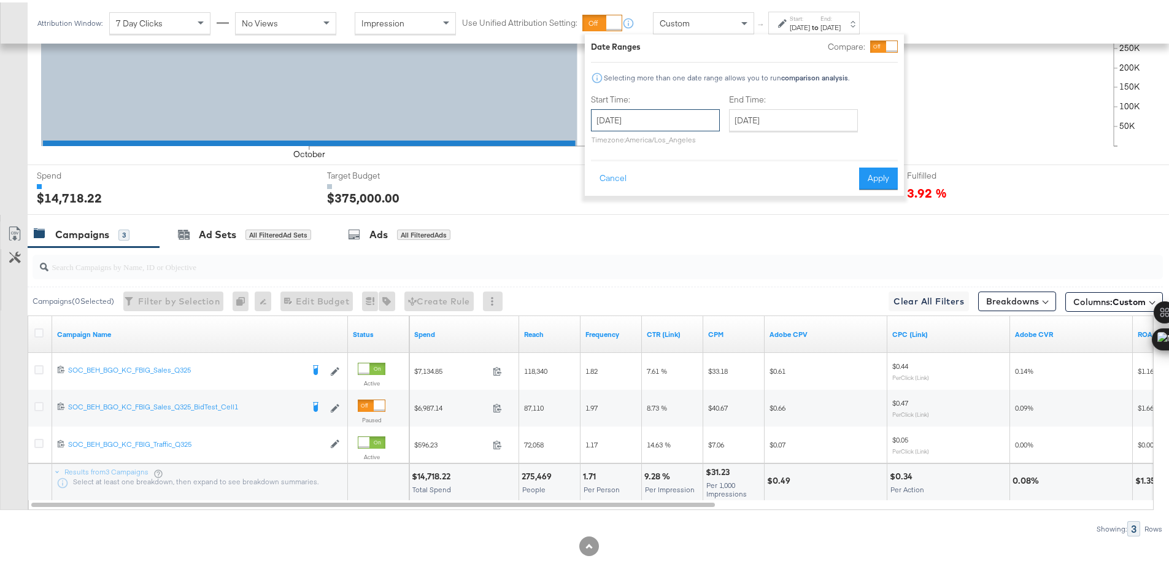
click at [704, 122] on input "[DATE]" at bounding box center [655, 118] width 129 height 22
click at [693, 179] on td "2" at bounding box center [688, 179] width 21 height 17
type input "[DATE]"
drag, startPoint x: 898, startPoint y: 174, endPoint x: 899, endPoint y: 163, distance: 10.4
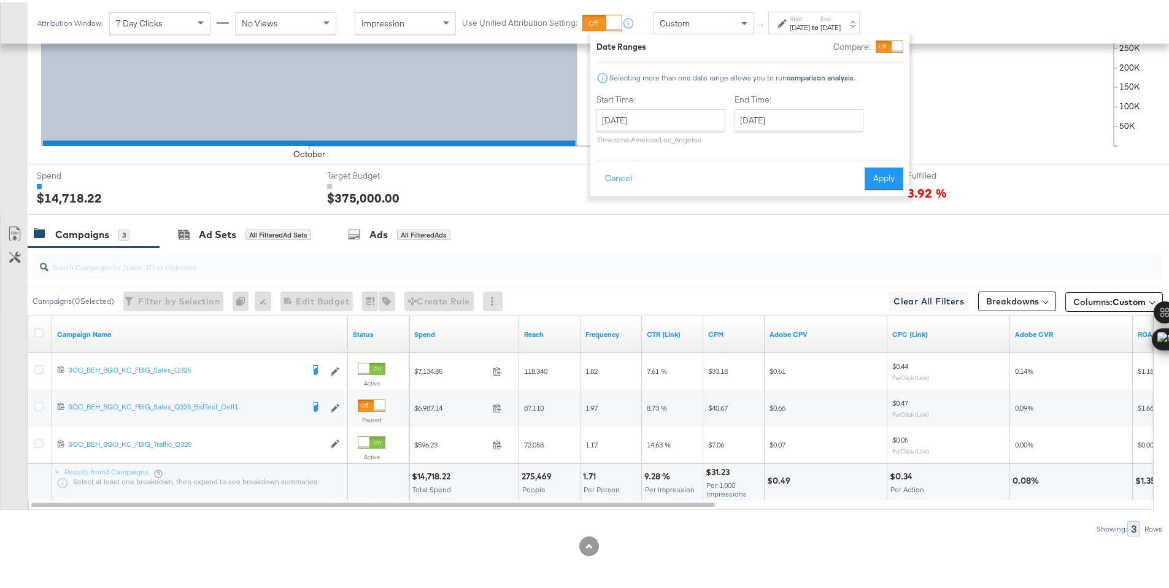
click at [898, 174] on button "Apply" at bounding box center [883, 176] width 39 height 22
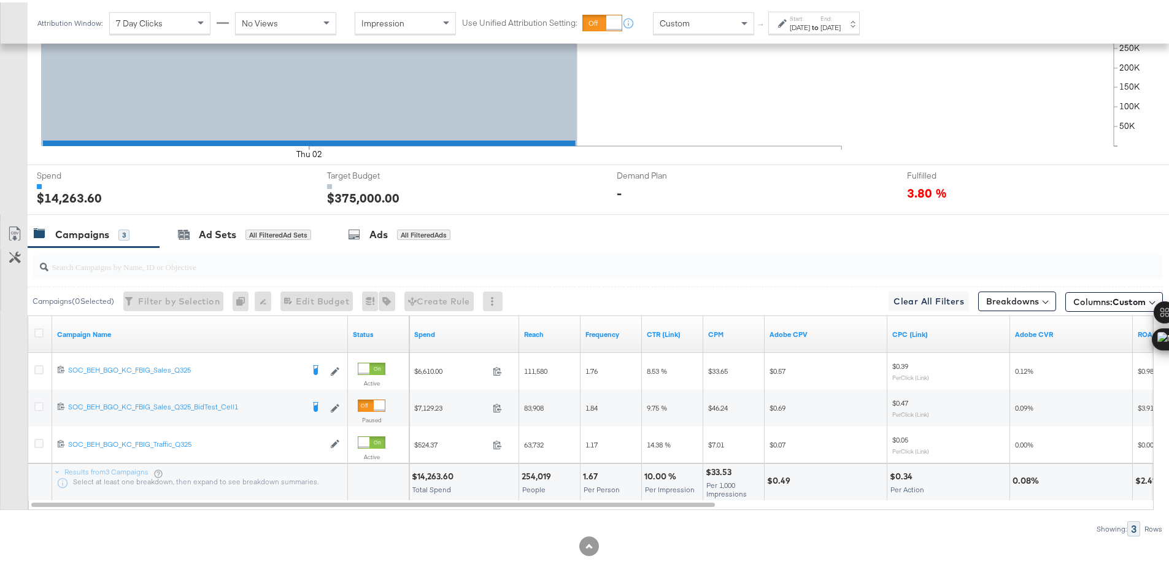
click at [431, 475] on div "$14,263.60" at bounding box center [434, 474] width 45 height 12
copy div "14,263.60"
click at [802, 31] on div "Start: [DATE] to End: [DATE]" at bounding box center [813, 20] width 91 height 23
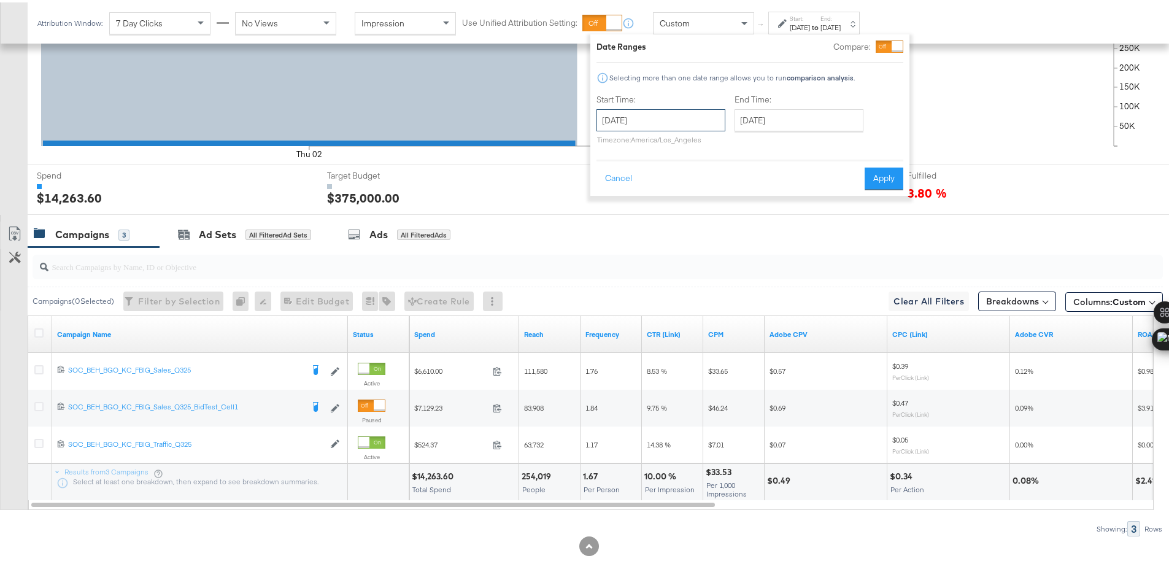
click at [656, 111] on input "[DATE]" at bounding box center [660, 118] width 129 height 22
click at [707, 172] on td "3" at bounding box center [714, 179] width 21 height 17
type input "[DATE]"
click at [880, 179] on button "Apply" at bounding box center [880, 176] width 39 height 22
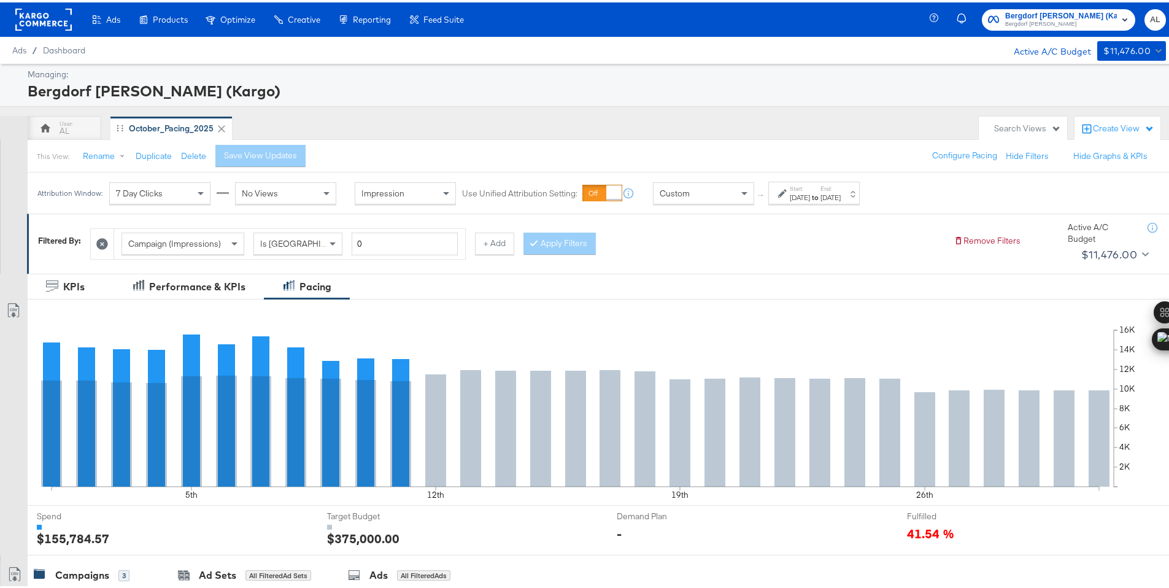
click at [796, 195] on div "[DATE]" at bounding box center [799, 195] width 20 height 10
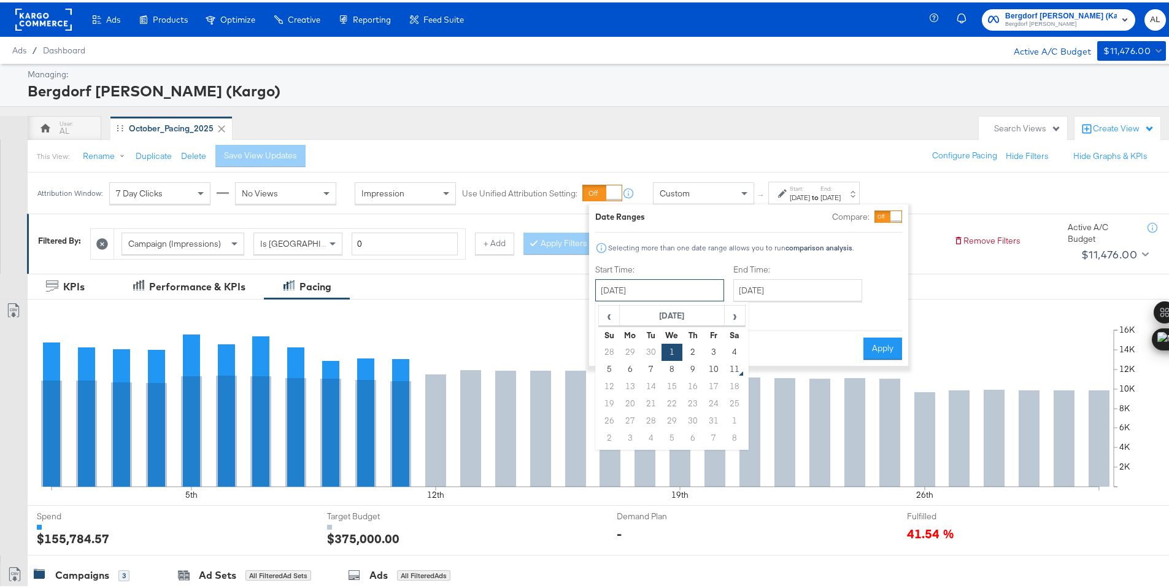
click at [716, 286] on input "[DATE]" at bounding box center [659, 288] width 129 height 22
click at [709, 350] on td "3" at bounding box center [713, 349] width 21 height 17
type input "October 3rd 2025"
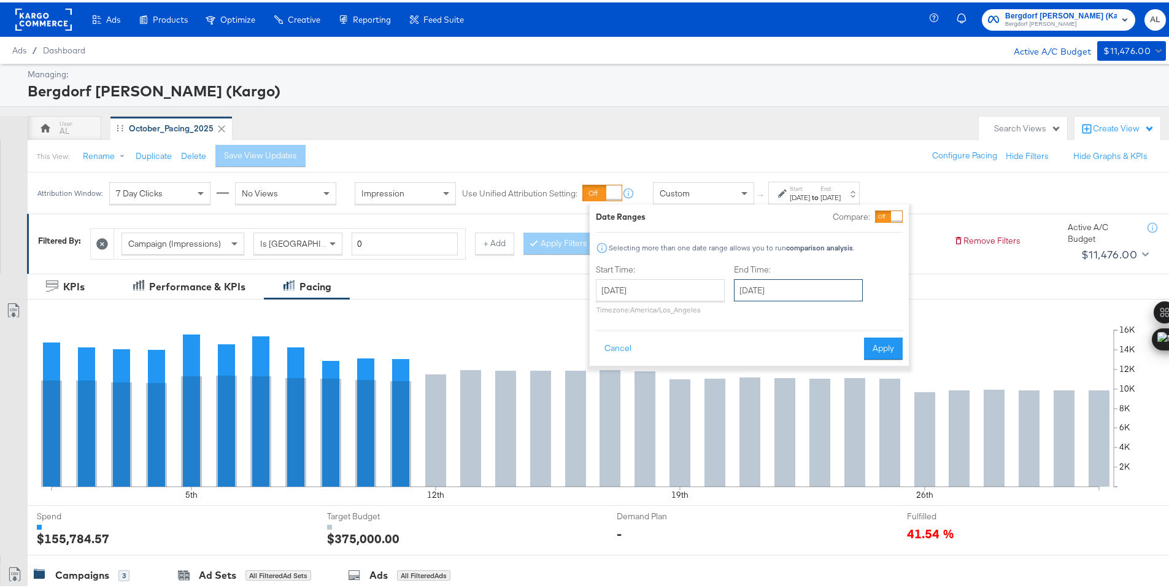
click at [774, 291] on input "[DATE]" at bounding box center [798, 288] width 129 height 22
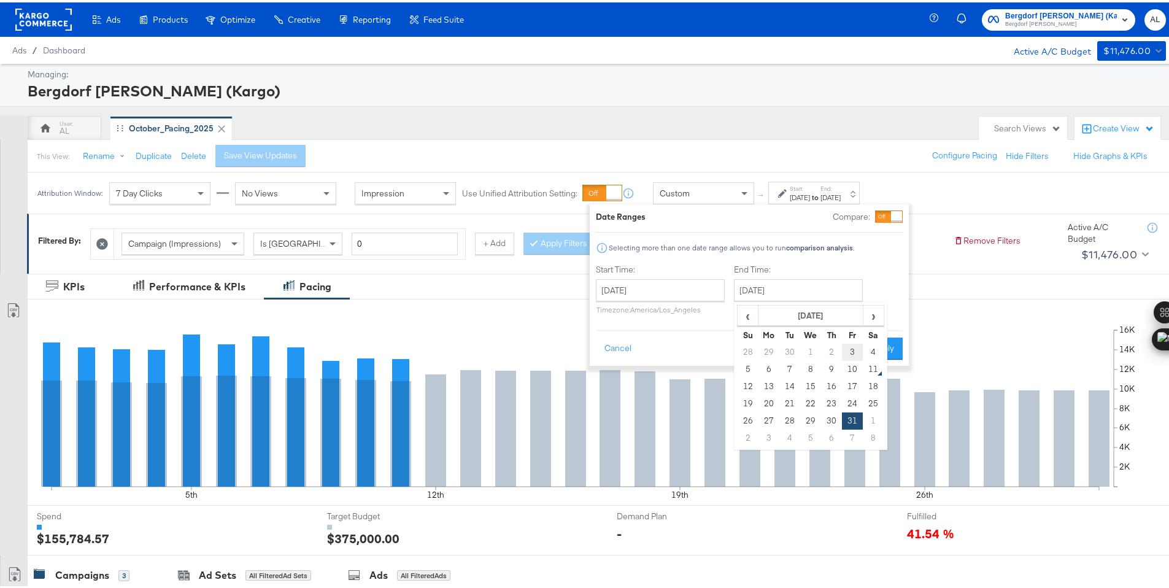
click at [854, 349] on td "3" at bounding box center [852, 349] width 21 height 17
type input "October 3rd 2025"
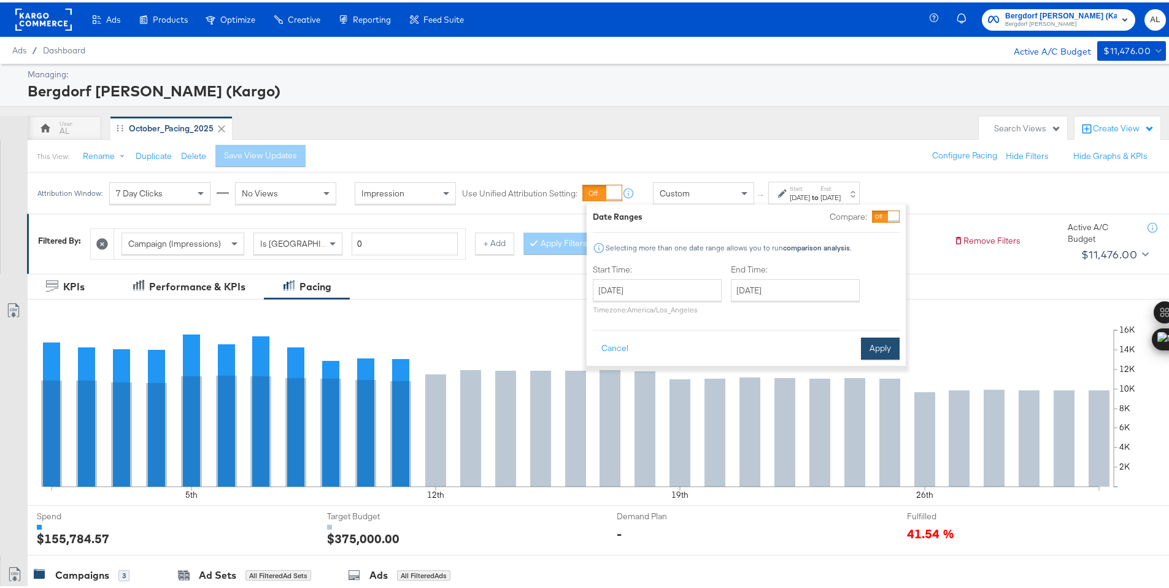
click at [872, 337] on button "Apply" at bounding box center [880, 346] width 39 height 22
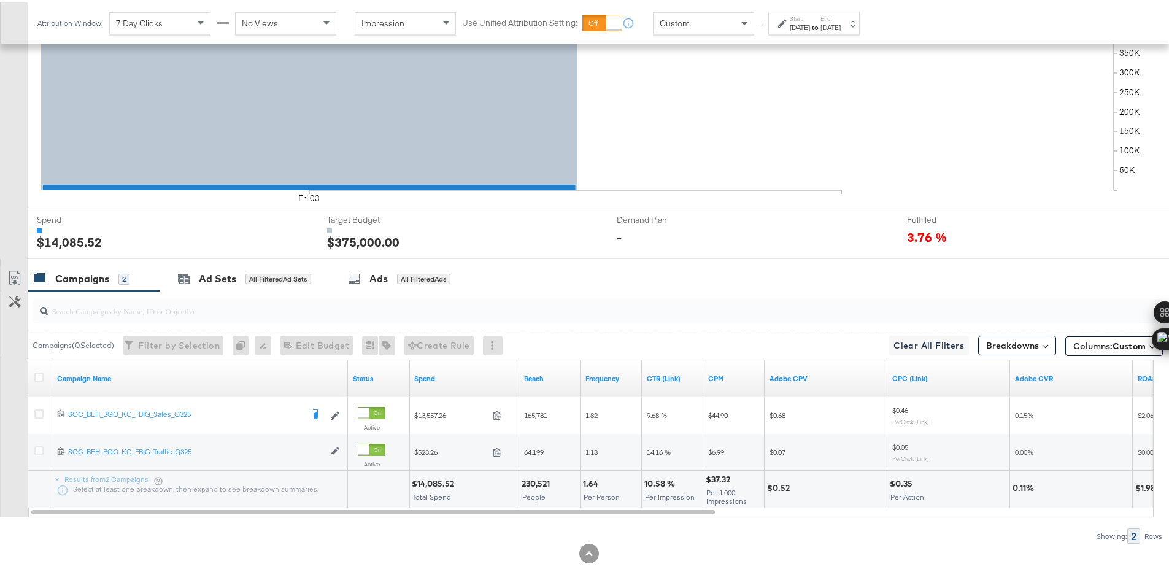
scroll to position [304, 0]
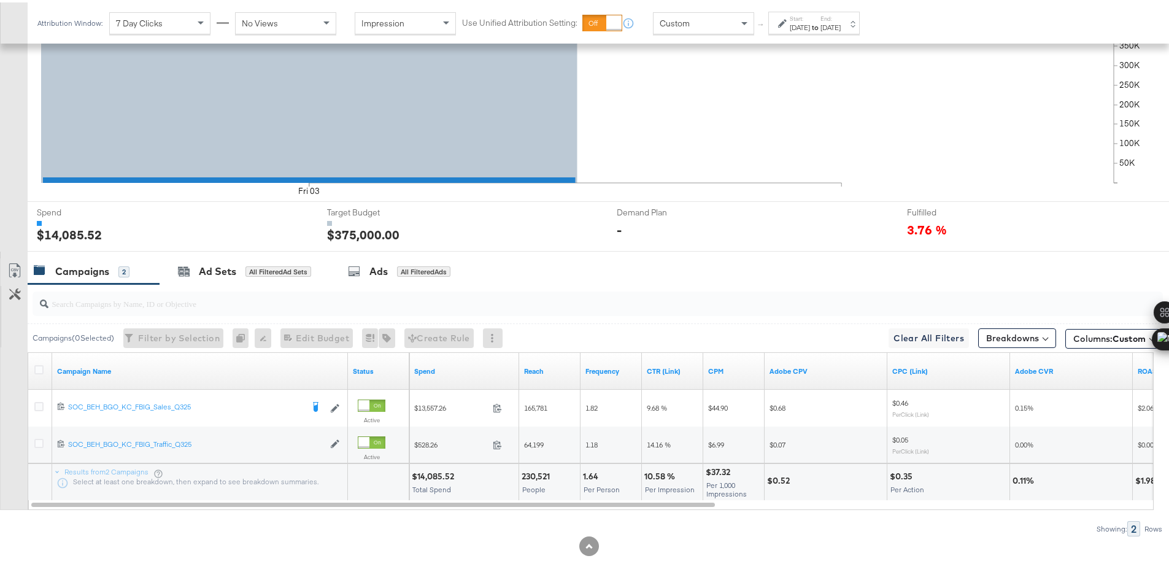
click at [434, 475] on div "$14,085.52" at bounding box center [435, 474] width 46 height 12
copy div "14,085.52"
click at [810, 24] on div "Oct 3rd 2025" at bounding box center [799, 25] width 20 height 10
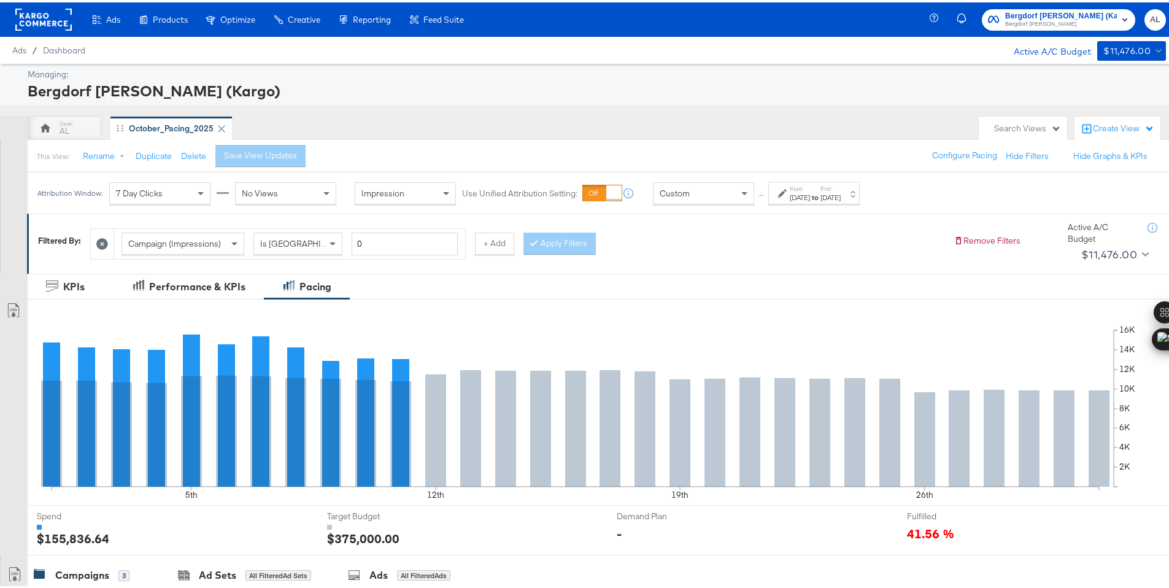
click at [820, 199] on strong "to" at bounding box center [815, 194] width 10 height 9
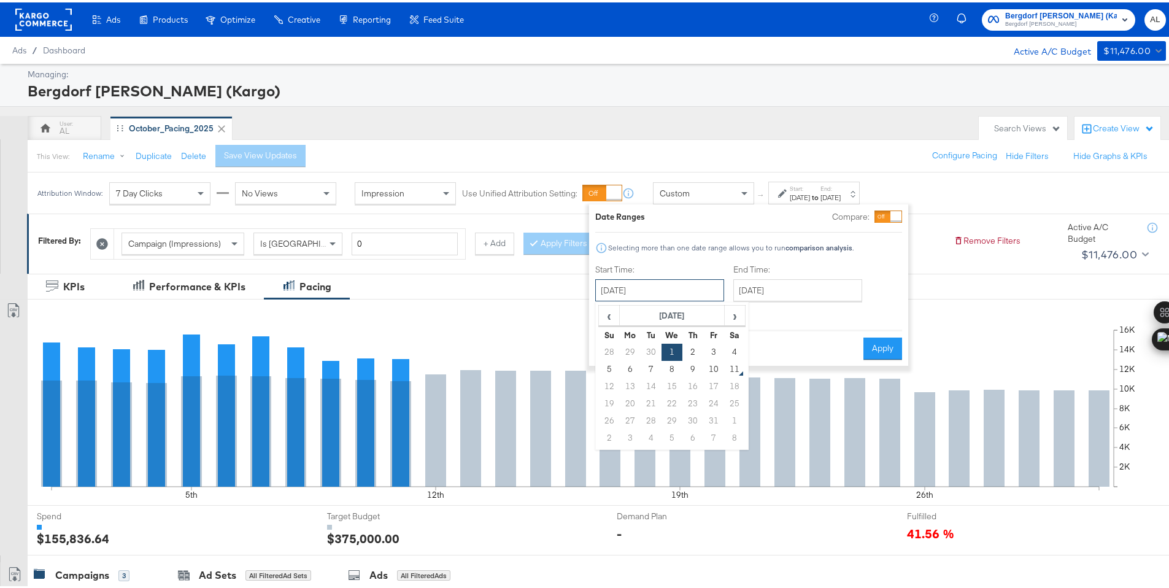
click at [670, 286] on input "[DATE]" at bounding box center [659, 288] width 129 height 22
click at [726, 353] on td "4" at bounding box center [734, 349] width 21 height 17
type input "[DATE]"
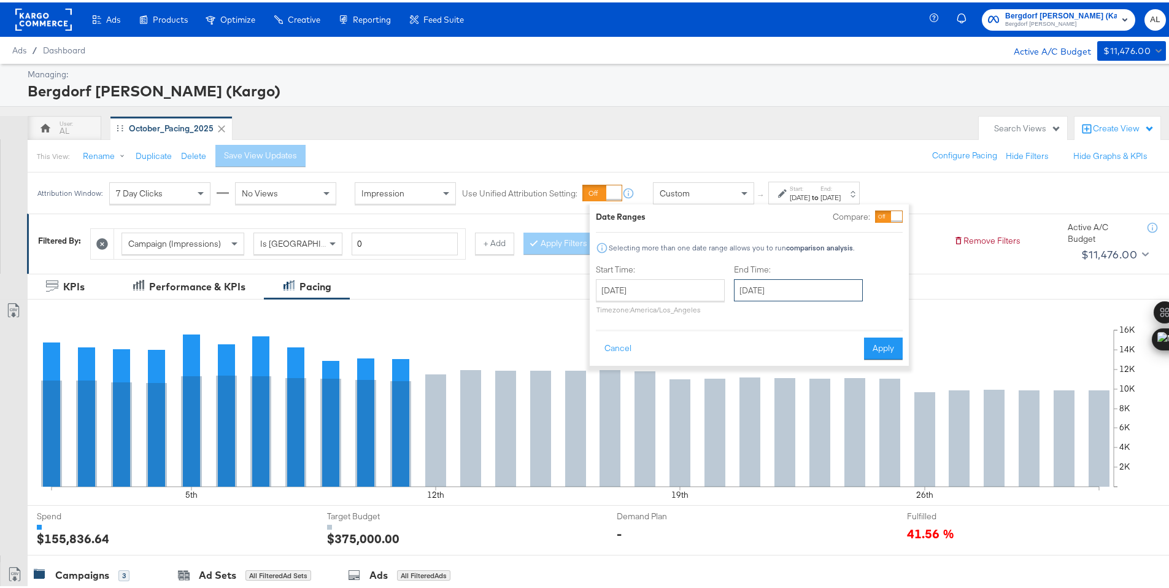
click at [803, 293] on input "[DATE]" at bounding box center [798, 288] width 129 height 22
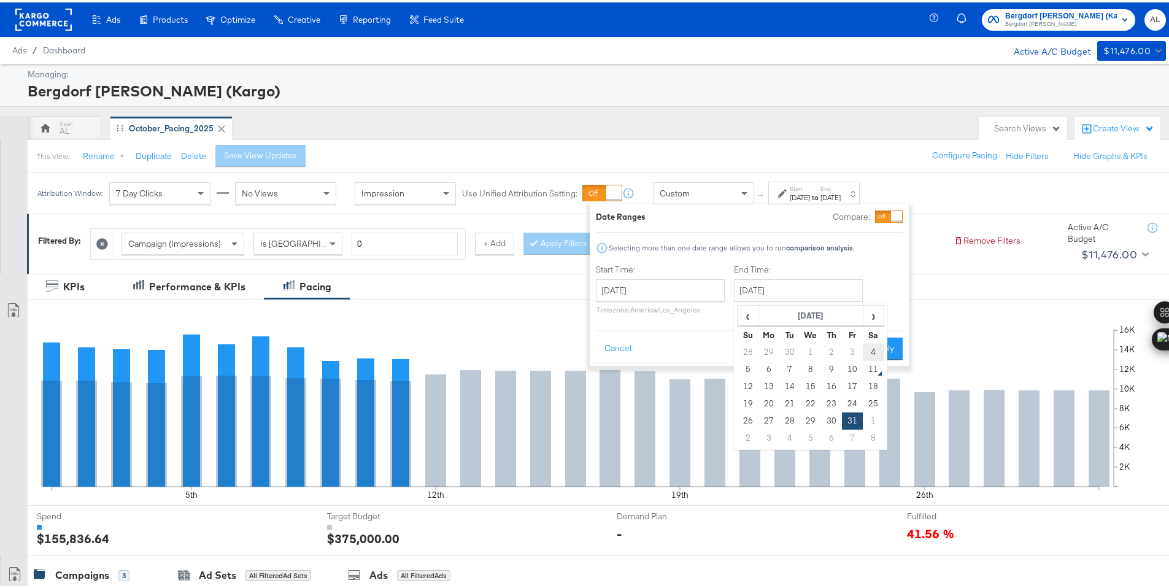
click at [872, 355] on td "4" at bounding box center [872, 349] width 21 height 17
type input "[DATE]"
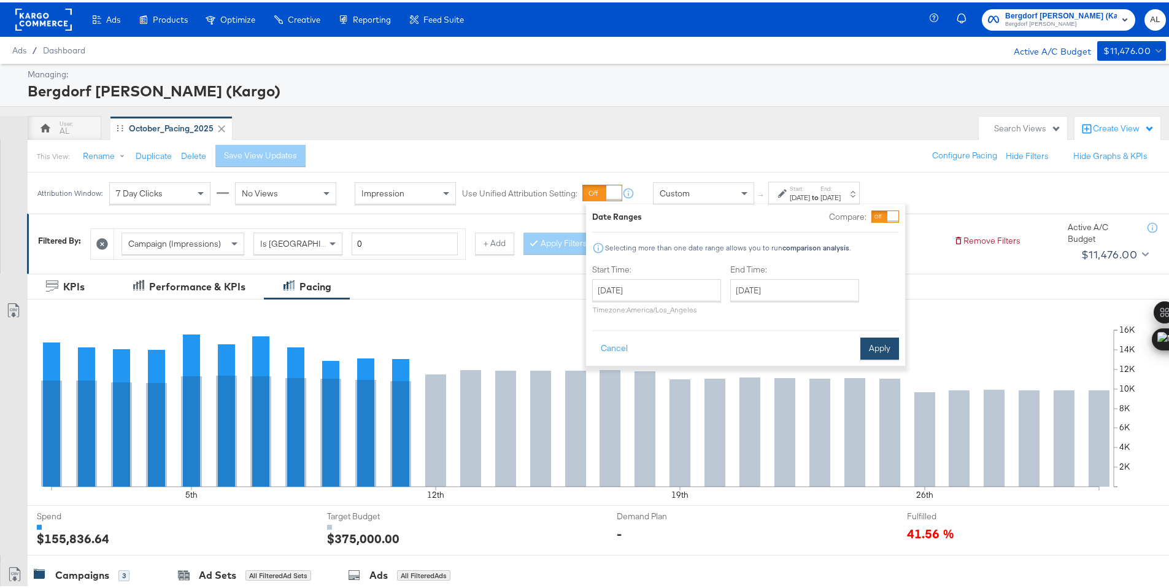
click at [880, 347] on button "Apply" at bounding box center [879, 346] width 39 height 22
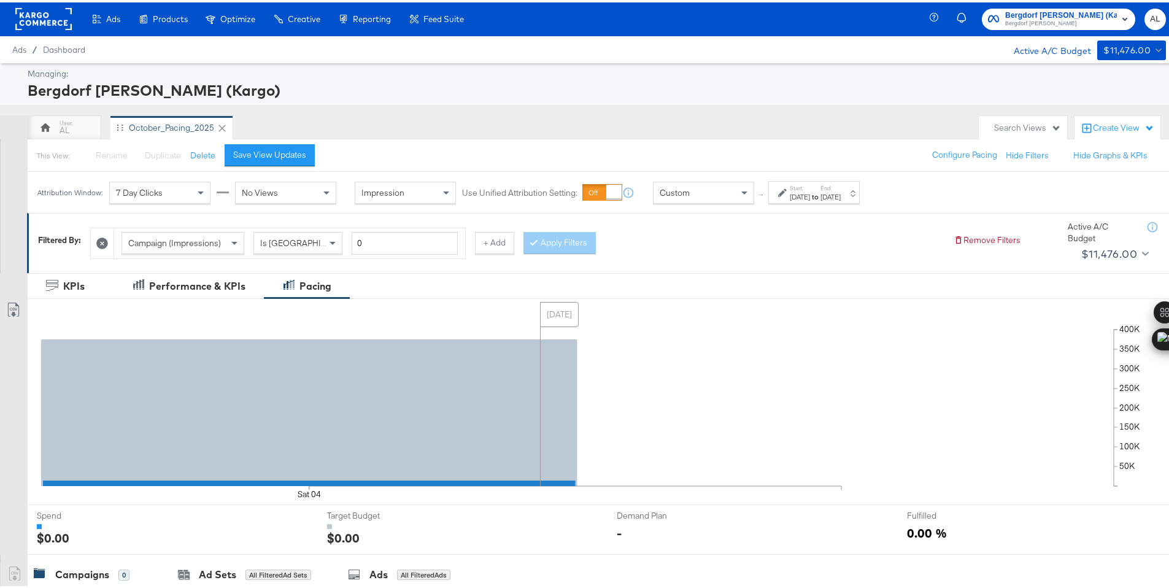
scroll to position [304, 0]
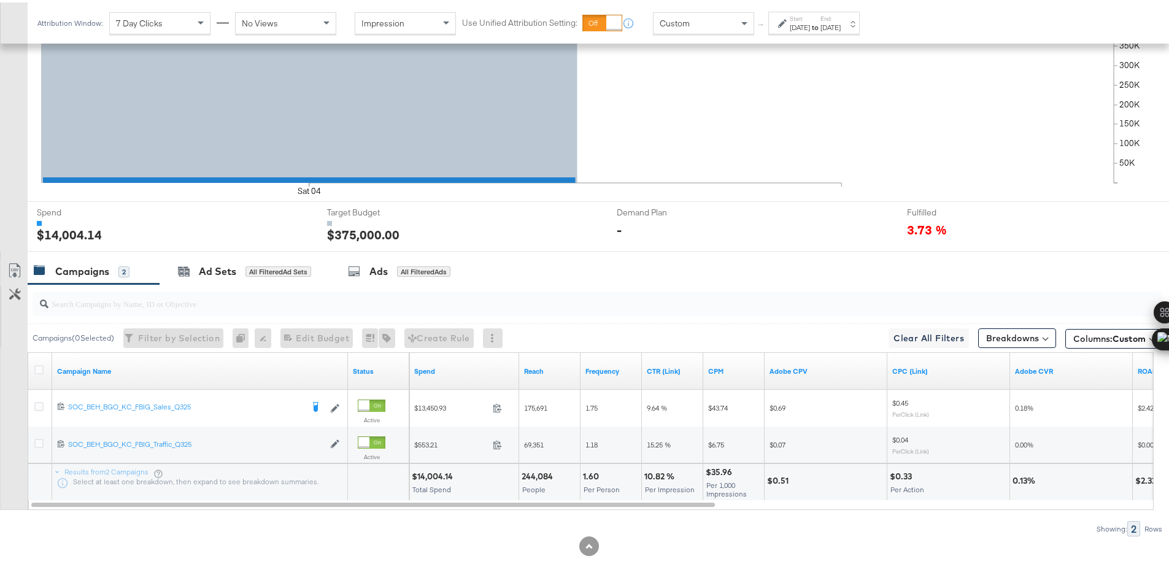
click at [434, 475] on div "$14,004.14" at bounding box center [434, 474] width 45 height 12
copy div "14,004.14"
click at [788, 27] on div "Start: [DATE] to End: [DATE]" at bounding box center [809, 21] width 63 height 18
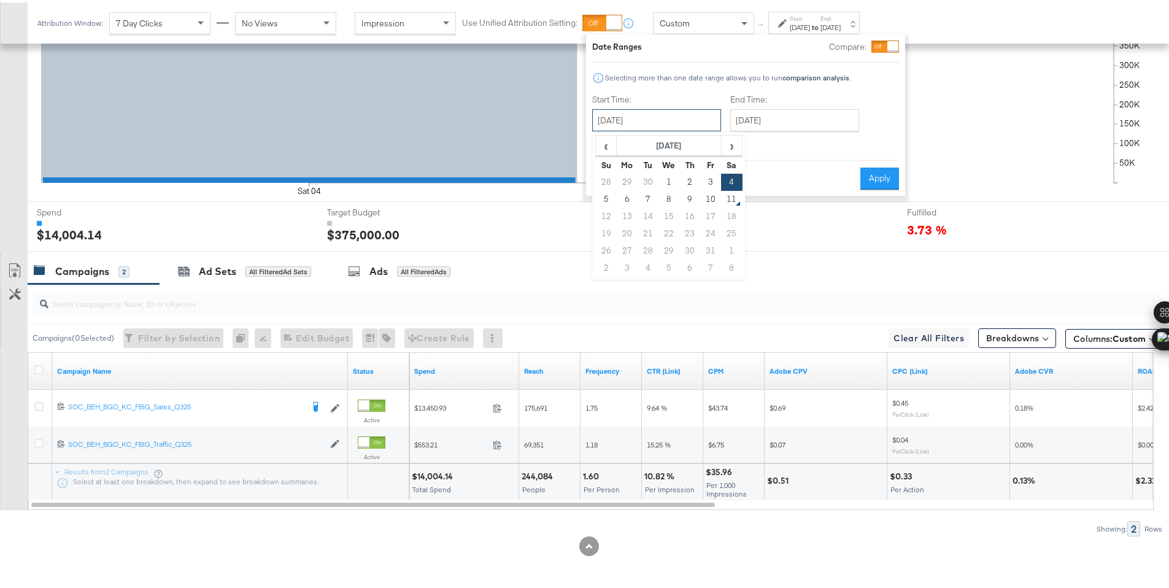
click at [693, 118] on input "[DATE]" at bounding box center [656, 118] width 129 height 22
click at [603, 202] on td "5" at bounding box center [606, 196] width 21 height 17
type input "[DATE]"
click at [882, 181] on button "Apply" at bounding box center [879, 176] width 39 height 22
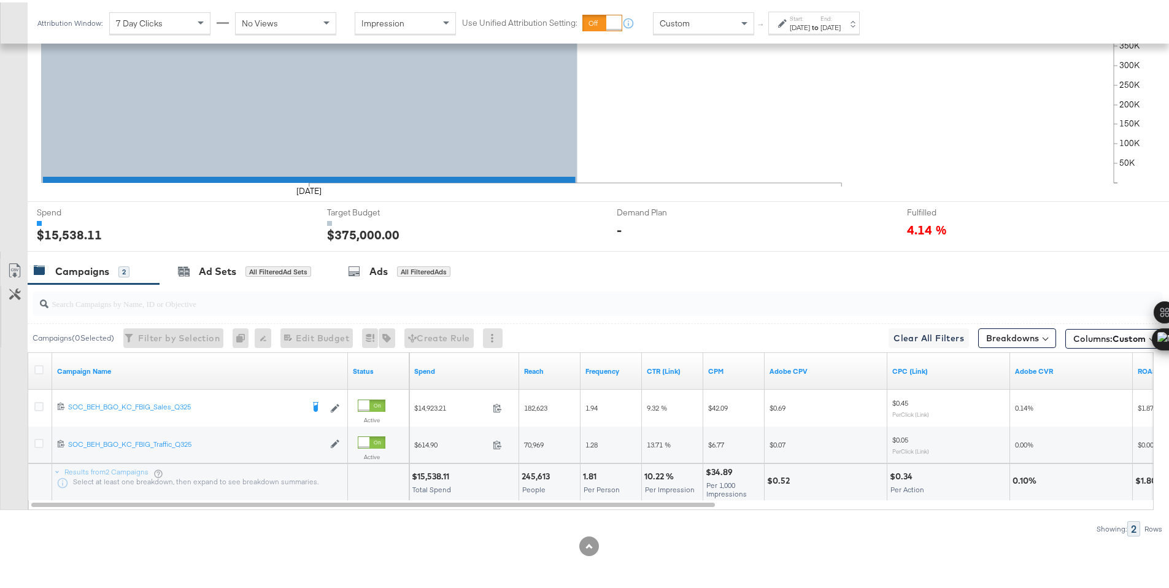
click at [424, 475] on div "$15,538.11" at bounding box center [432, 474] width 41 height 12
copy div "15,538.11"
click at [840, 27] on div "[DATE]" at bounding box center [830, 25] width 20 height 10
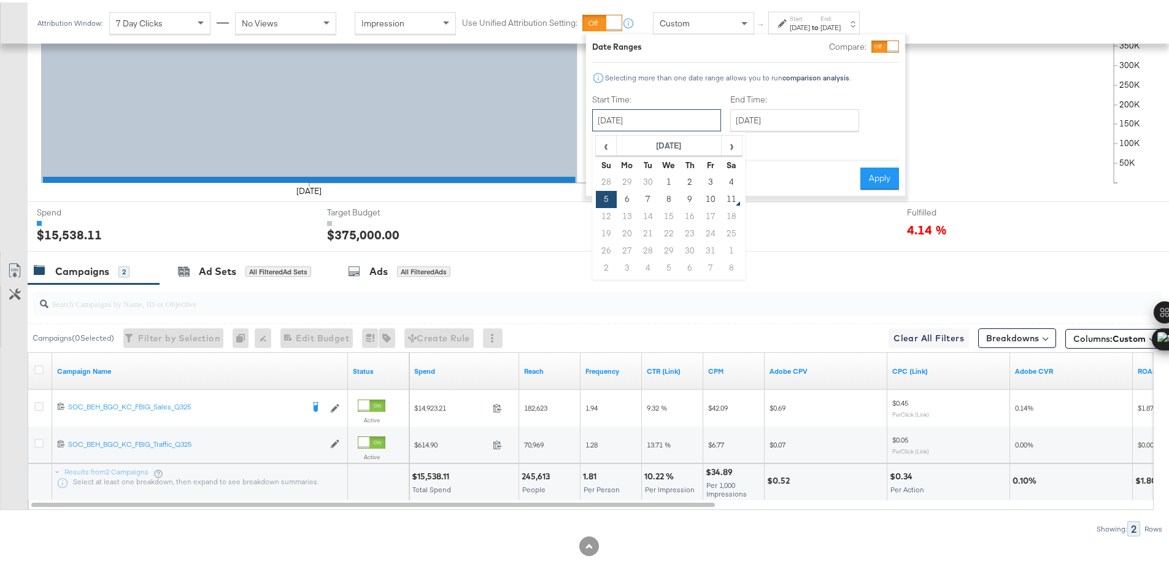
click at [645, 125] on input "[DATE]" at bounding box center [656, 118] width 129 height 22
click at [614, 194] on td "5" at bounding box center [606, 196] width 21 height 17
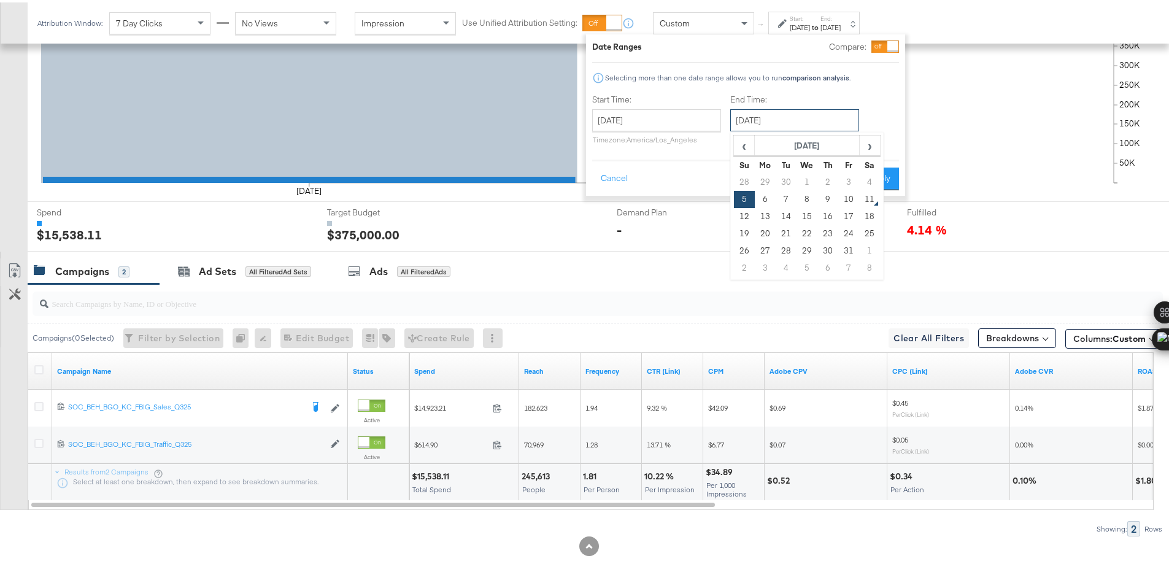
click at [768, 117] on input "[DATE]" at bounding box center [794, 118] width 129 height 22
click at [761, 194] on td "6" at bounding box center [765, 196] width 21 height 17
type input "[DATE]"
click at [886, 180] on button "Apply" at bounding box center [879, 176] width 39 height 22
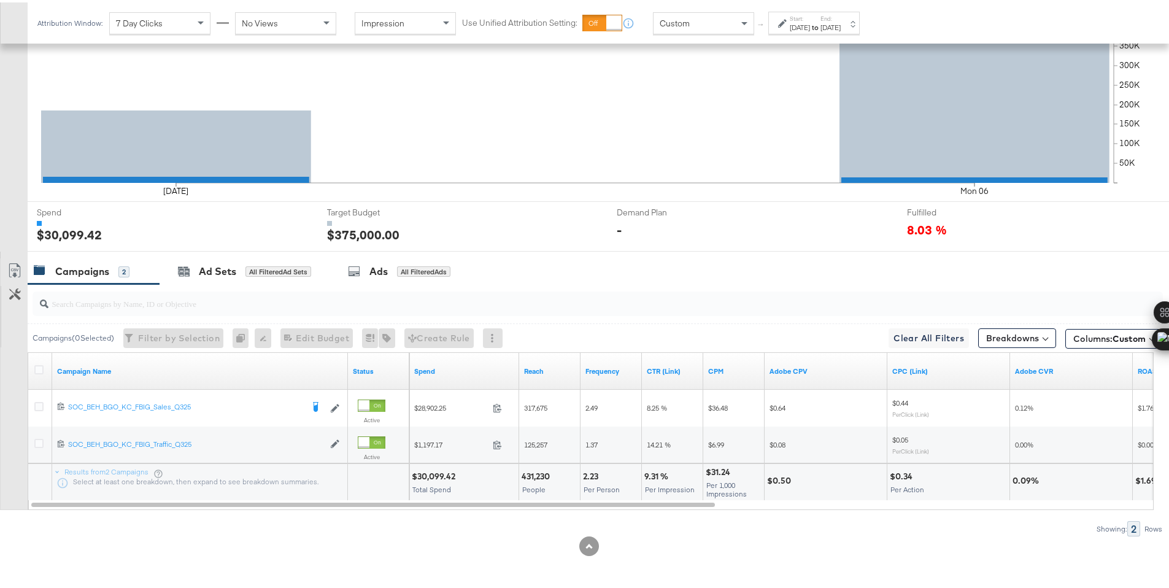
click at [431, 475] on div "$30,099.42" at bounding box center [435, 474] width 47 height 12
copy div "30,099.42"
click at [796, 26] on div "[DATE]" at bounding box center [799, 25] width 20 height 10
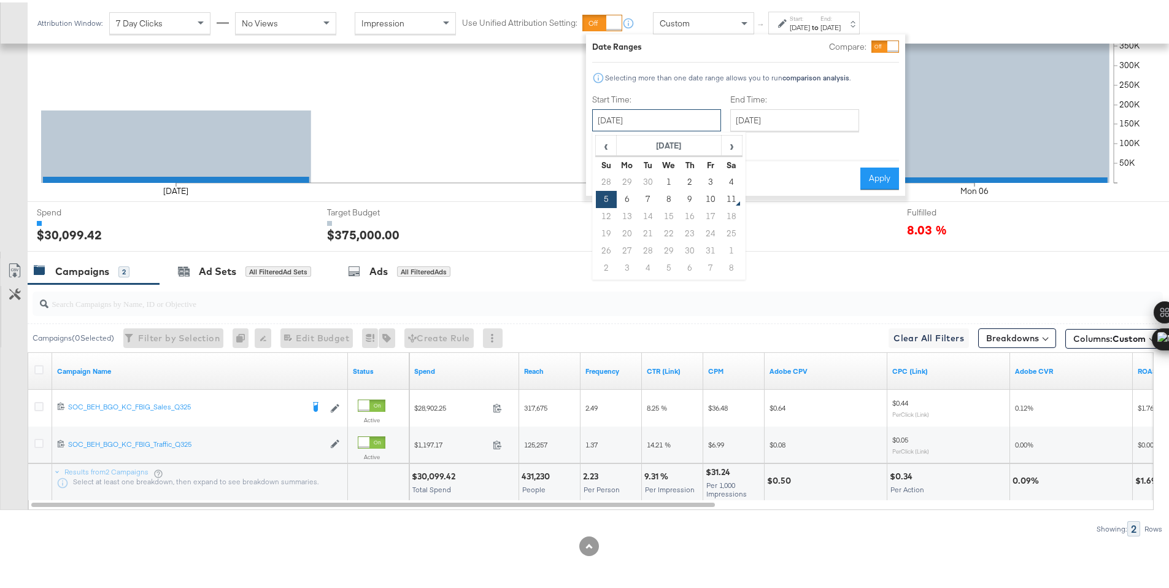
click at [690, 107] on input "[DATE]" at bounding box center [656, 118] width 129 height 22
click at [618, 196] on td "6" at bounding box center [626, 196] width 21 height 17
type input "[DATE]"
click at [873, 175] on button "Apply" at bounding box center [879, 176] width 39 height 22
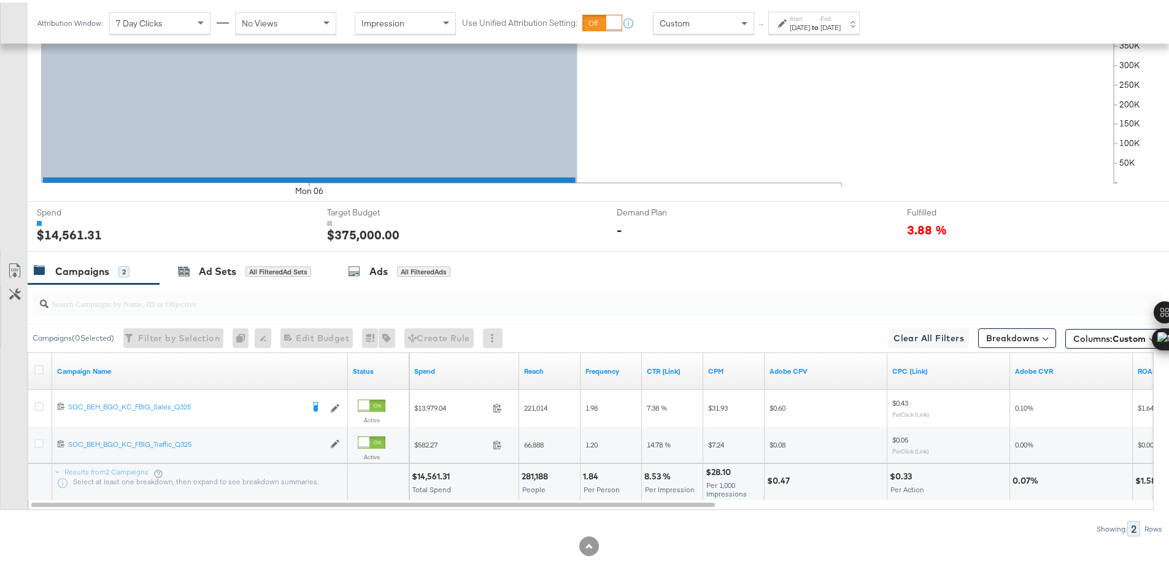
click at [426, 474] on div "$14,561.31" at bounding box center [433, 474] width 42 height 12
copy div "14,561.31"
click at [809, 21] on div "[DATE]" at bounding box center [799, 25] width 20 height 10
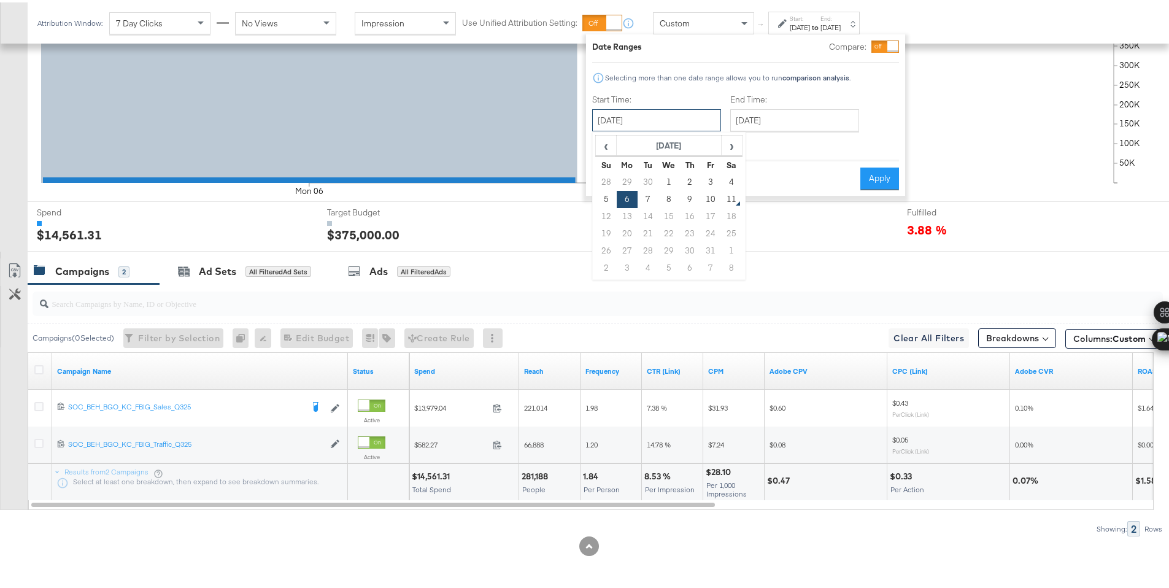
drag, startPoint x: 692, startPoint y: 108, endPoint x: 689, endPoint y: 161, distance: 52.8
click at [692, 108] on input "[DATE]" at bounding box center [656, 118] width 129 height 22
click at [654, 201] on td "7" at bounding box center [647, 196] width 21 height 17
type input "[DATE]"
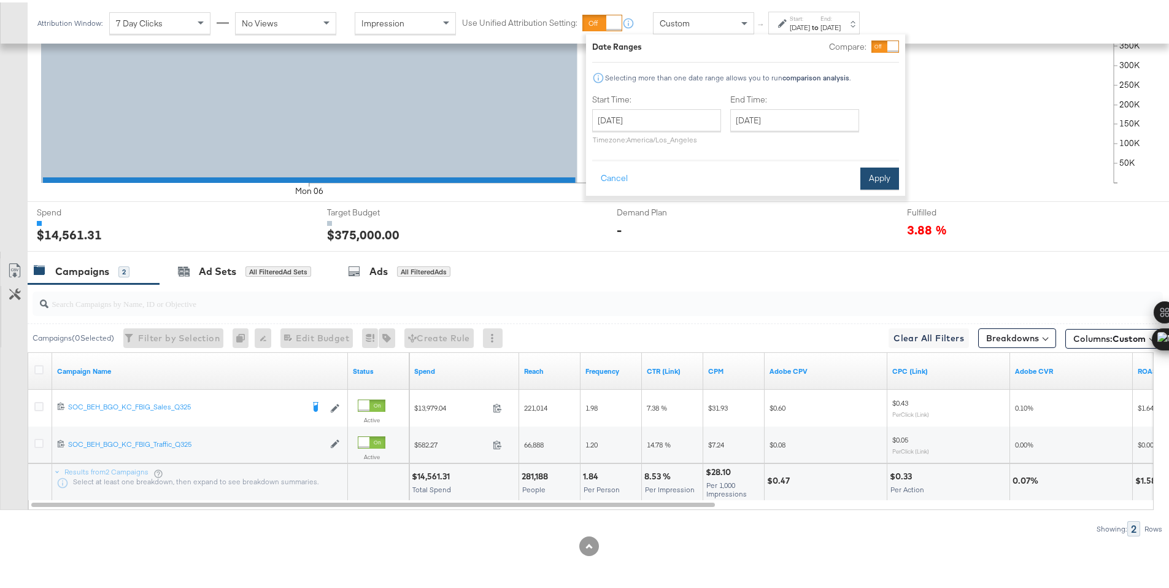
click at [866, 183] on button "Apply" at bounding box center [879, 176] width 39 height 22
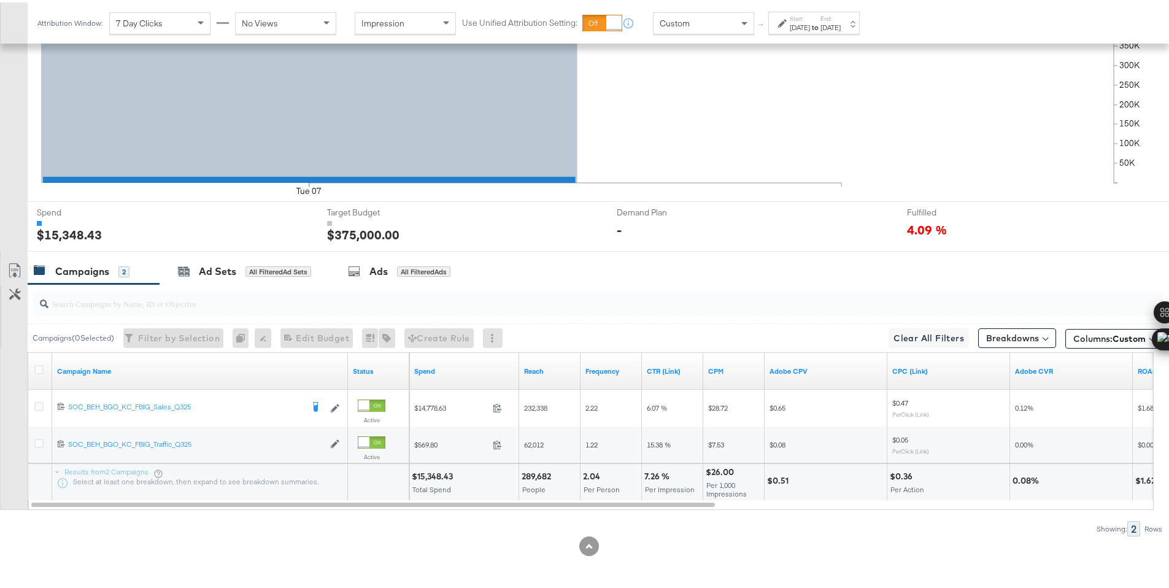
click at [424, 474] on div "$15,348.43" at bounding box center [434, 474] width 45 height 12
copy div "15,348.43"
click at [810, 24] on div "[DATE]" at bounding box center [799, 25] width 20 height 10
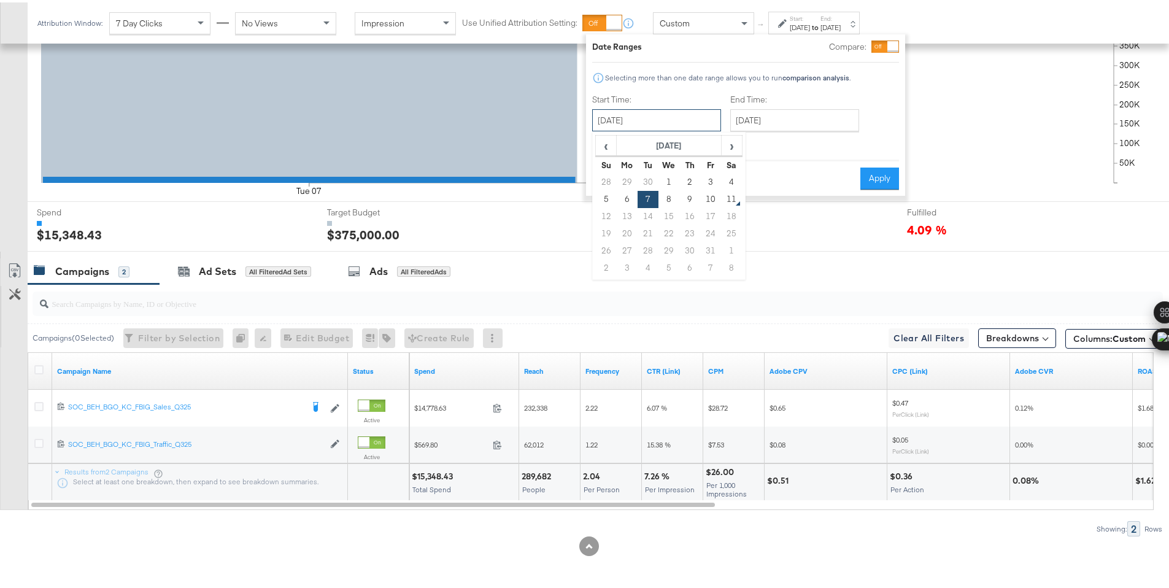
click at [701, 119] on input "[DATE]" at bounding box center [656, 118] width 129 height 22
click at [666, 192] on td "8" at bounding box center [668, 196] width 21 height 17
type input "[DATE]"
click at [875, 182] on button "Apply" at bounding box center [879, 176] width 39 height 22
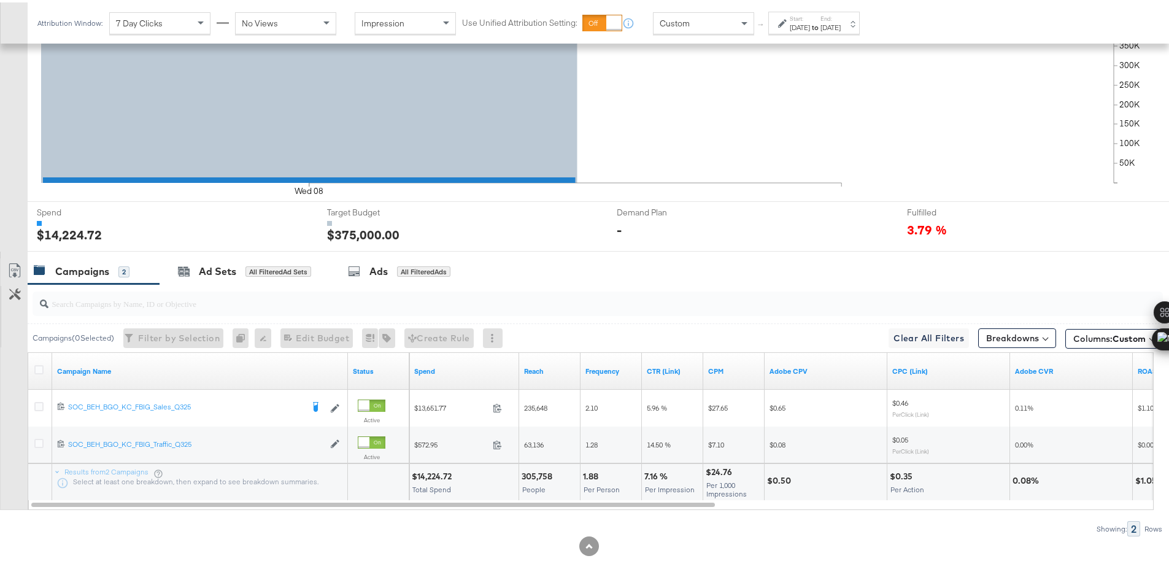
click at [426, 474] on div "$14,224.72" at bounding box center [434, 474] width 44 height 12
copy div "14,224.72"
click at [807, 29] on div "[DATE]" at bounding box center [799, 25] width 20 height 10
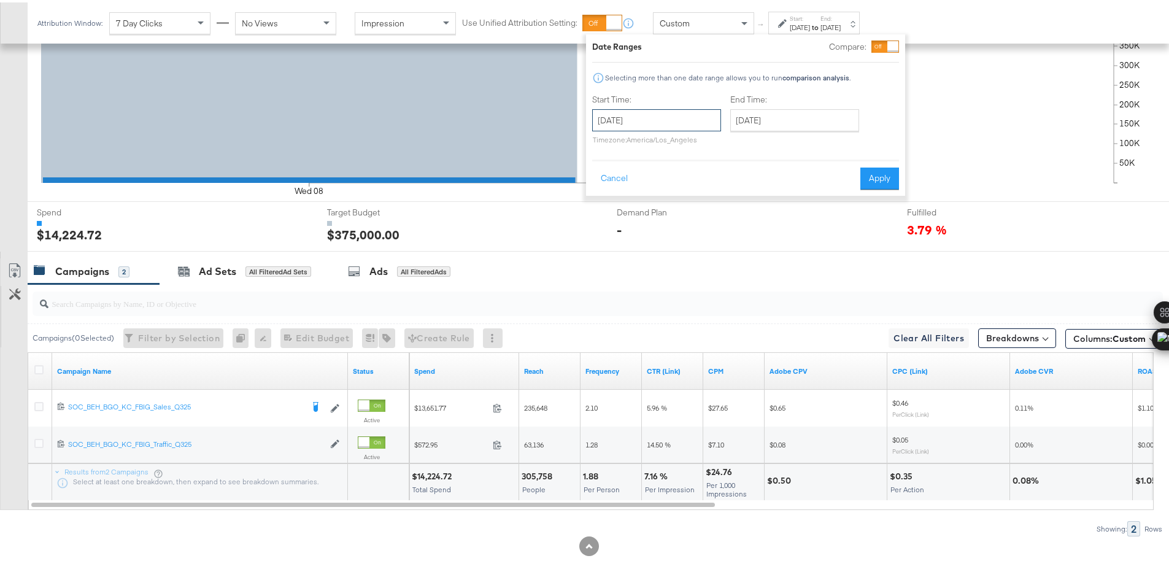
click at [712, 121] on input "[DATE]" at bounding box center [656, 118] width 129 height 22
click at [683, 193] on td "9" at bounding box center [689, 196] width 21 height 17
type input "[DATE]"
click at [868, 175] on button "Apply" at bounding box center [879, 176] width 39 height 22
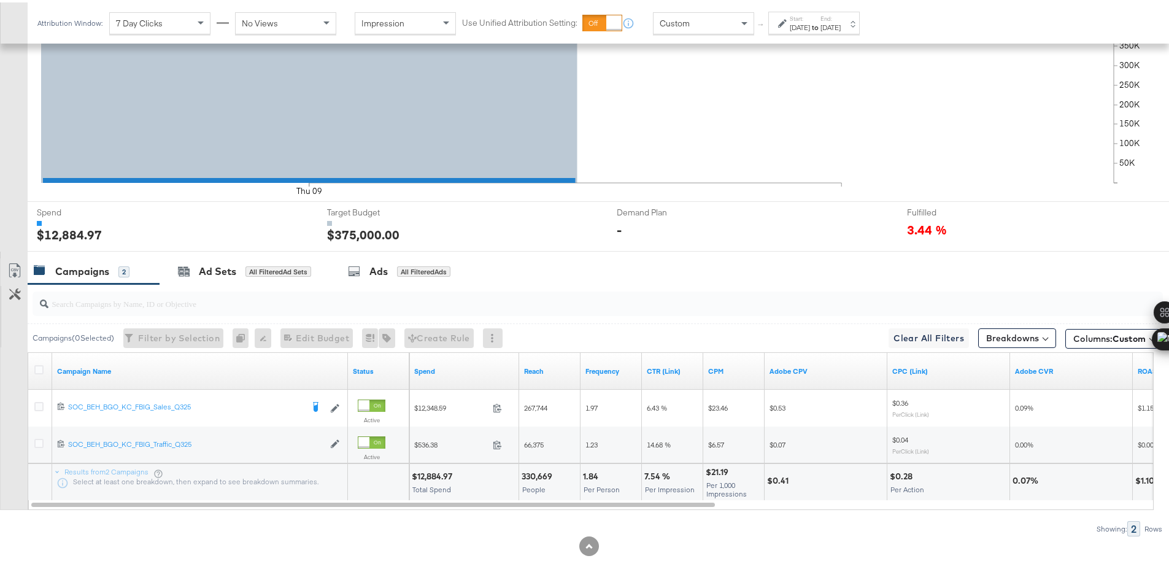
click at [452, 475] on div "$12,884.97" at bounding box center [434, 474] width 44 height 12
click at [432, 475] on div "$12,884.97" at bounding box center [434, 474] width 44 height 12
copy div "12,884.97"
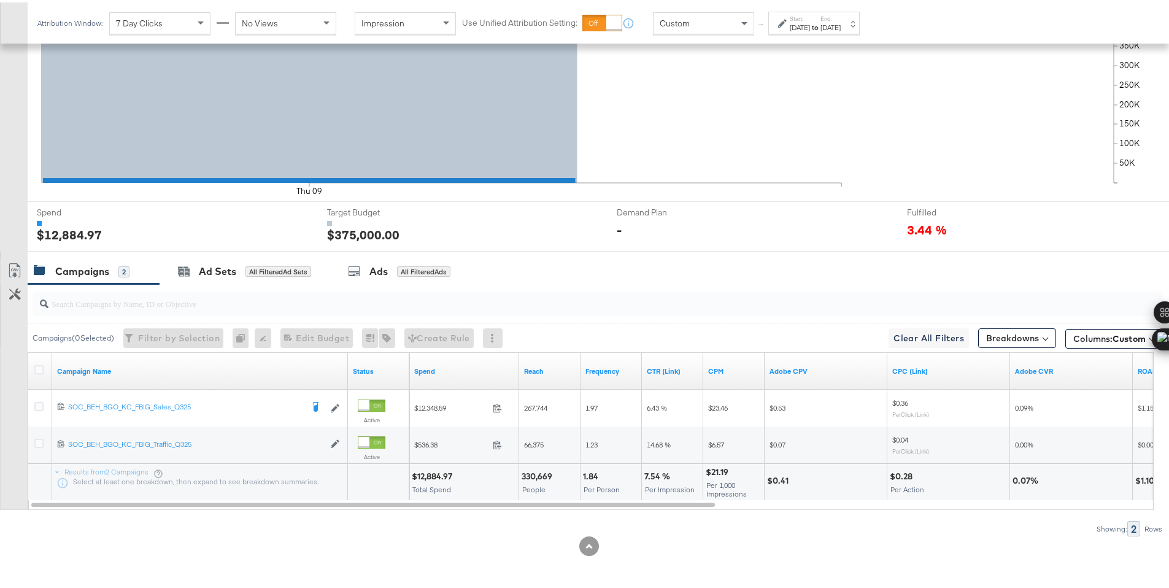
click at [788, 22] on div at bounding box center [784, 21] width 12 height 9
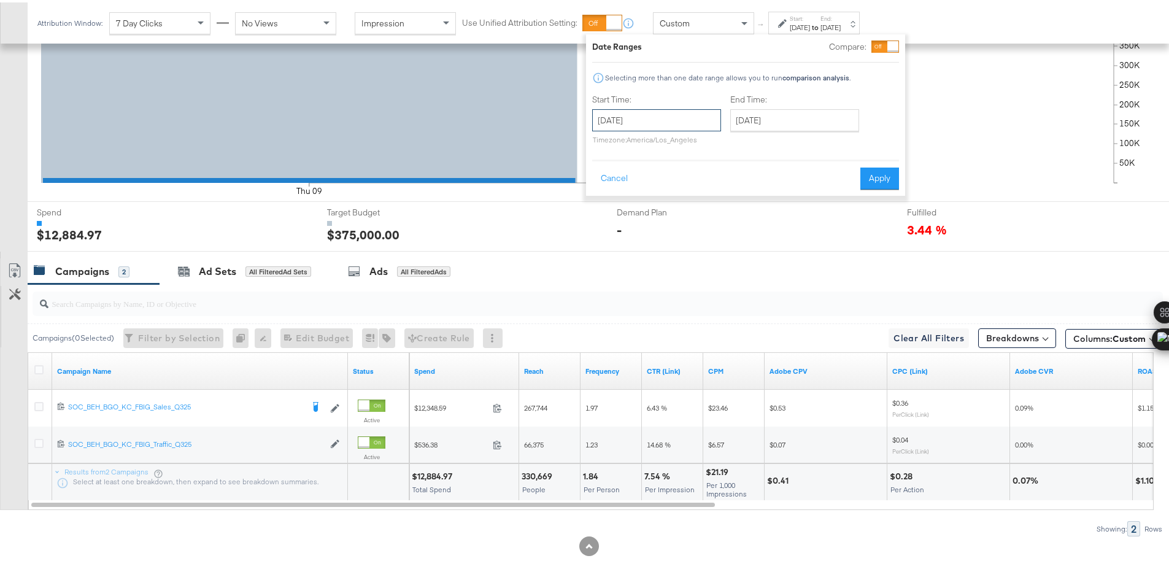
click at [689, 115] on input "[DATE]" at bounding box center [656, 118] width 129 height 22
click at [701, 198] on td "10" at bounding box center [710, 196] width 21 height 17
type input "[DATE]"
click at [889, 174] on button "Apply" at bounding box center [887, 176] width 39 height 22
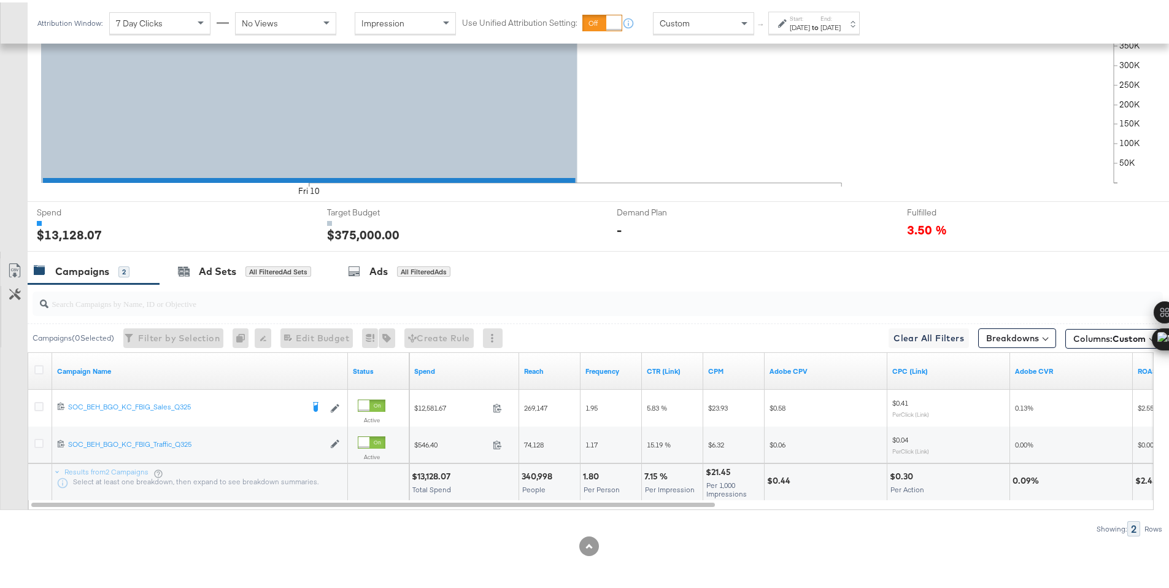
click at [434, 474] on div "$13,128.07" at bounding box center [433, 474] width 42 height 12
copy div "13,128.07"
click at [820, 25] on strong "to" at bounding box center [815, 24] width 10 height 9
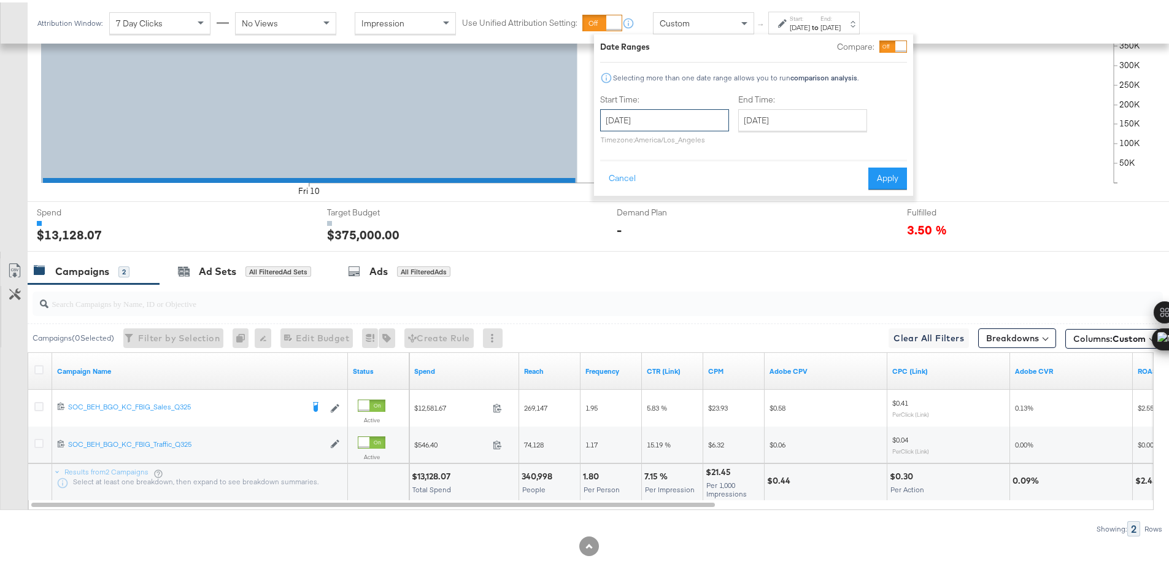
click at [699, 113] on input "[DATE]" at bounding box center [664, 118] width 129 height 22
click at [729, 192] on td "11" at bounding box center [739, 196] width 21 height 17
type input "[DATE]"
click at [880, 177] on button "Apply" at bounding box center [887, 176] width 39 height 22
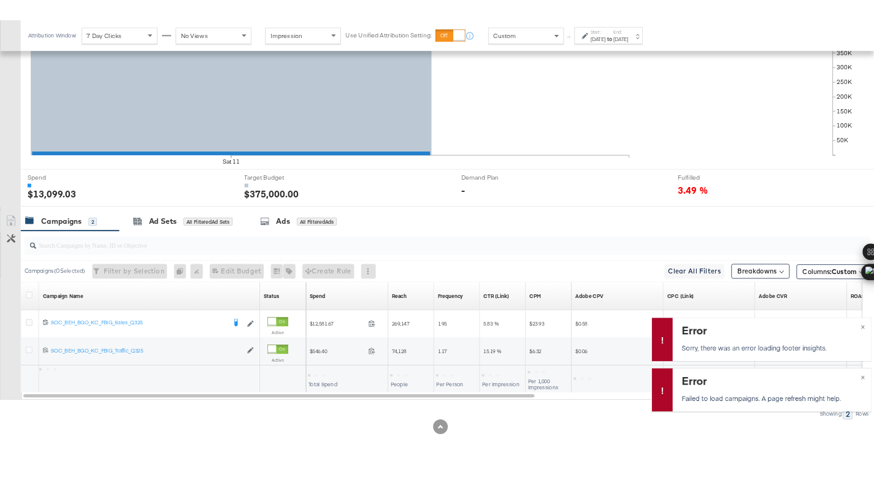
scroll to position [303, 0]
